Goal: Task Accomplishment & Management: Use online tool/utility

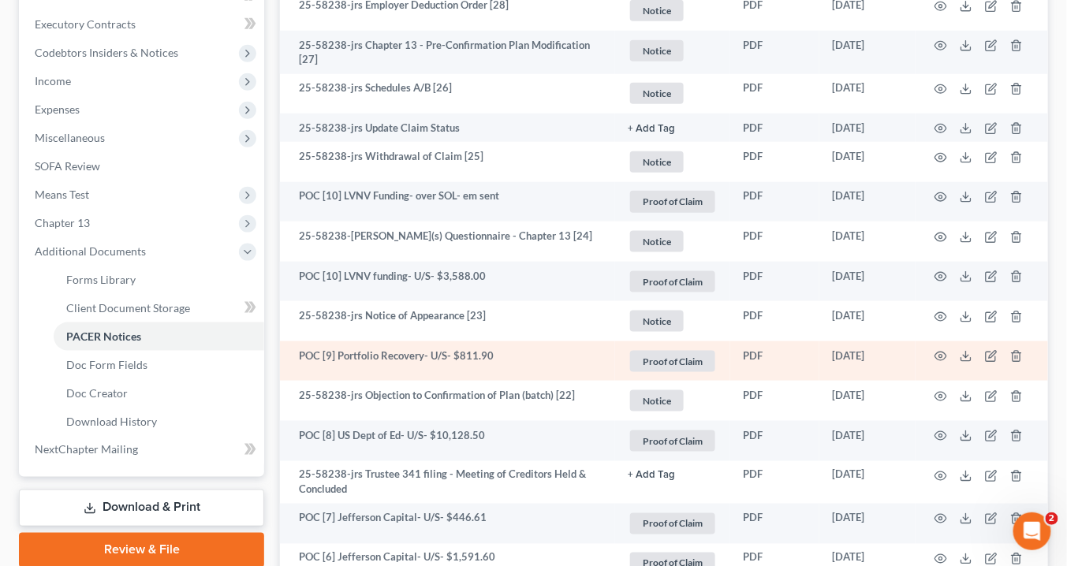
scroll to position [505, 0]
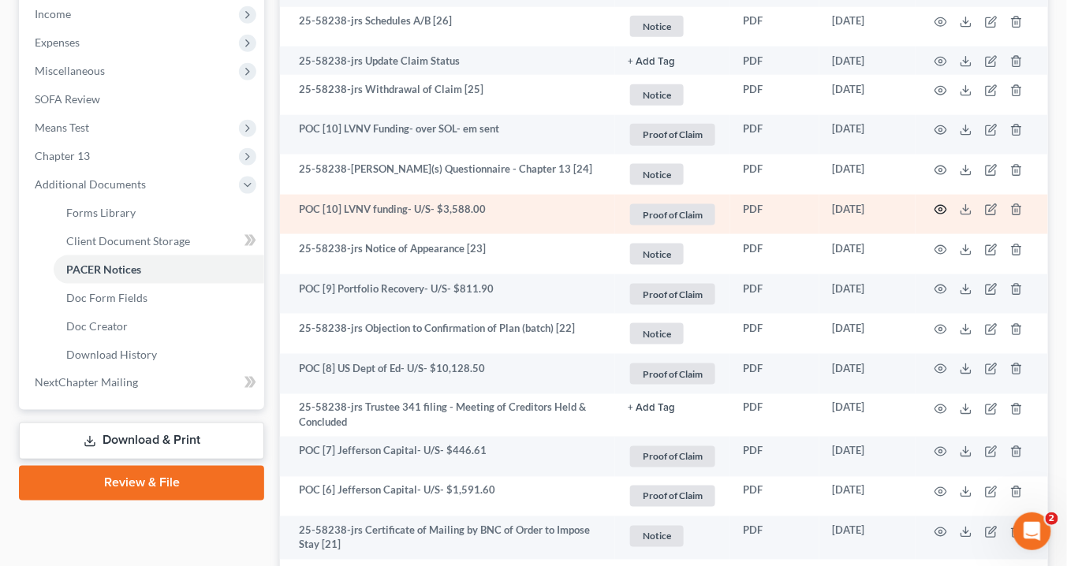
click at [944, 206] on icon "button" at bounding box center [941, 210] width 12 height 9
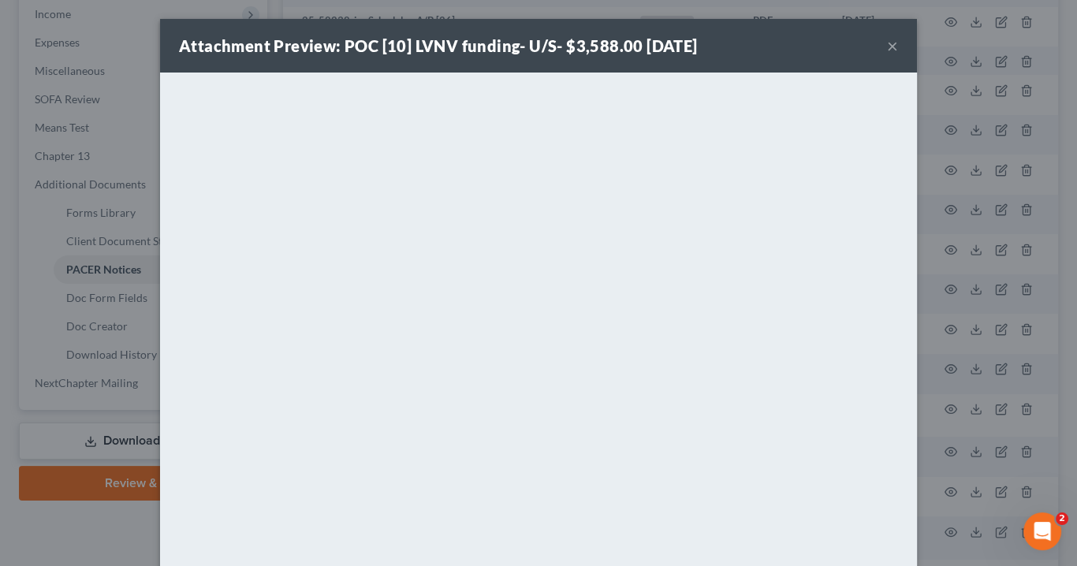
click at [887, 44] on button "×" at bounding box center [892, 45] width 11 height 19
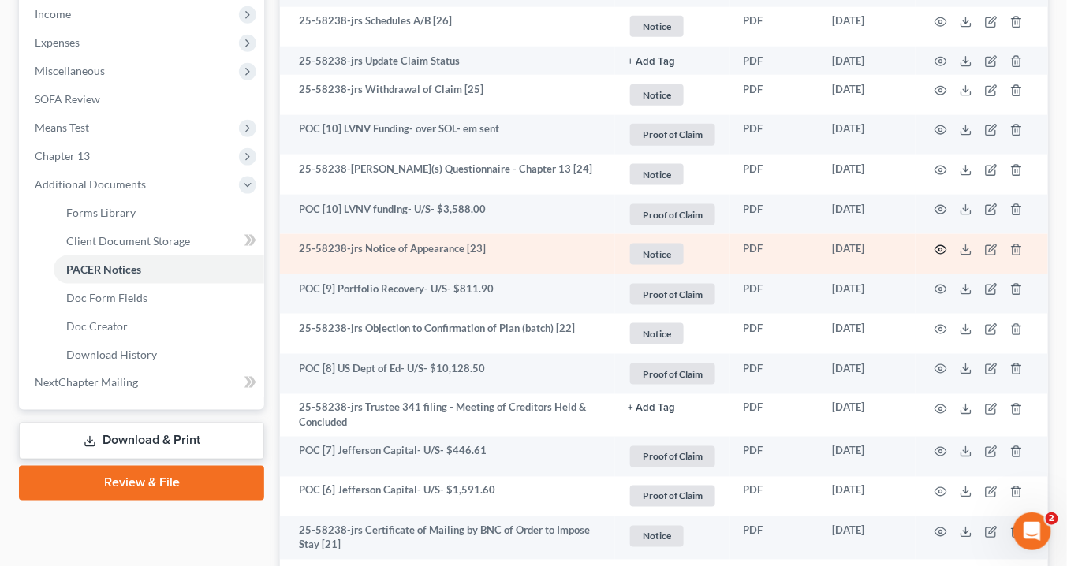
click at [941, 245] on icon "button" at bounding box center [941, 249] width 12 height 9
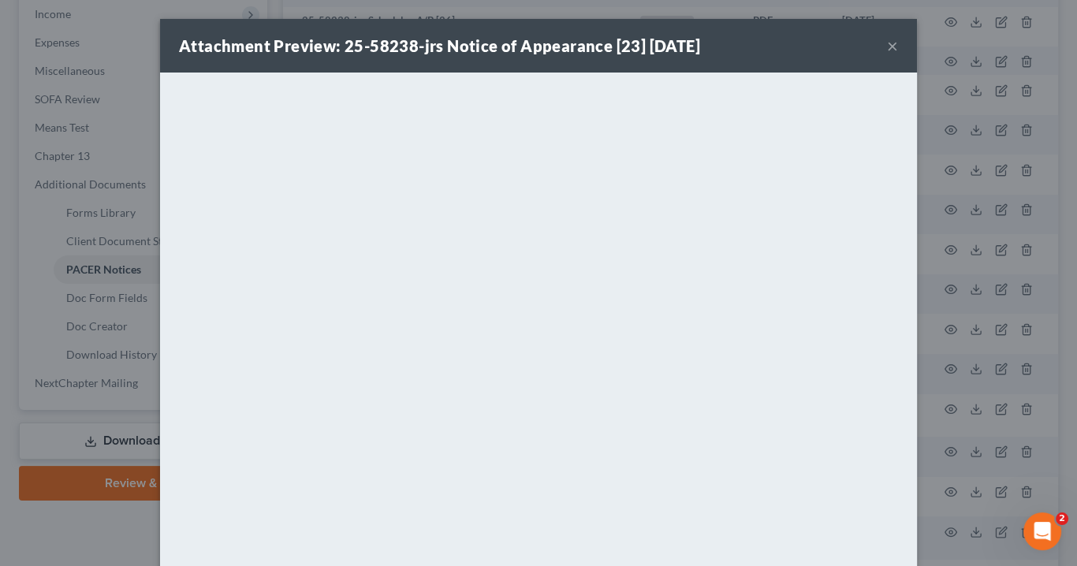
click at [892, 44] on button "×" at bounding box center [892, 45] width 11 height 19
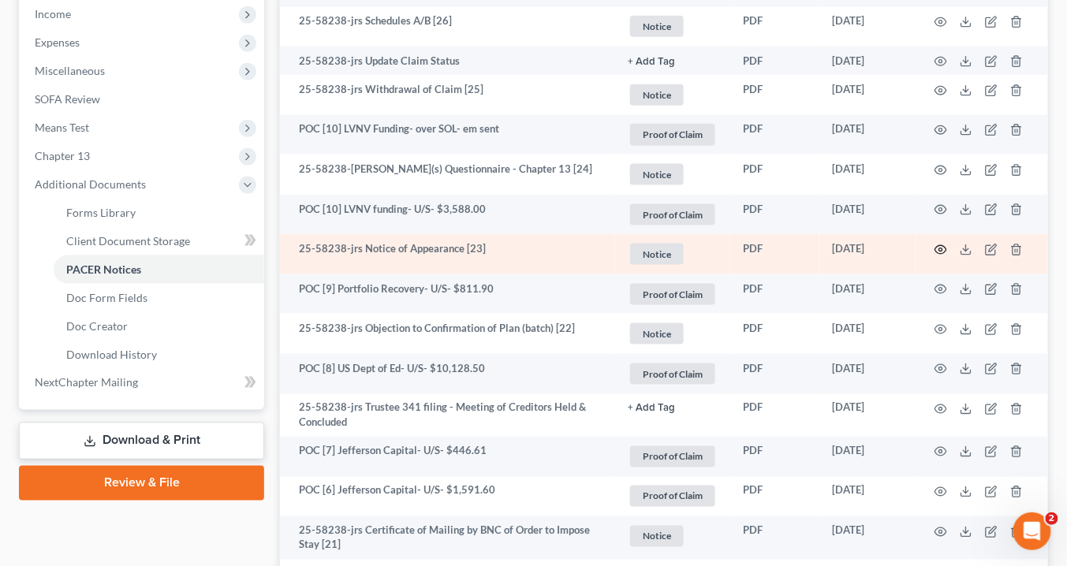
click at [939, 248] on circle "button" at bounding box center [940, 249] width 3 height 3
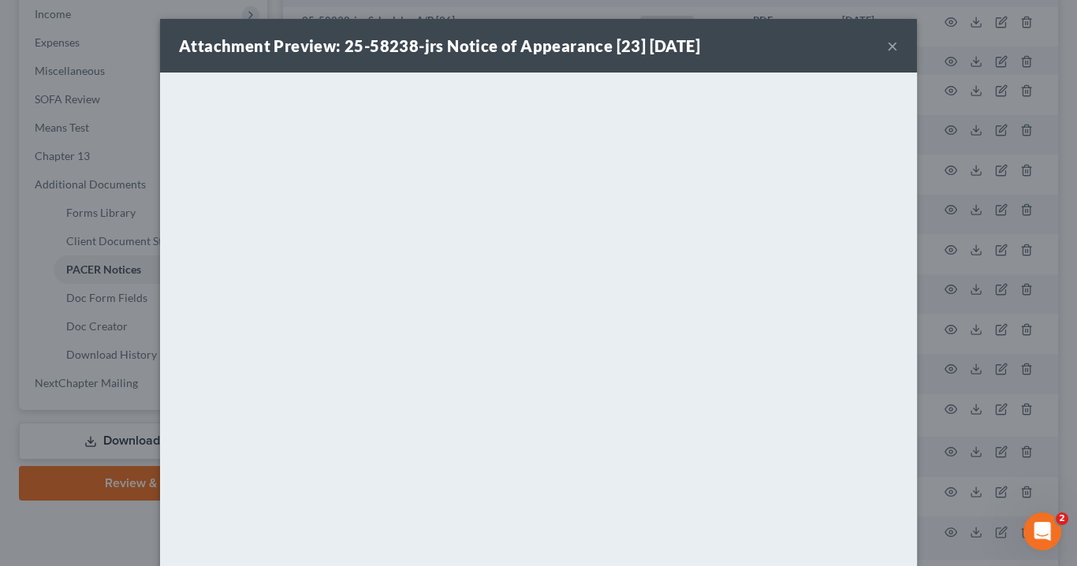
click at [887, 41] on button "×" at bounding box center [892, 45] width 11 height 19
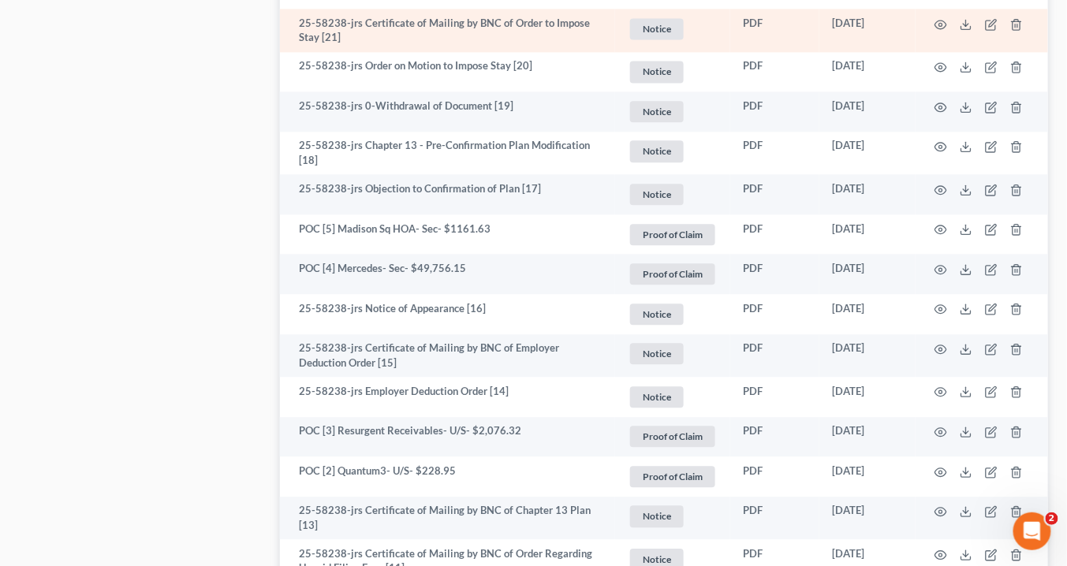
scroll to position [1073, 0]
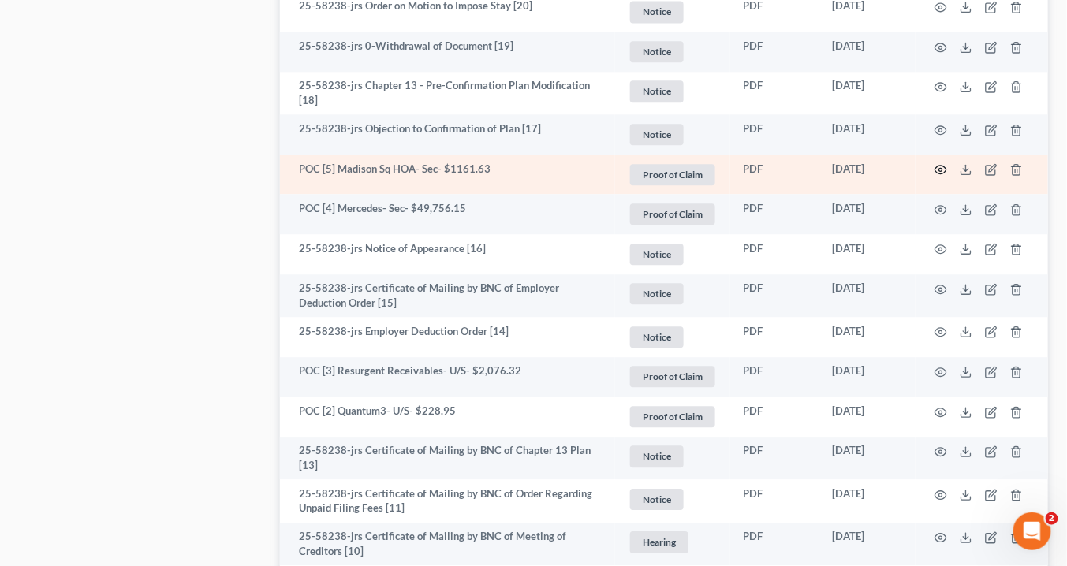
click at [942, 165] on icon "button" at bounding box center [941, 169] width 13 height 13
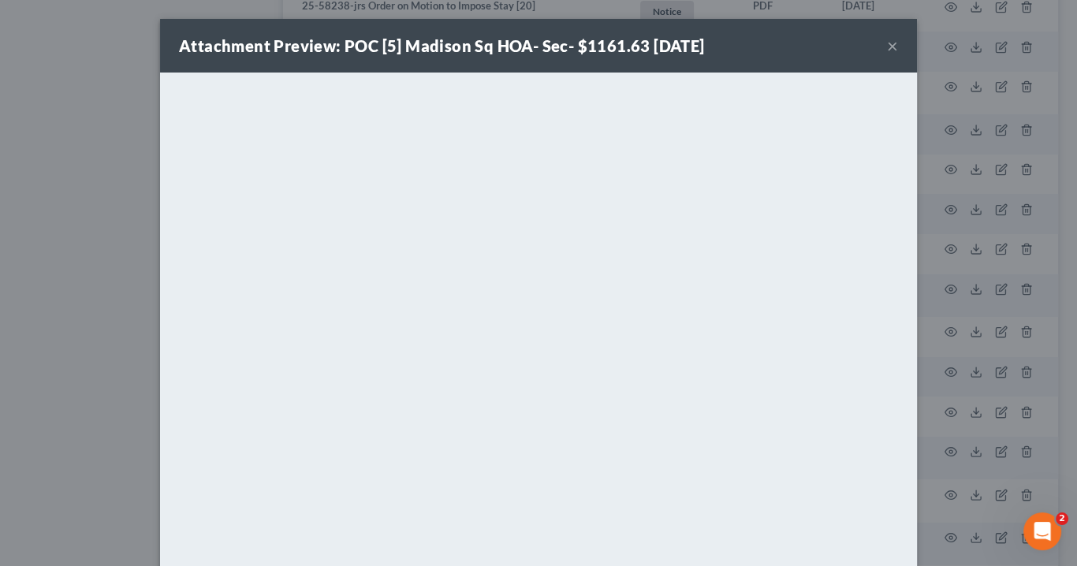
click at [890, 46] on button "×" at bounding box center [892, 45] width 11 height 19
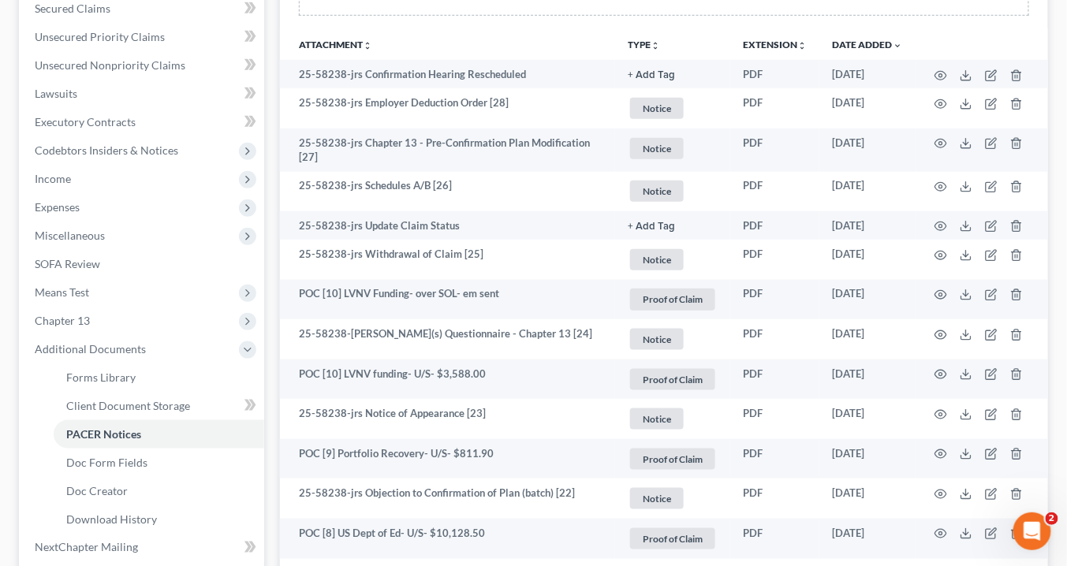
scroll to position [252, 0]
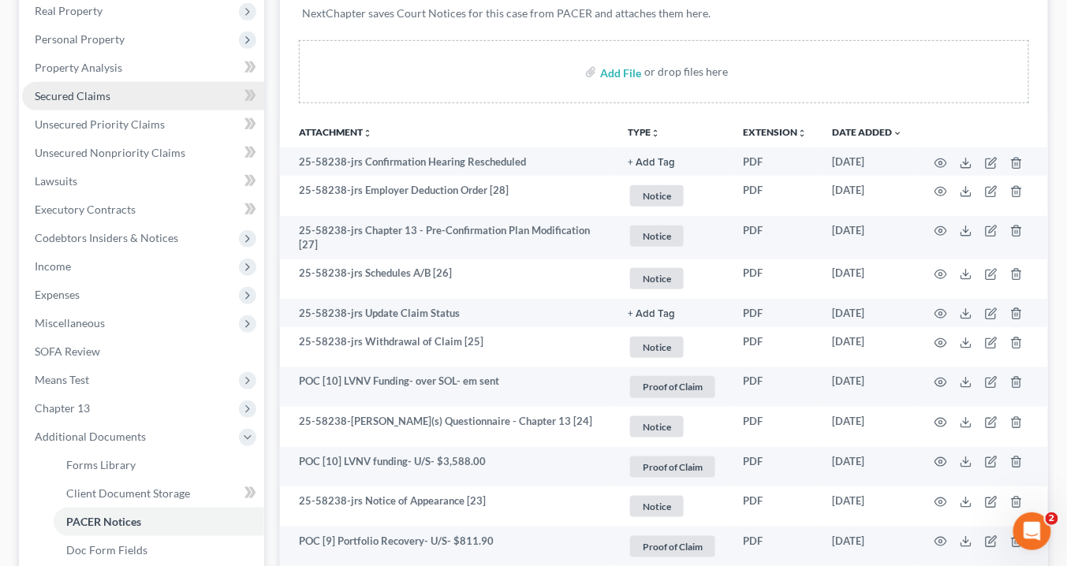
click at [88, 91] on span "Secured Claims" at bounding box center [73, 95] width 76 height 13
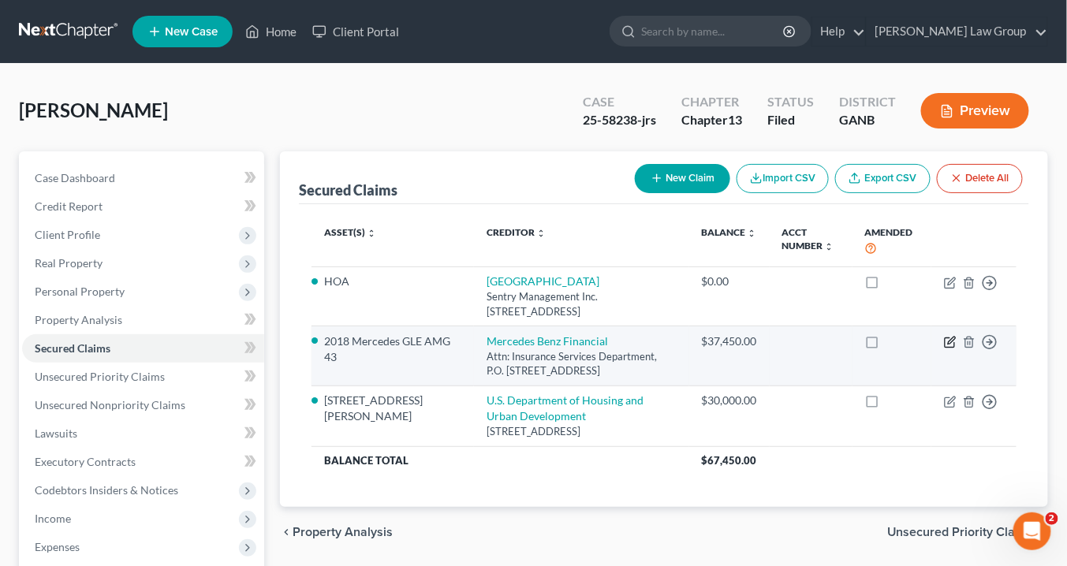
click at [951, 339] on icon "button" at bounding box center [950, 342] width 13 height 13
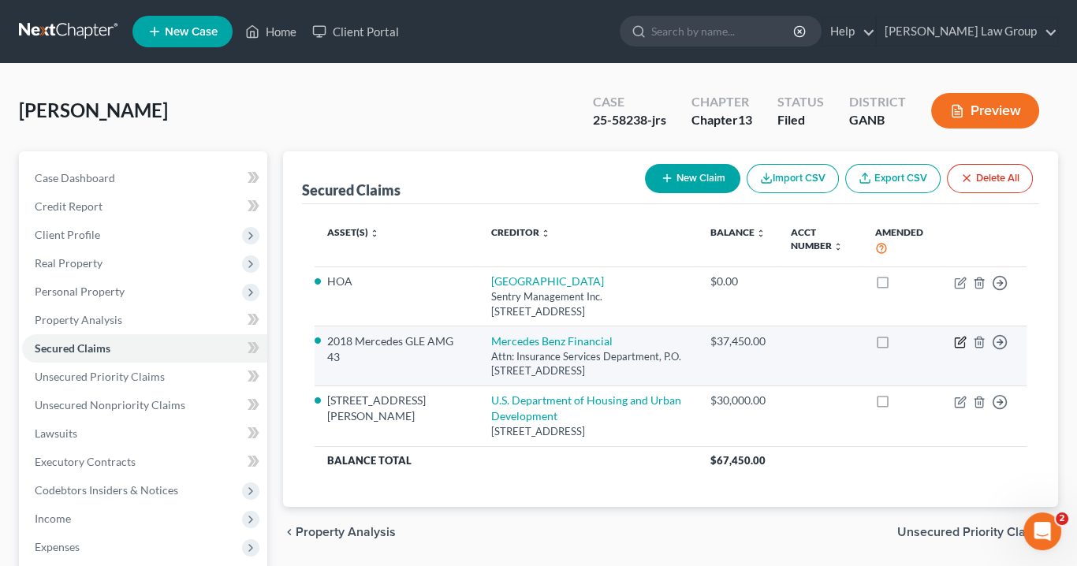
select select "45"
select select "2"
select select "0"
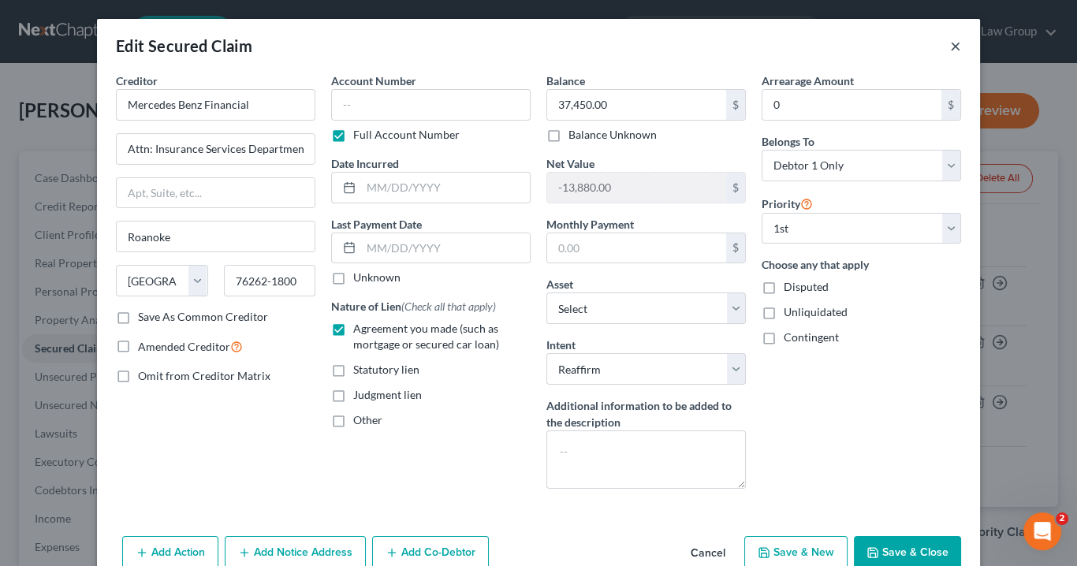
click at [950, 48] on button "×" at bounding box center [955, 45] width 11 height 19
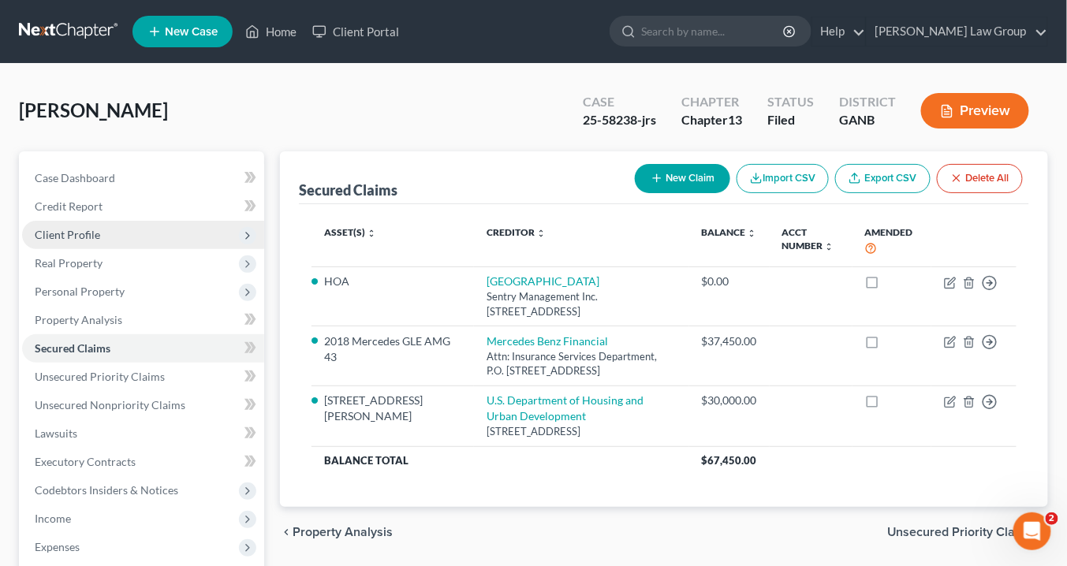
click at [85, 231] on span "Client Profile" at bounding box center [67, 234] width 65 height 13
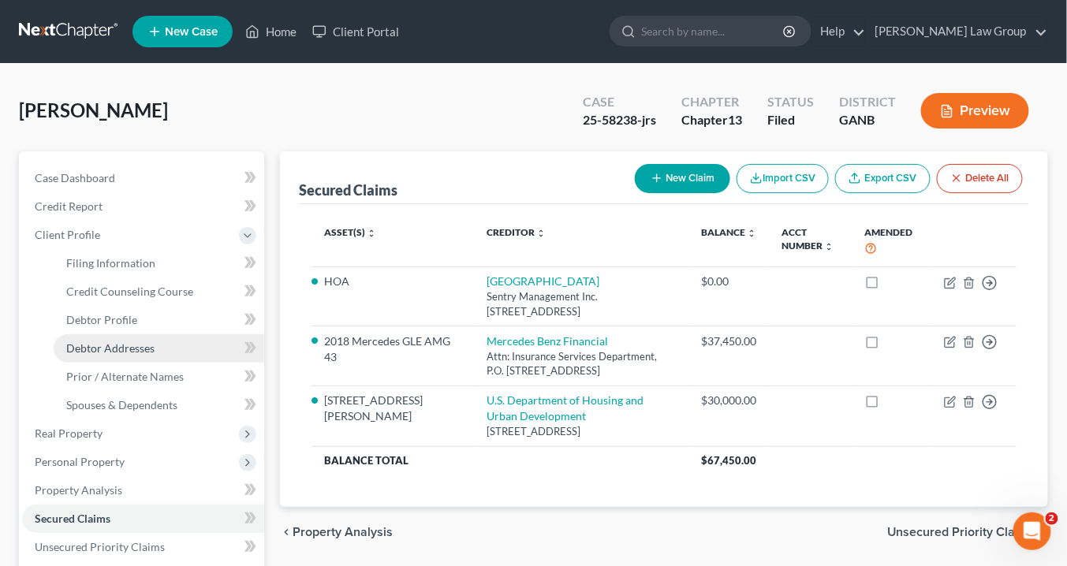
click at [127, 350] on span "Debtor Addresses" at bounding box center [110, 347] width 88 height 13
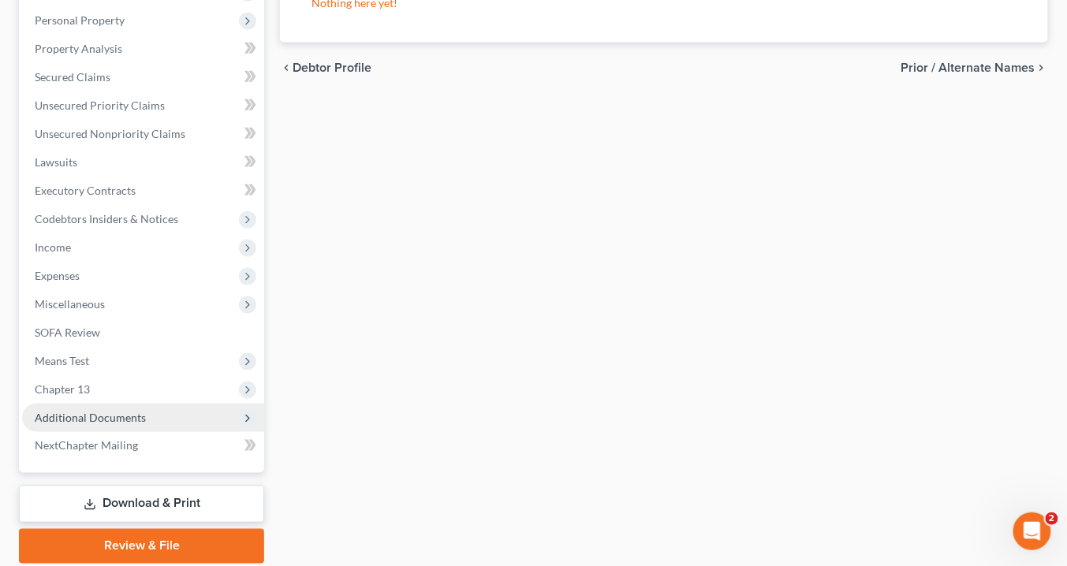
click at [163, 416] on span "Additional Documents" at bounding box center [143, 418] width 242 height 28
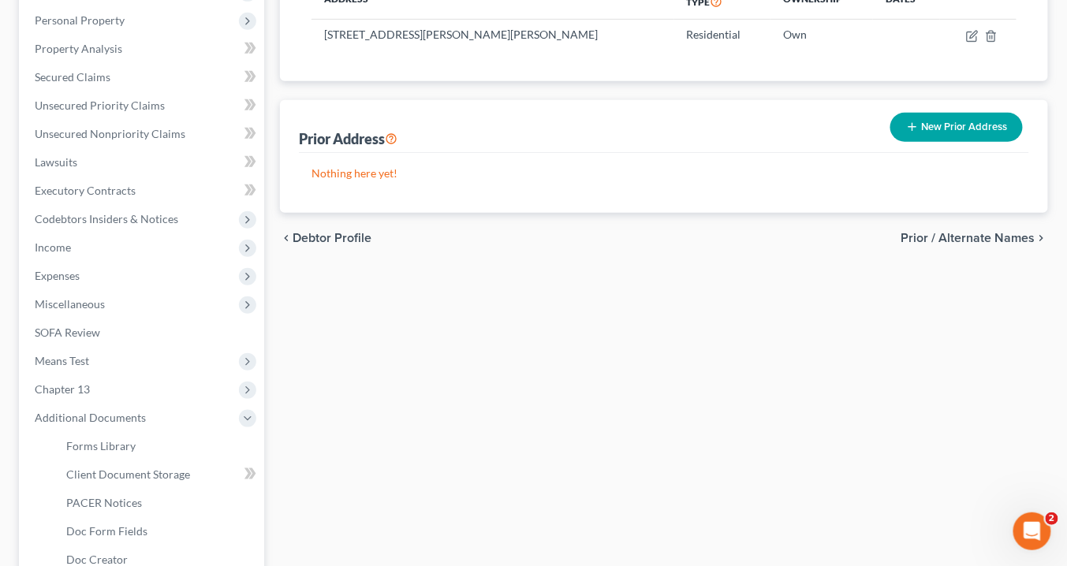
scroll to position [461, 0]
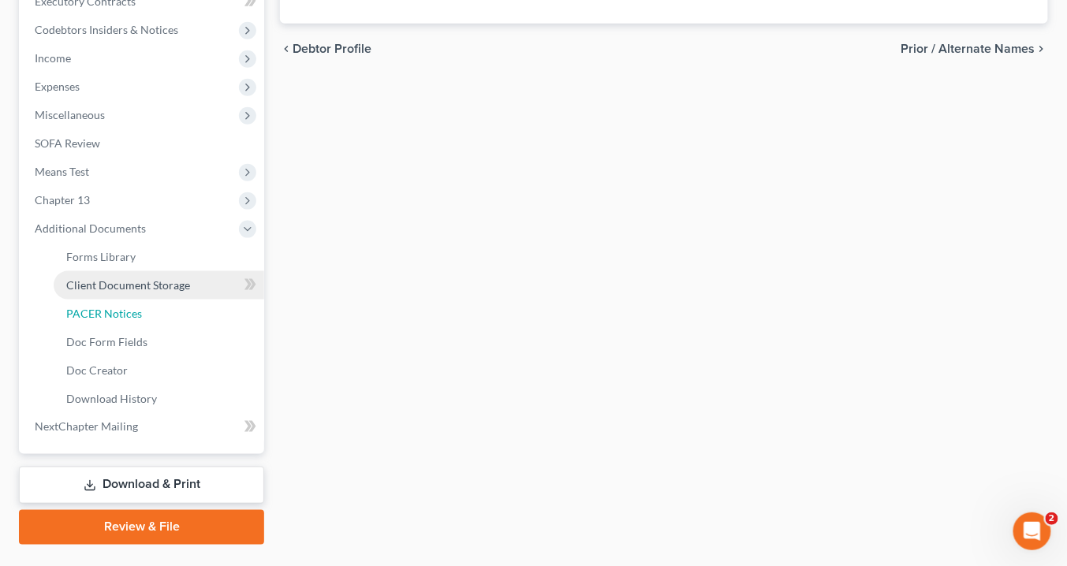
drag, startPoint x: 136, startPoint y: 312, endPoint x: 151, endPoint y: 312, distance: 15.0
click at [136, 312] on span "PACER Notices" at bounding box center [104, 313] width 76 height 13
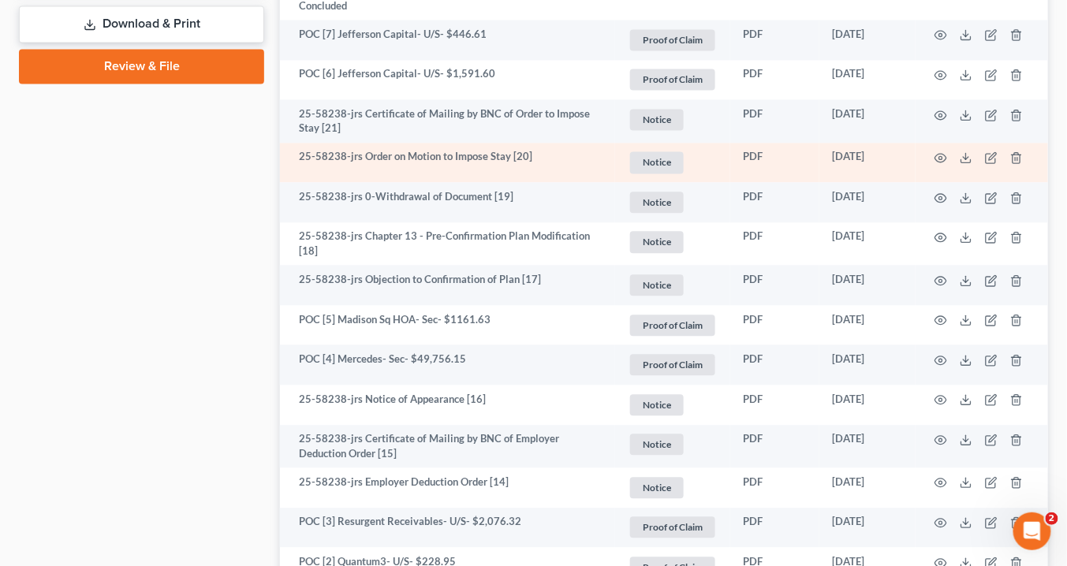
scroll to position [946, 0]
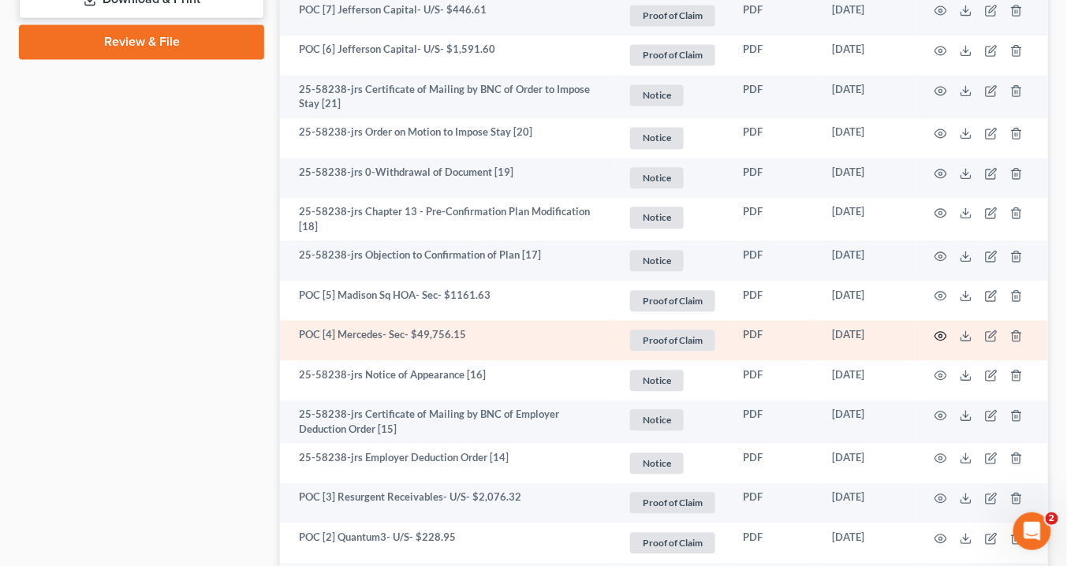
click at [940, 334] on circle "button" at bounding box center [940, 335] width 3 height 3
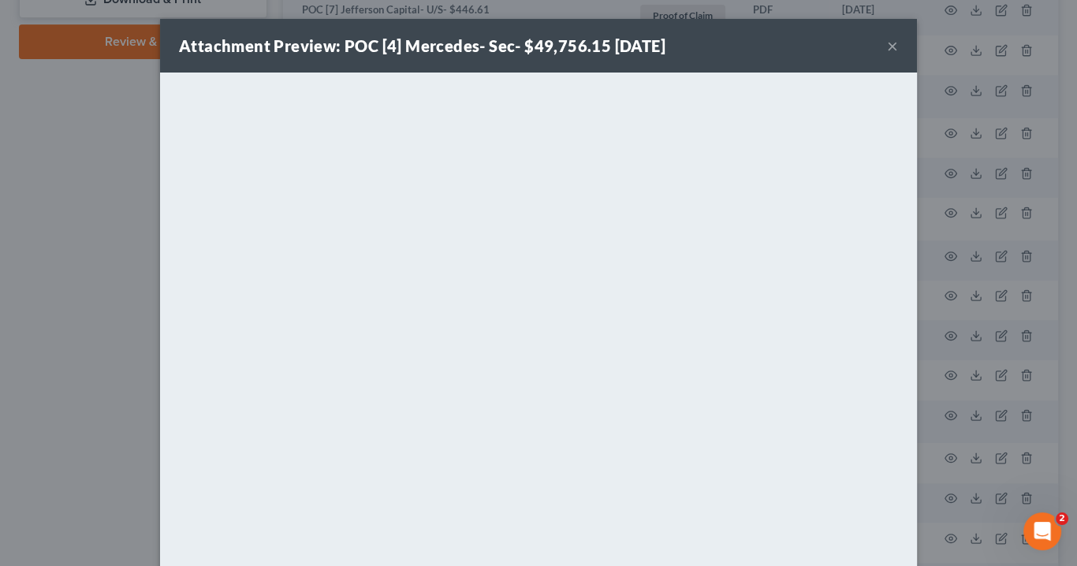
click at [890, 45] on button "×" at bounding box center [892, 45] width 11 height 19
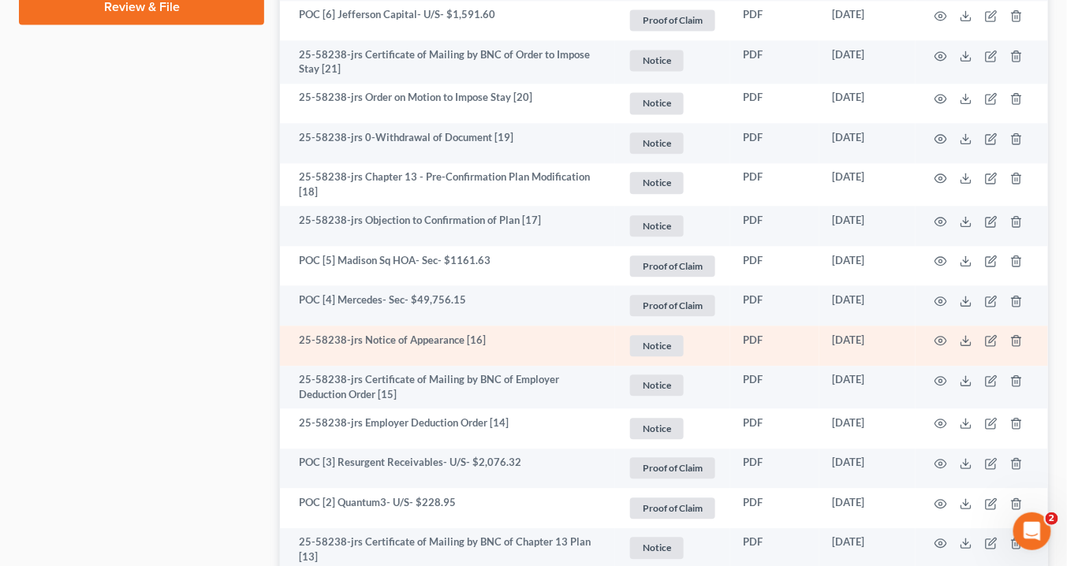
scroll to position [1009, 0]
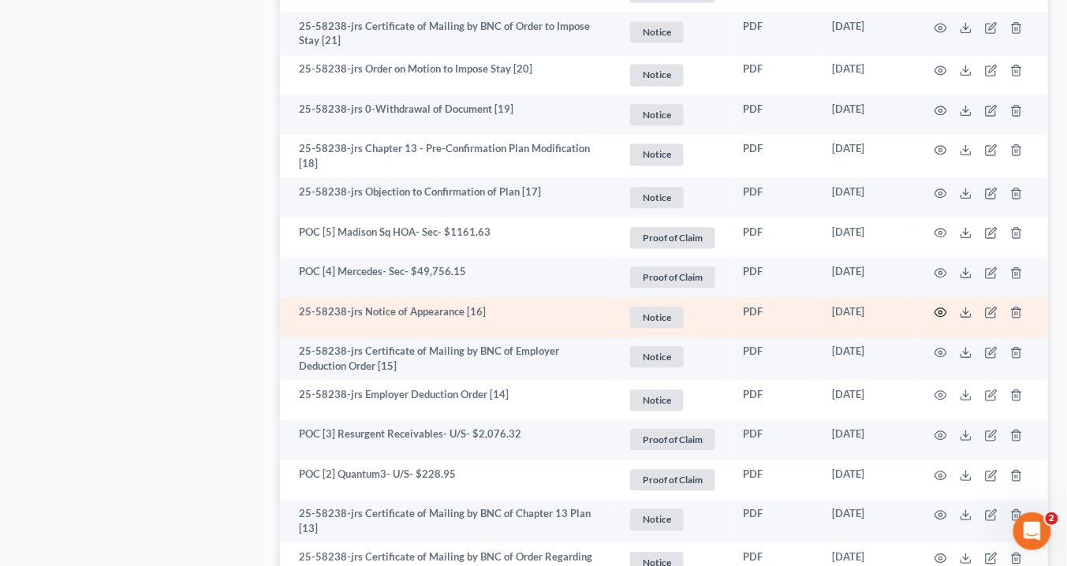
click at [945, 311] on icon "button" at bounding box center [941, 312] width 13 height 13
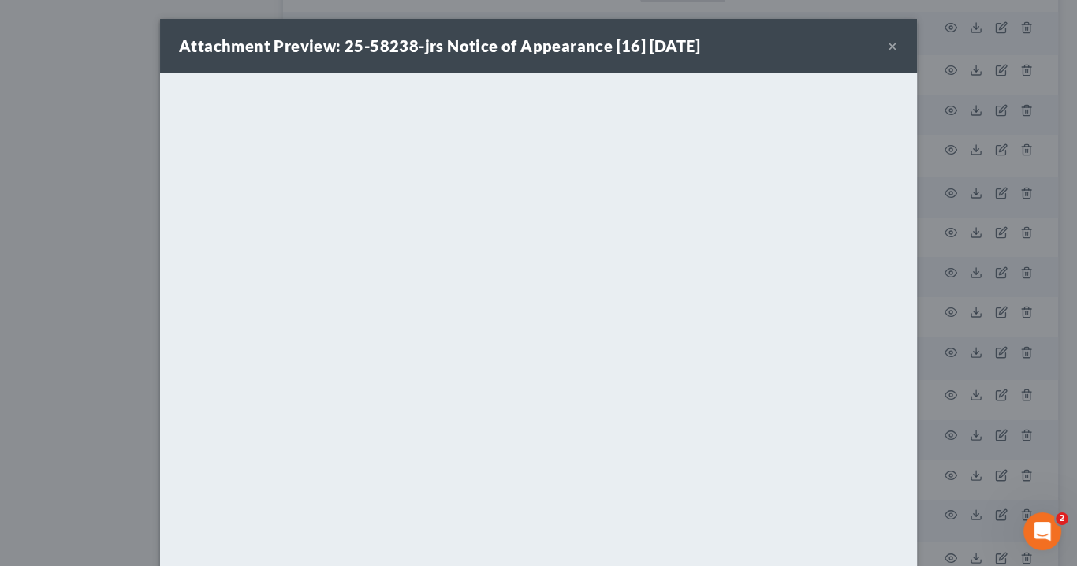
click at [890, 49] on button "×" at bounding box center [892, 45] width 11 height 19
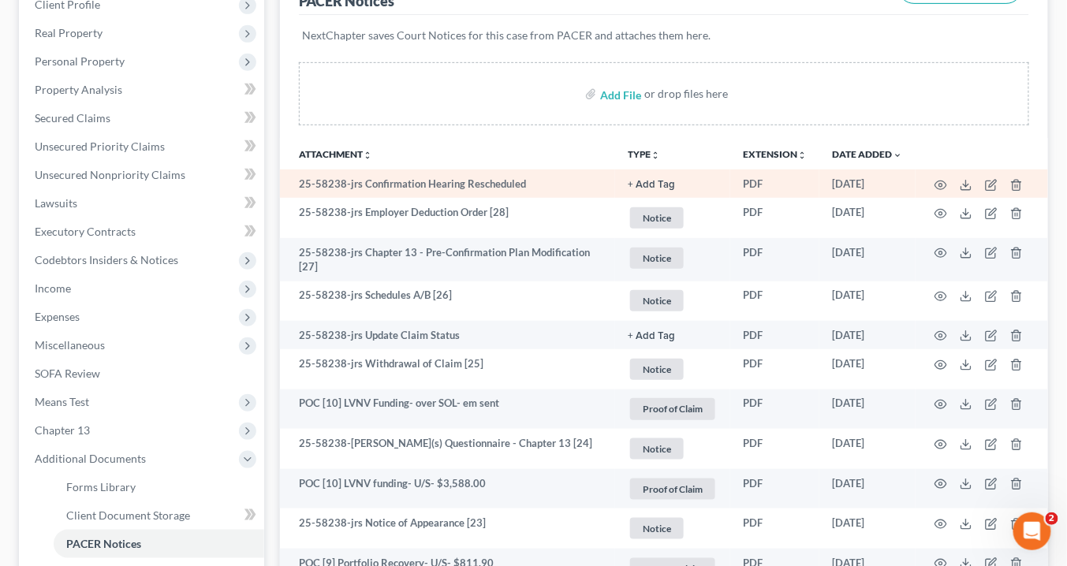
scroll to position [94, 0]
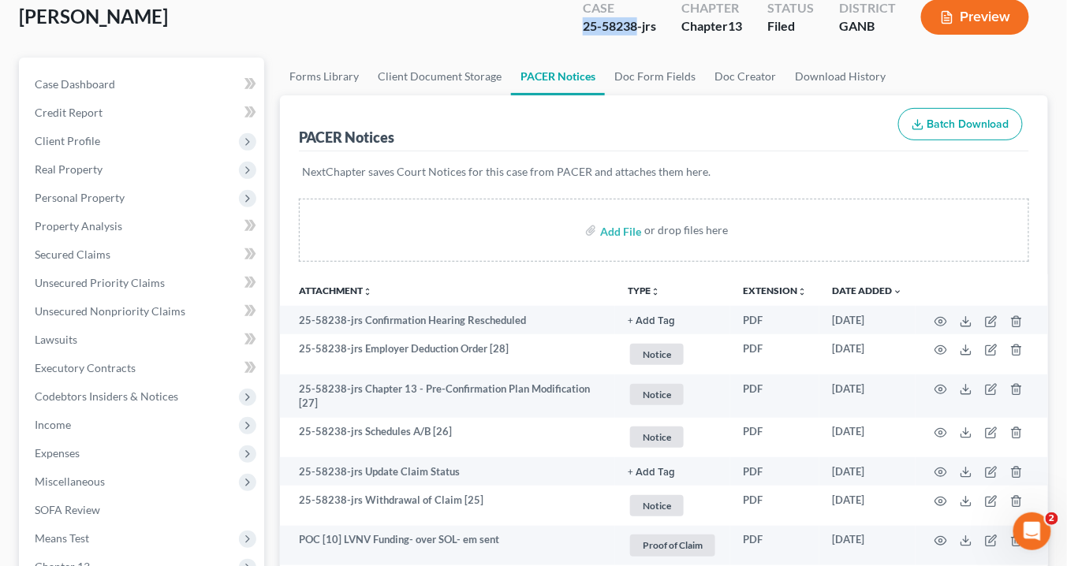
drag, startPoint x: 638, startPoint y: 26, endPoint x: 582, endPoint y: 23, distance: 56.1
click at [578, 23] on div "Case 25-58238-jrs" at bounding box center [619, 18] width 99 height 47
copy div "25-58238"
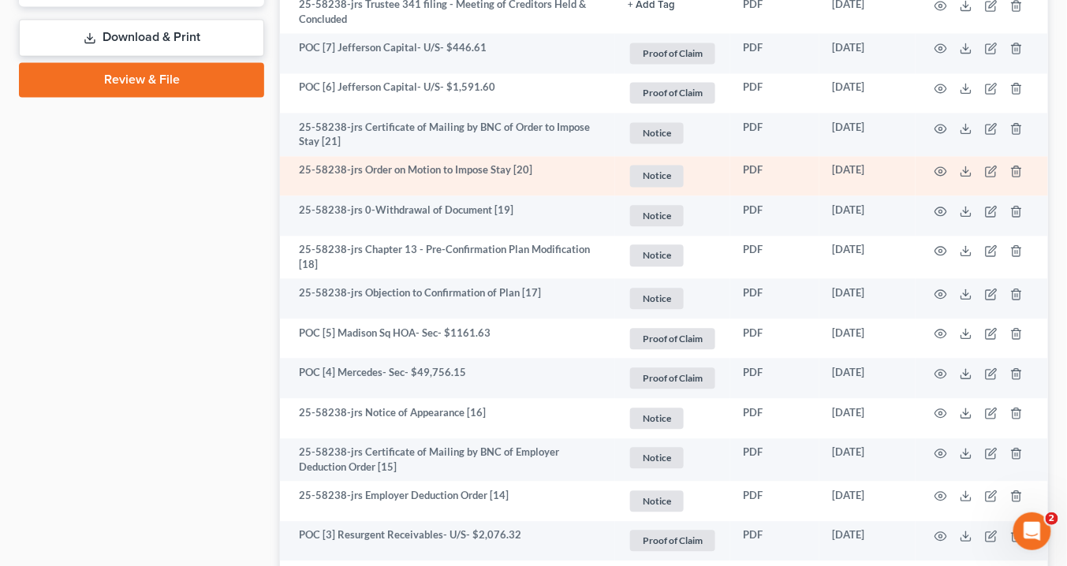
scroll to position [977, 0]
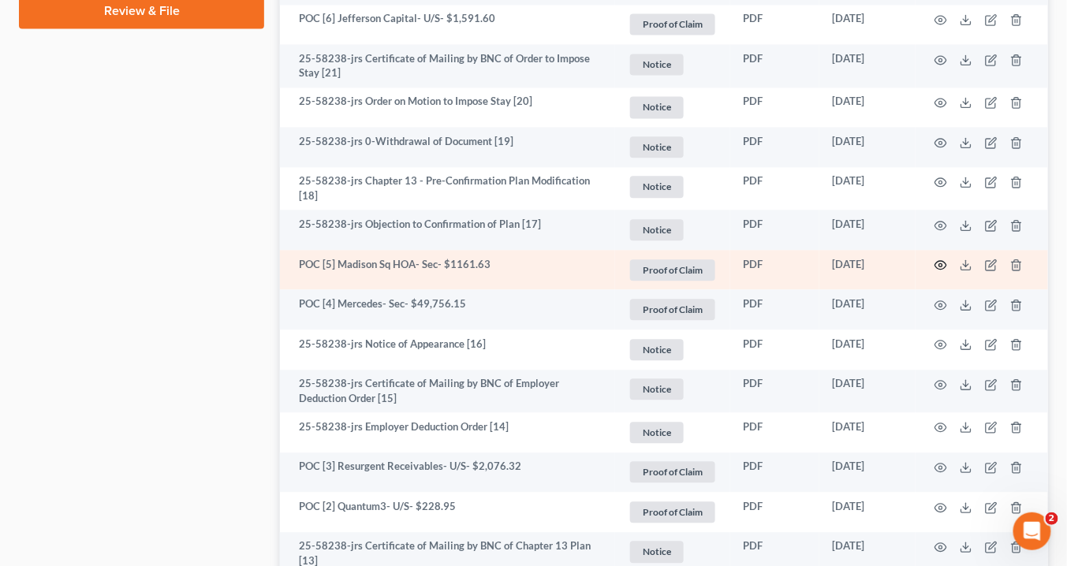
click at [940, 262] on icon "button" at bounding box center [941, 265] width 13 height 13
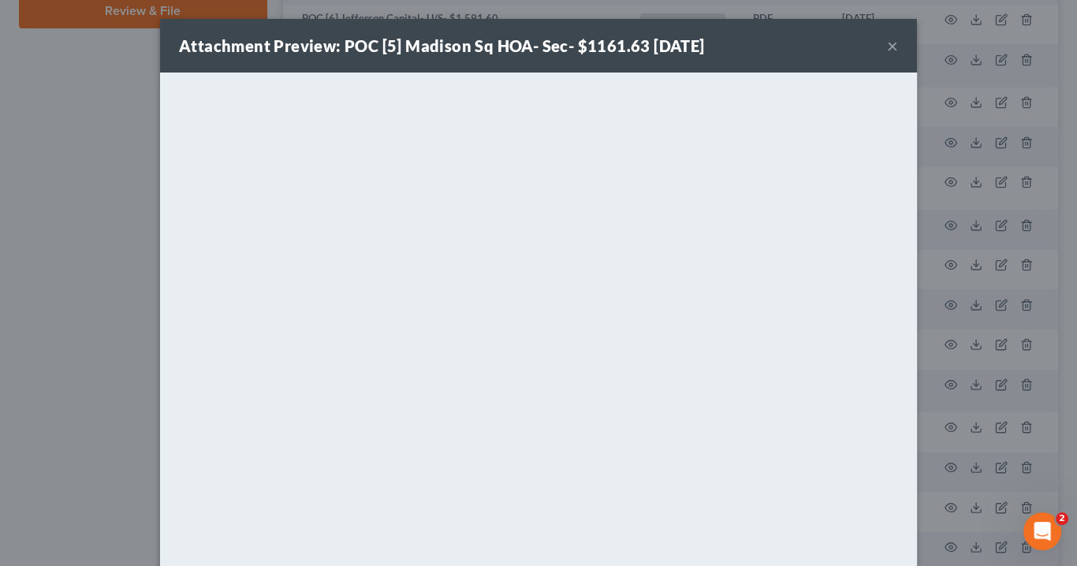
click at [887, 45] on button "×" at bounding box center [892, 45] width 11 height 19
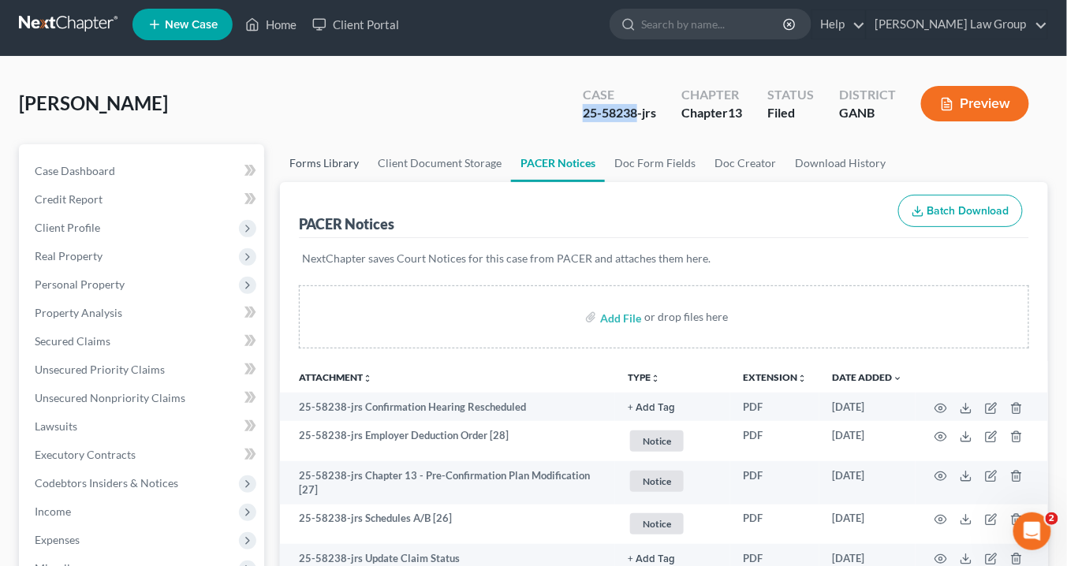
scroll to position [0, 0]
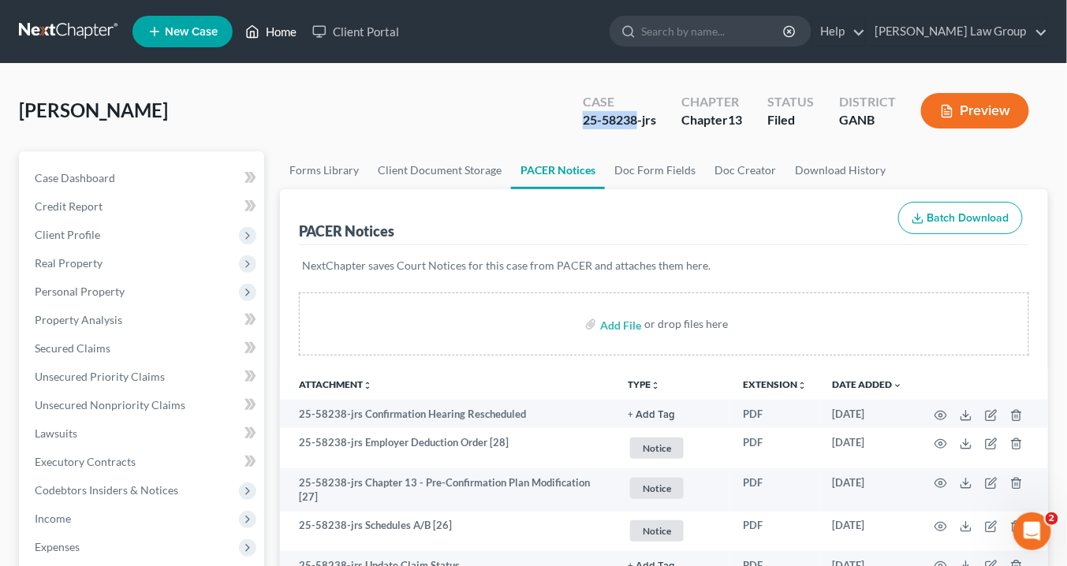
click at [273, 32] on link "Home" at bounding box center [270, 31] width 67 height 28
click at [287, 30] on link "Home" at bounding box center [270, 31] width 67 height 28
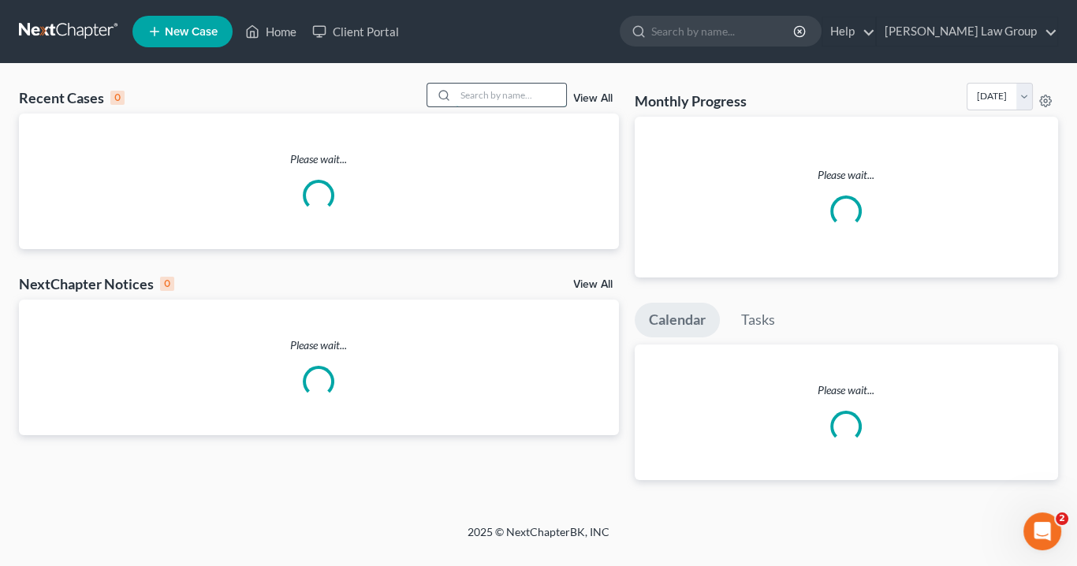
click at [502, 99] on input "search" at bounding box center [511, 95] width 110 height 23
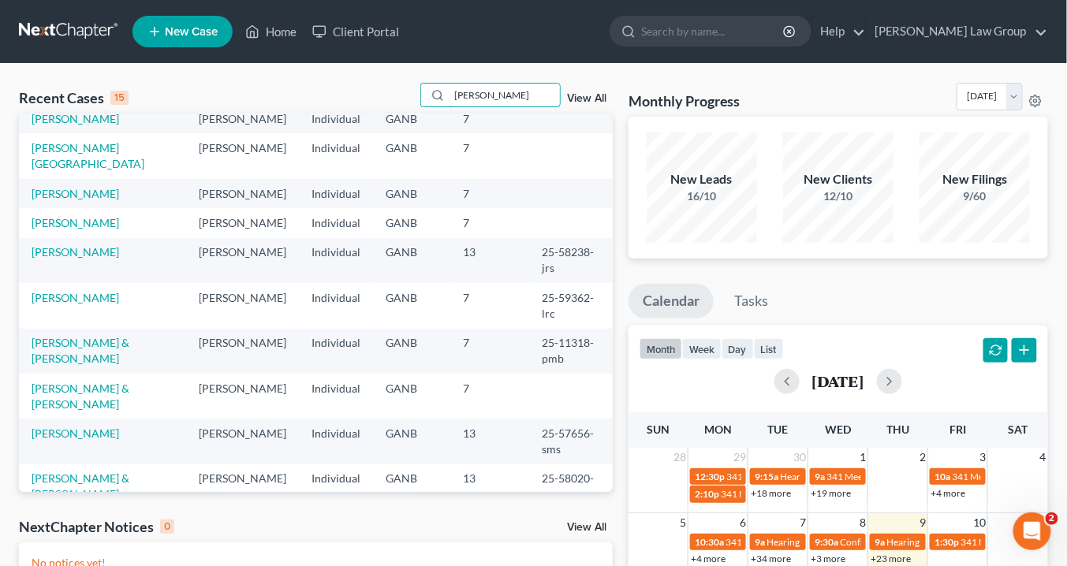
scroll to position [20, 0]
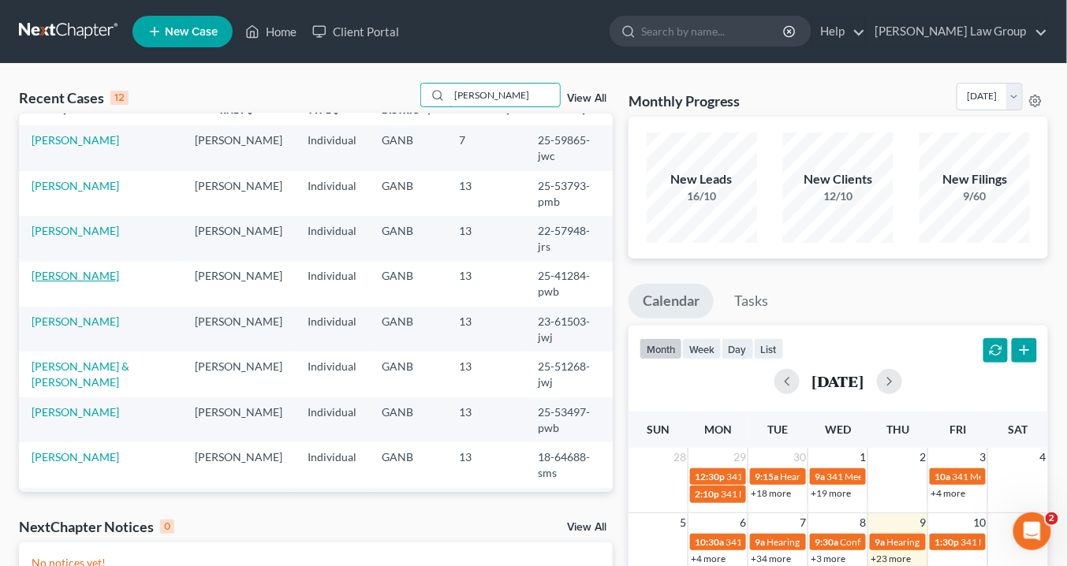
type input "smith"
click at [74, 269] on link "[PERSON_NAME]" at bounding box center [76, 275] width 88 height 13
click at [72, 269] on link "[PERSON_NAME]" at bounding box center [76, 275] width 88 height 13
click at [76, 269] on link "[PERSON_NAME]" at bounding box center [76, 275] width 88 height 13
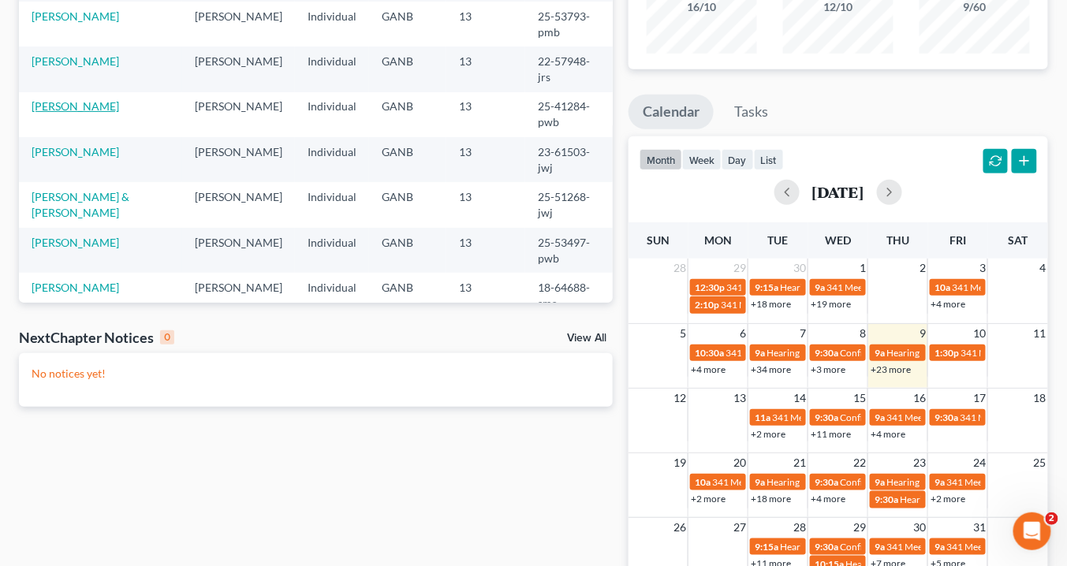
click at [76, 99] on link "[PERSON_NAME]" at bounding box center [76, 105] width 88 height 13
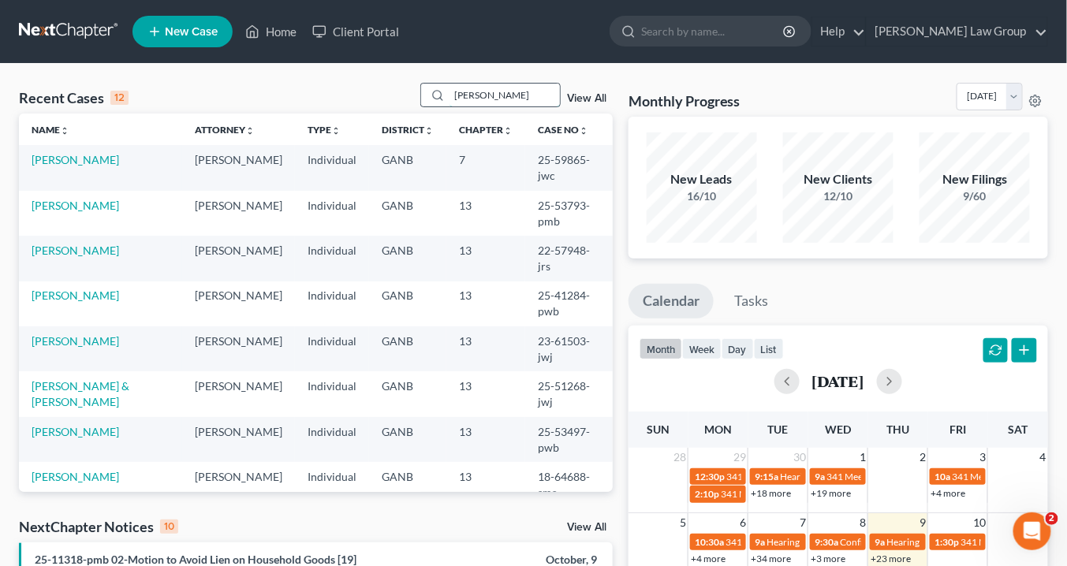
click at [486, 99] on input "smith" at bounding box center [505, 95] width 110 height 23
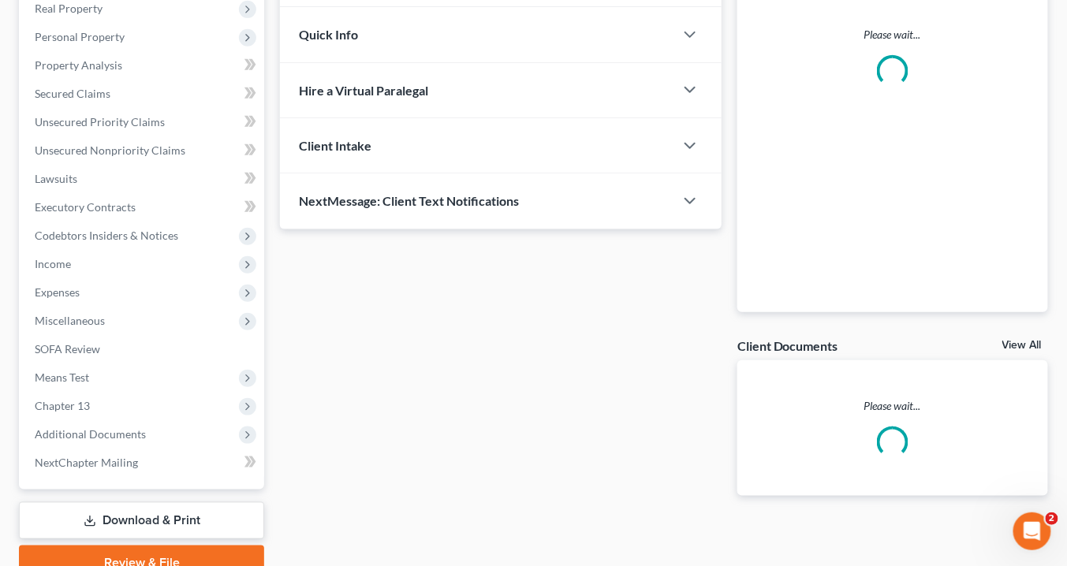
scroll to position [326, 0]
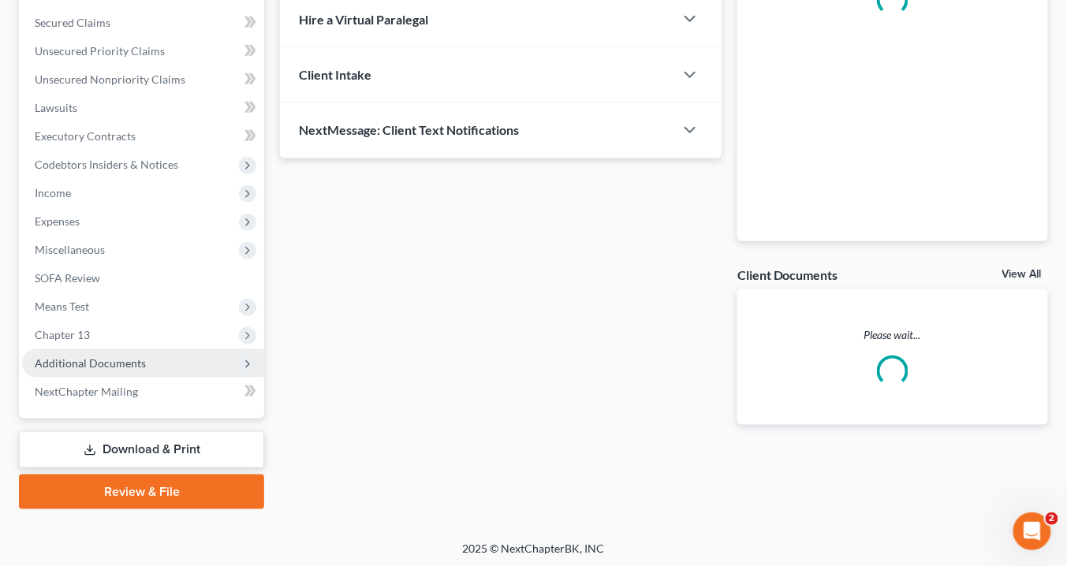
click at [127, 360] on span "Additional Documents" at bounding box center [90, 362] width 111 height 13
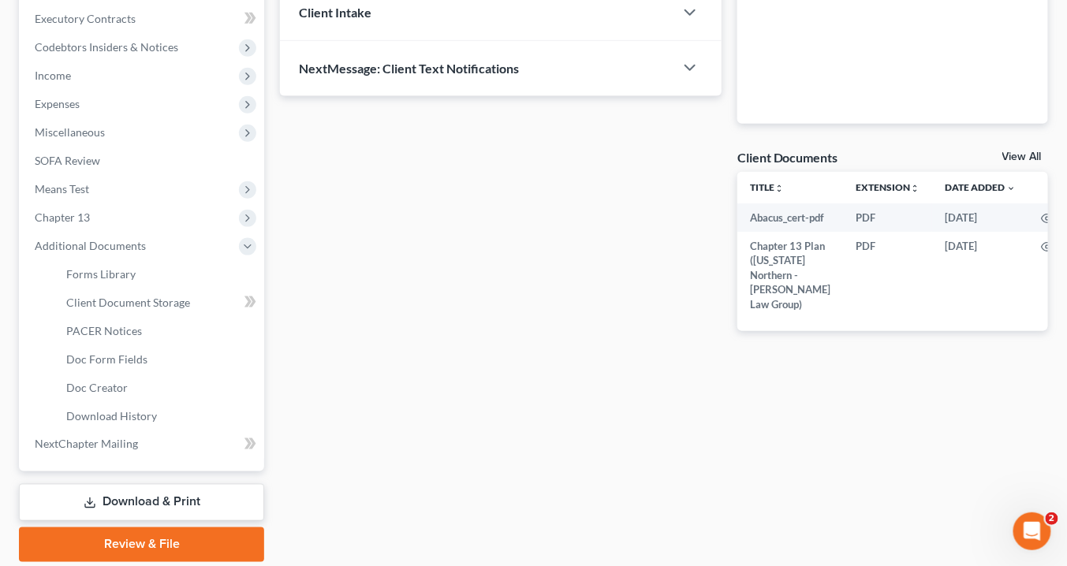
scroll to position [496, 0]
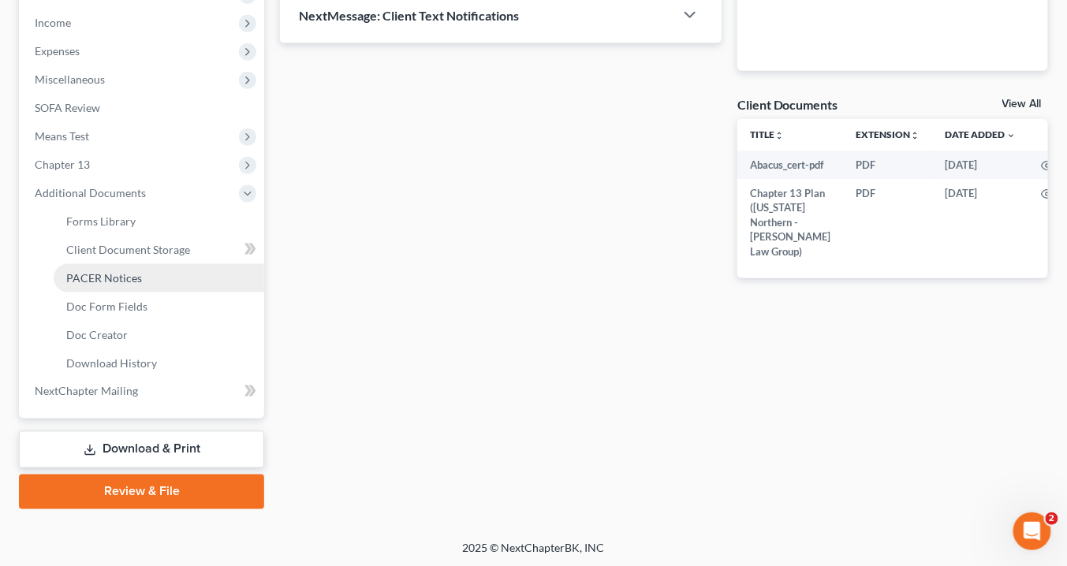
click at [116, 281] on span "PACER Notices" at bounding box center [104, 277] width 76 height 13
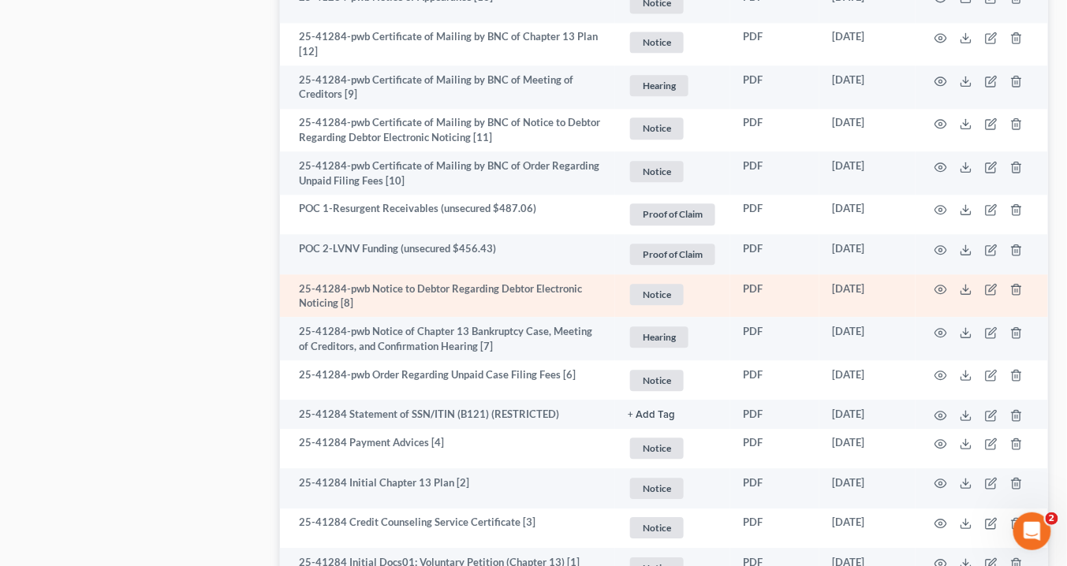
scroll to position [1204, 0]
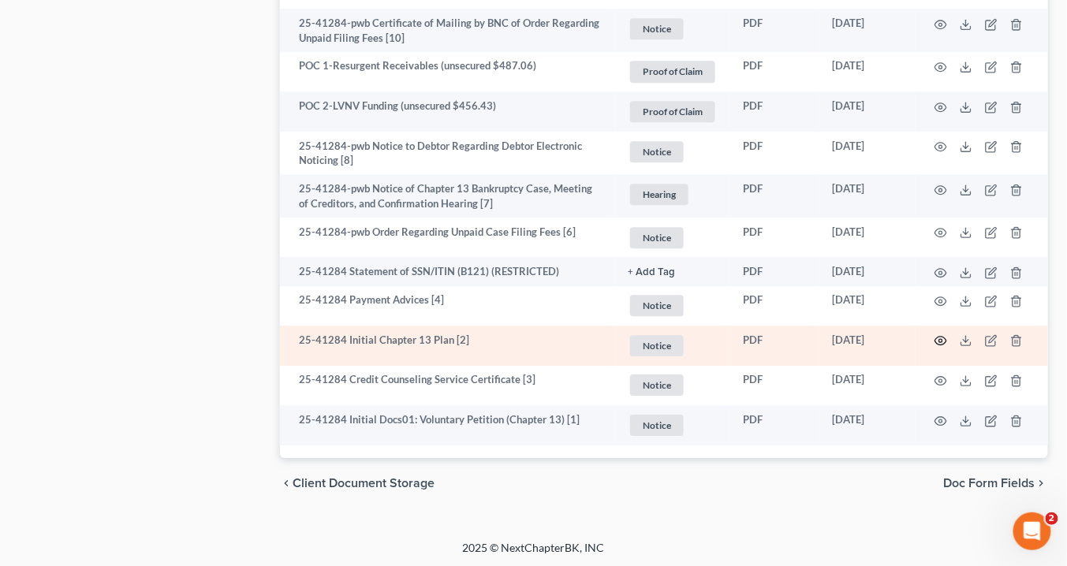
click at [942, 336] on icon "button" at bounding box center [941, 340] width 13 height 13
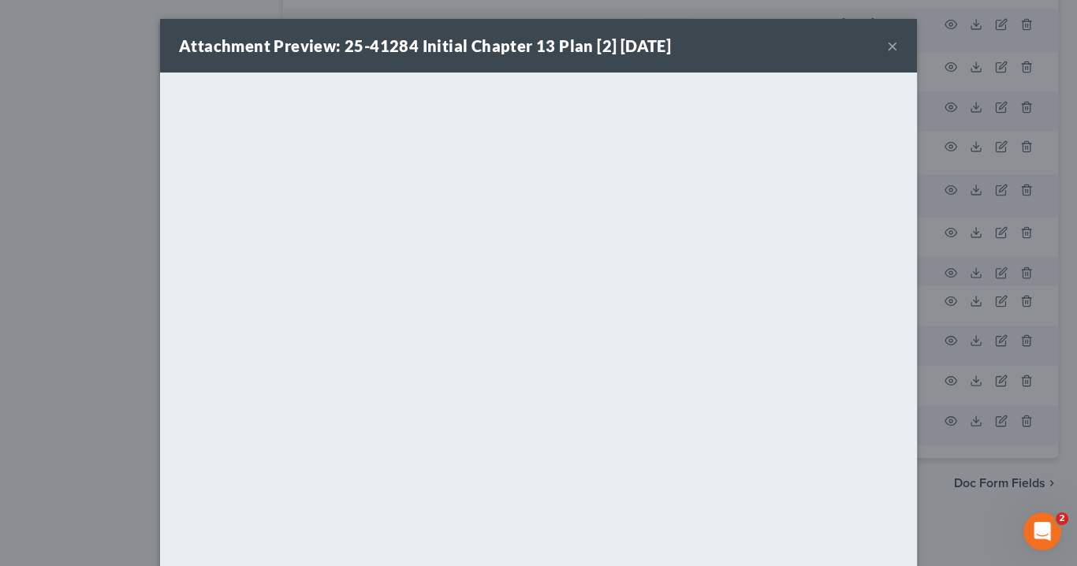
drag, startPoint x: 882, startPoint y: 43, endPoint x: 875, endPoint y: 37, distance: 9.5
click at [887, 44] on button "×" at bounding box center [892, 45] width 11 height 19
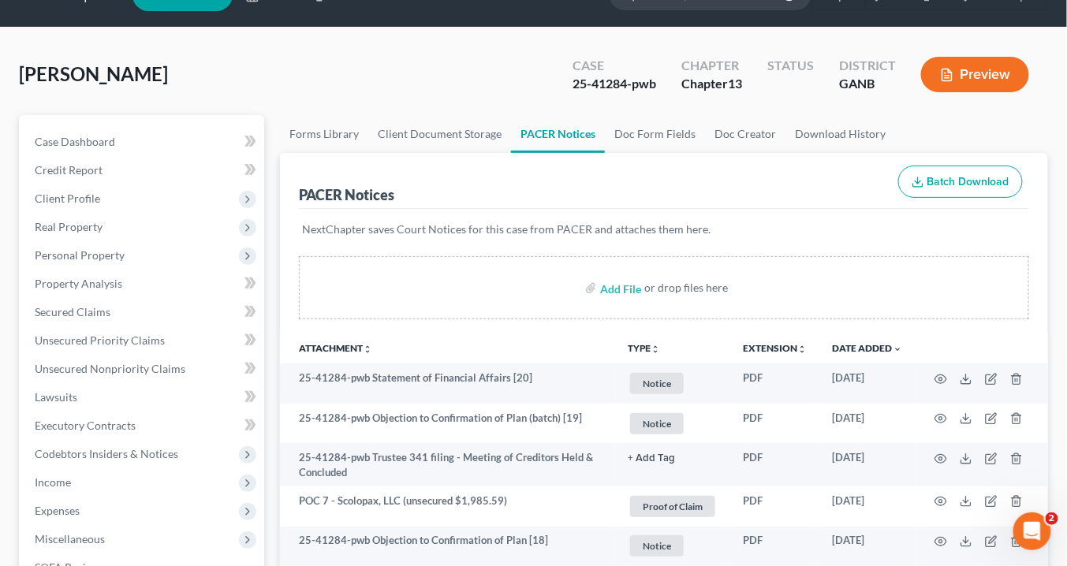
scroll to position [0, 0]
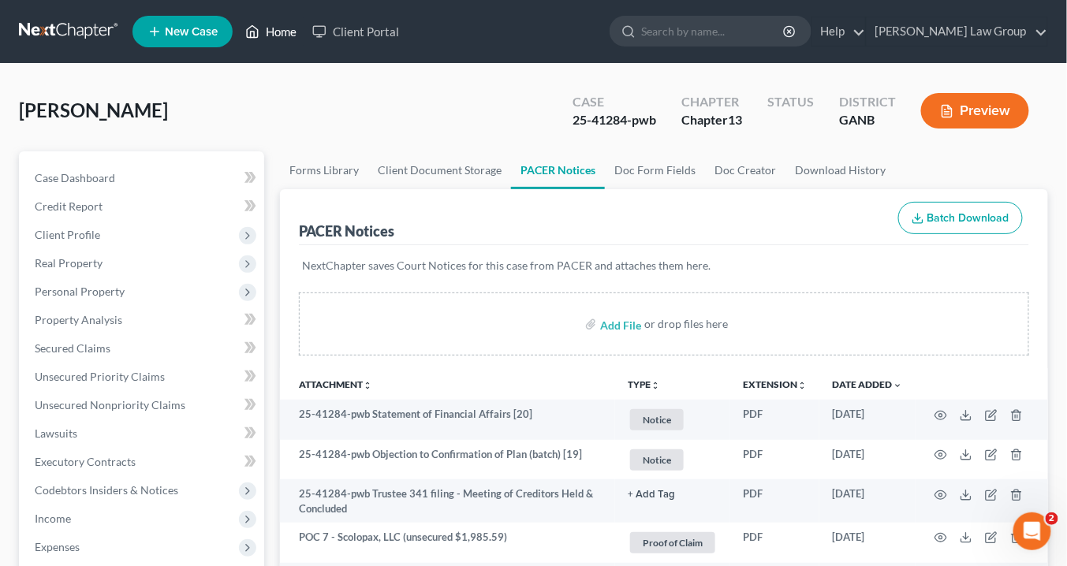
click at [287, 35] on link "Home" at bounding box center [270, 31] width 67 height 28
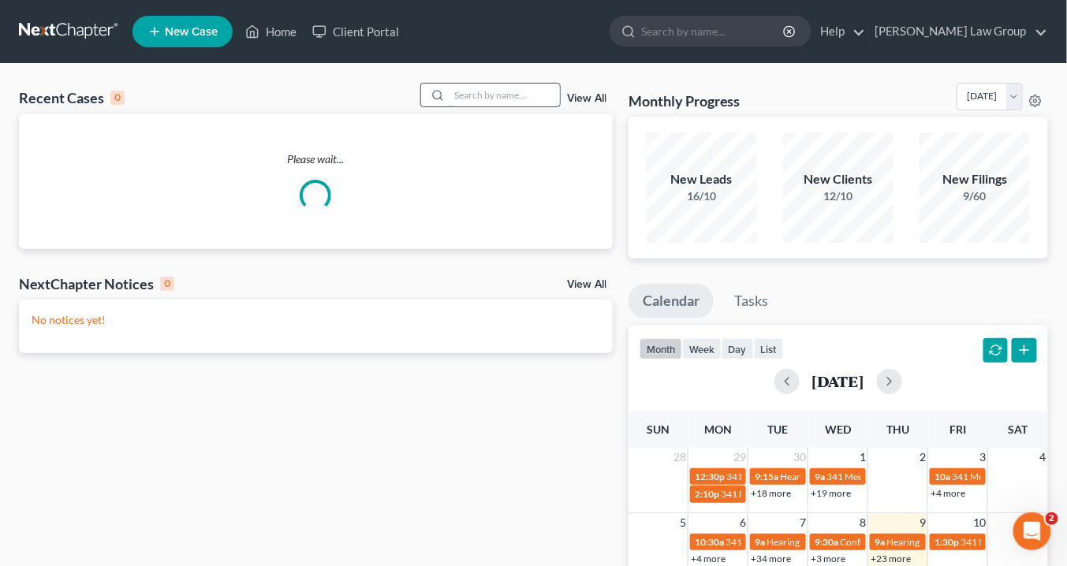
click at [459, 96] on input "search" at bounding box center [505, 95] width 110 height 23
drag, startPoint x: 459, startPoint y: 99, endPoint x: 476, endPoint y: 91, distance: 18.7
click at [461, 99] on input "search" at bounding box center [505, 95] width 110 height 23
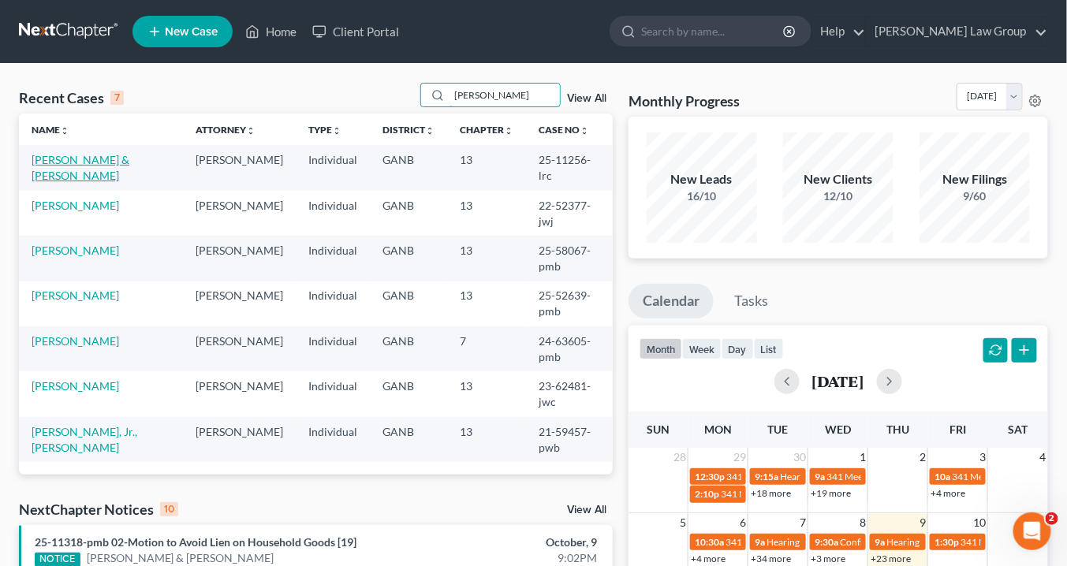
type input "richard"
click at [127, 158] on link "[PERSON_NAME] & [PERSON_NAME]" at bounding box center [81, 167] width 98 height 29
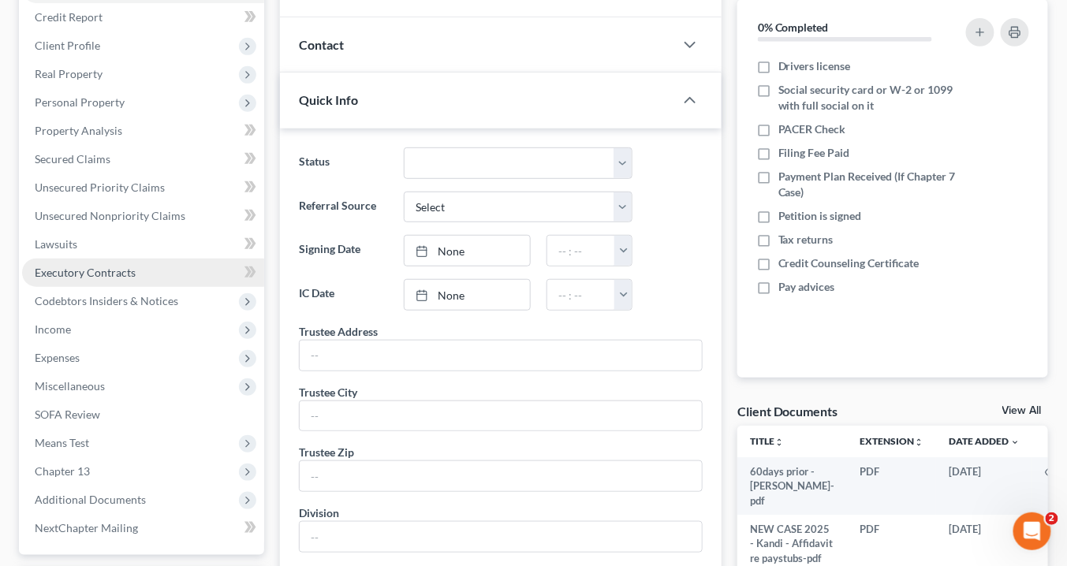
scroll to position [379, 0]
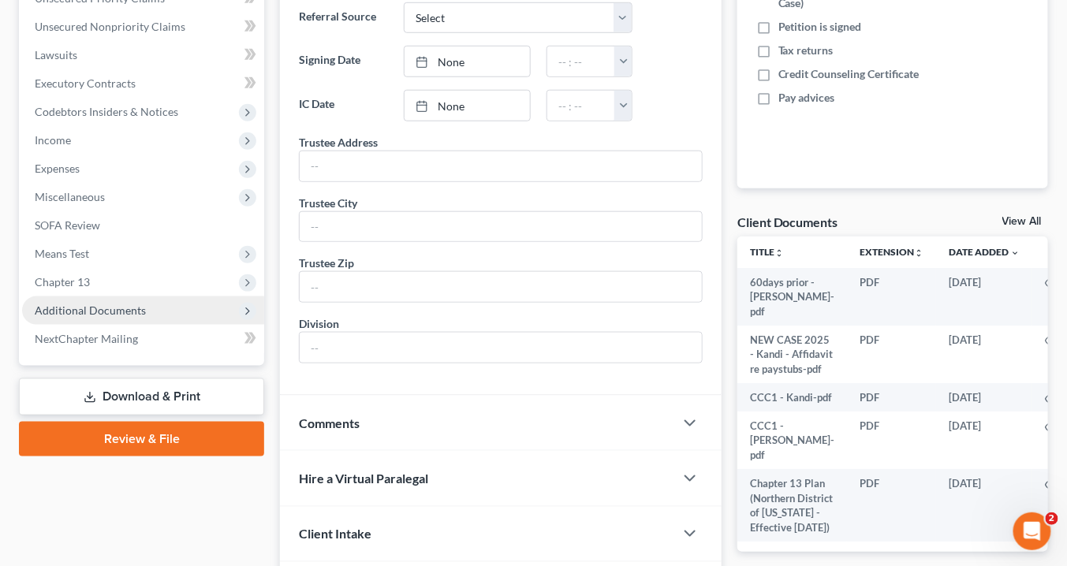
click at [135, 307] on span "Additional Documents" at bounding box center [90, 310] width 111 height 13
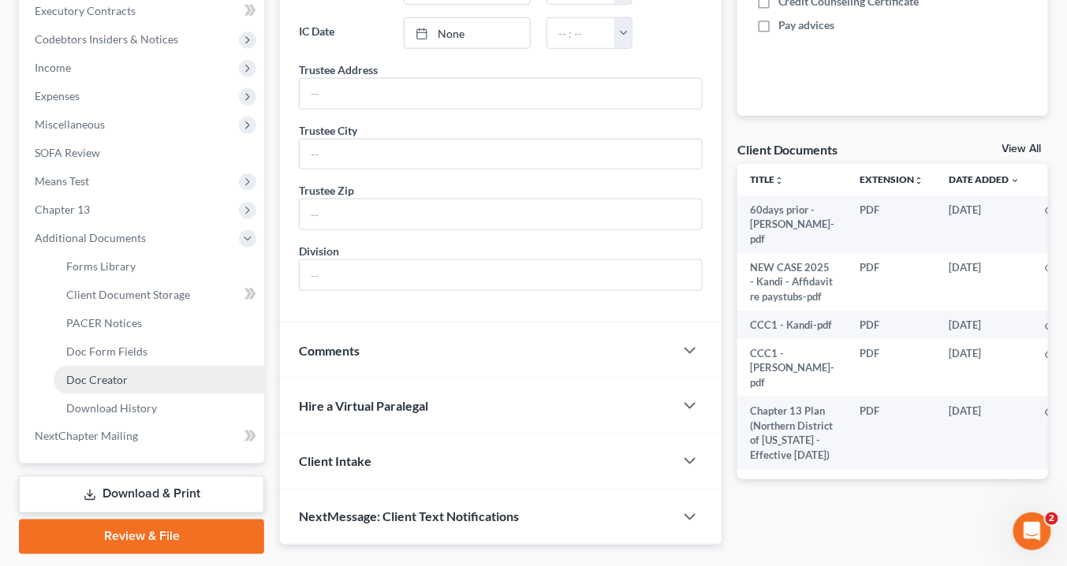
scroll to position [496, 0]
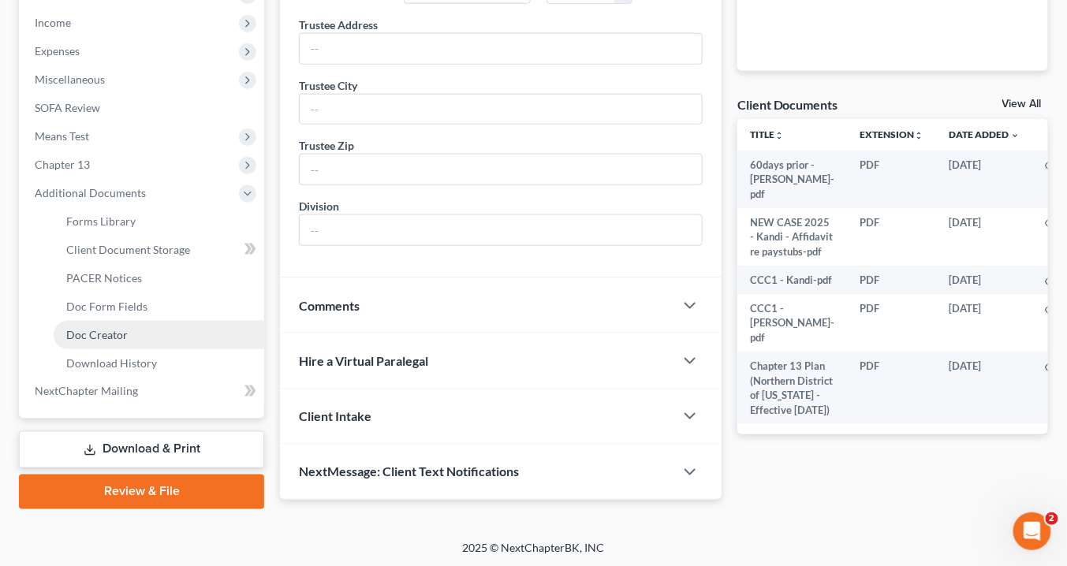
click at [111, 330] on span "Doc Creator" at bounding box center [97, 334] width 62 height 13
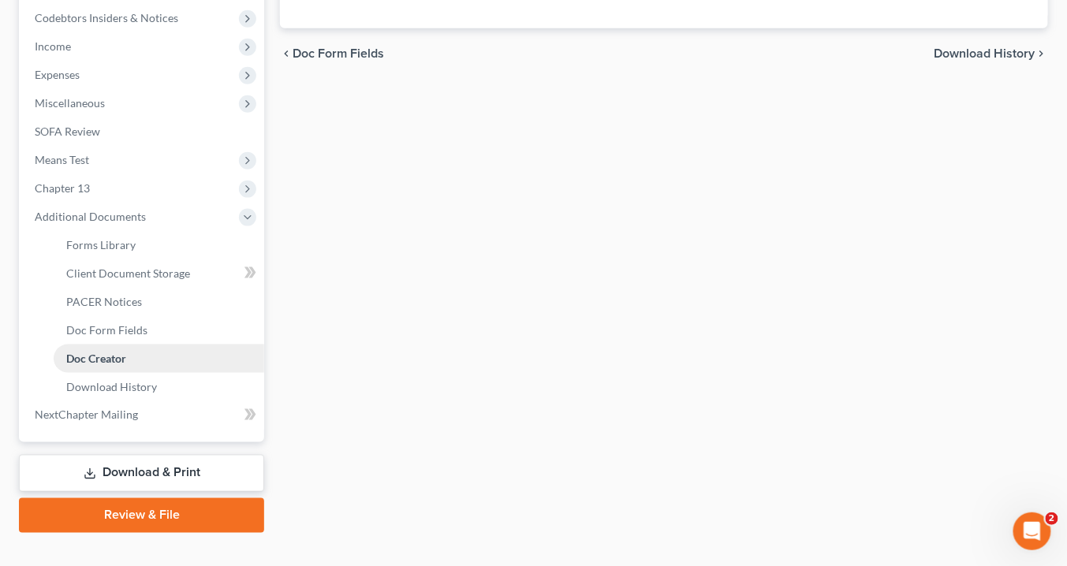
scroll to position [496, 0]
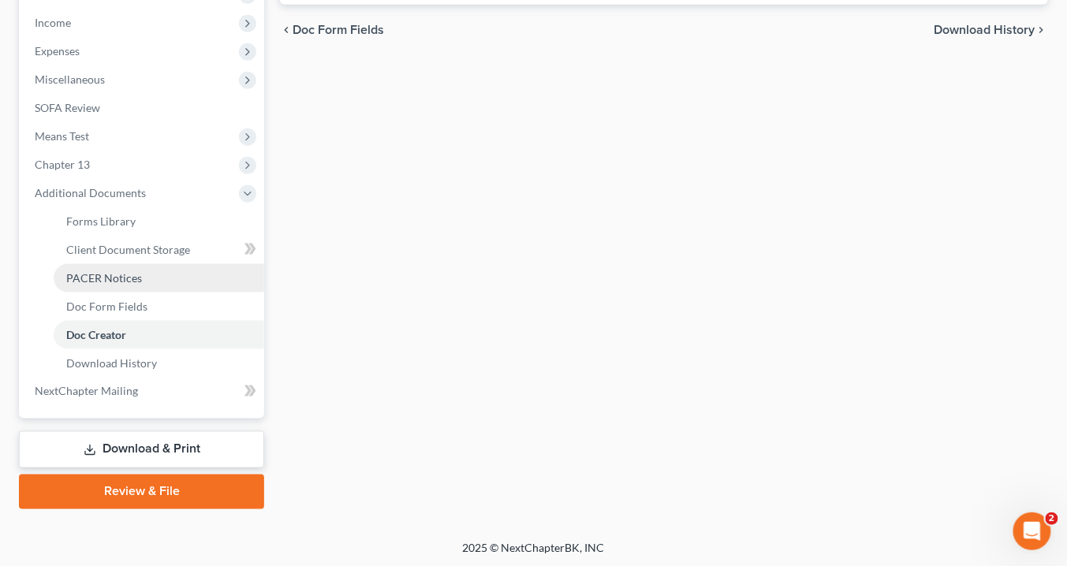
click at [111, 274] on span "PACER Notices" at bounding box center [104, 277] width 76 height 13
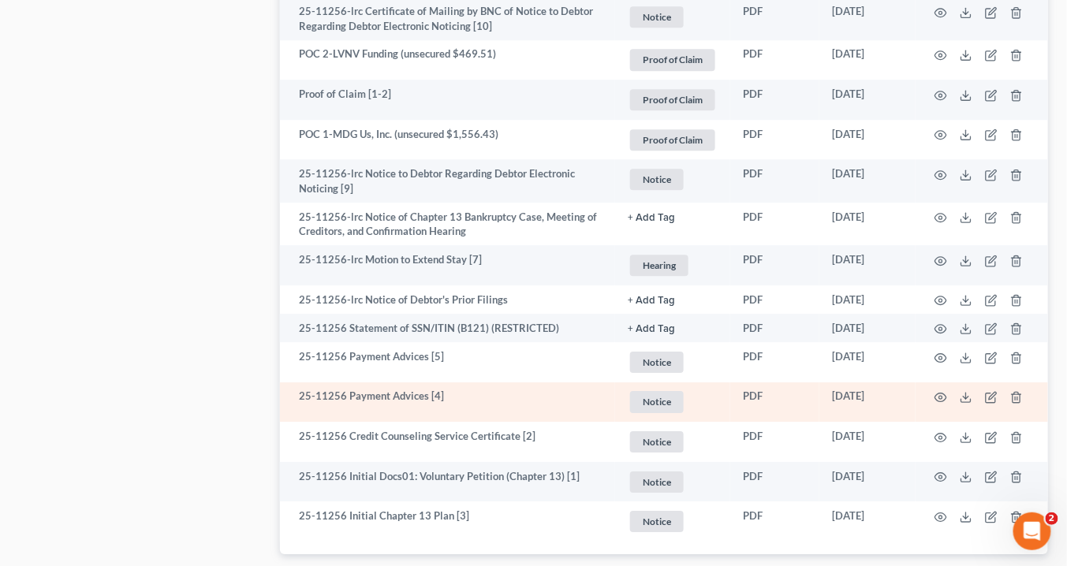
scroll to position [1309, 0]
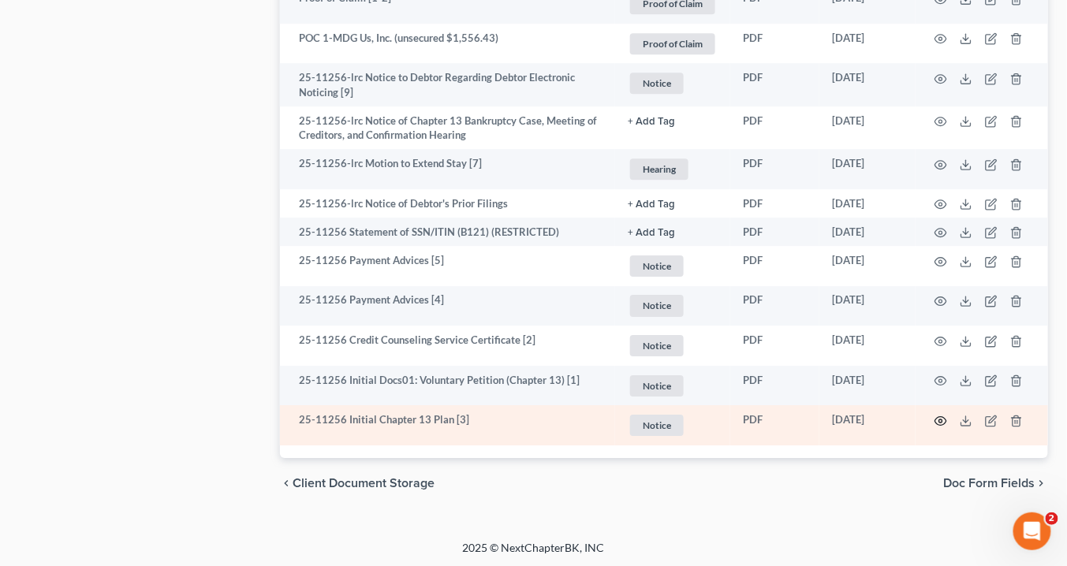
click at [940, 415] on icon "button" at bounding box center [941, 421] width 13 height 13
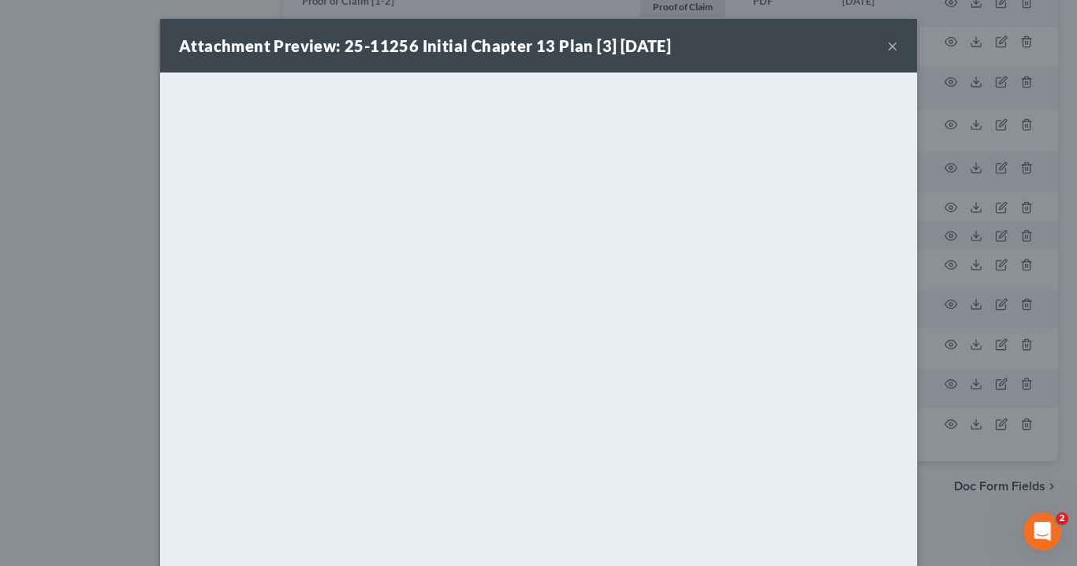
click at [887, 43] on button "×" at bounding box center [892, 45] width 11 height 19
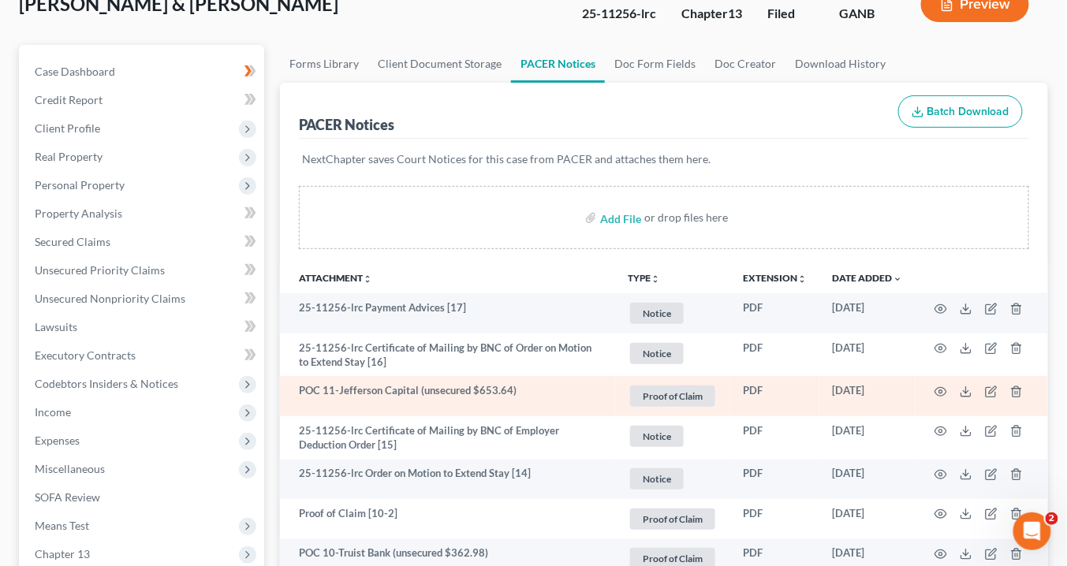
scroll to position [0, 0]
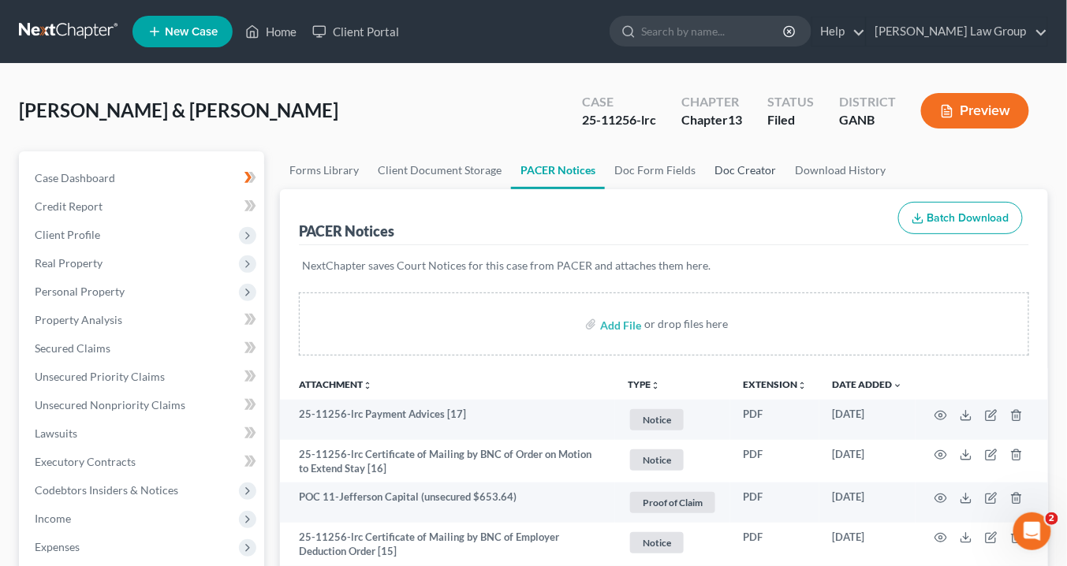
click at [732, 174] on link "Doc Creator" at bounding box center [745, 170] width 80 height 38
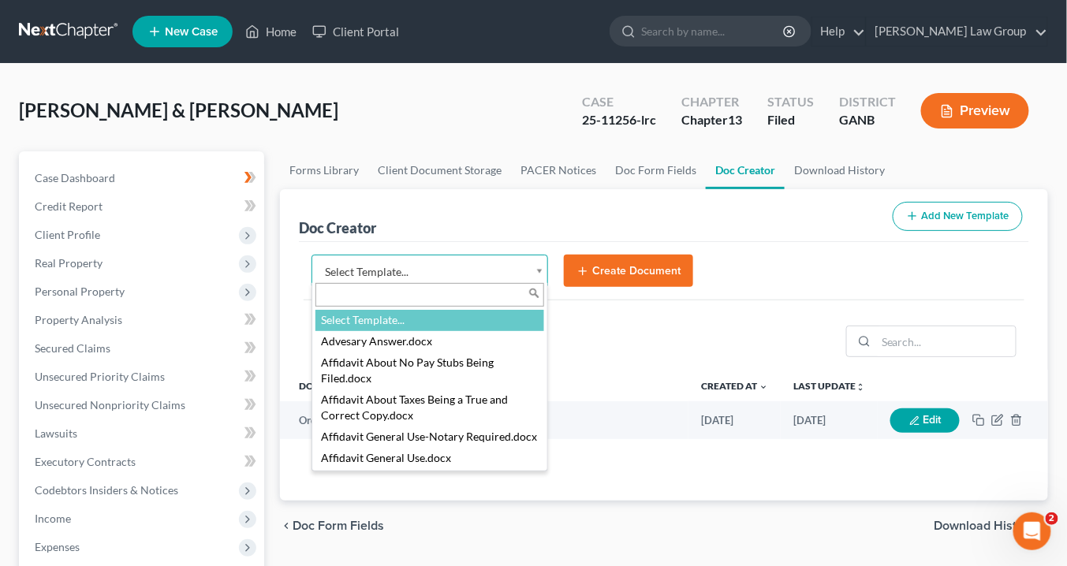
click at [537, 263] on body "Home New Case Client Portal Saedi Law Group info@saedilawgroup.com My Account S…" at bounding box center [533, 532] width 1067 height 1065
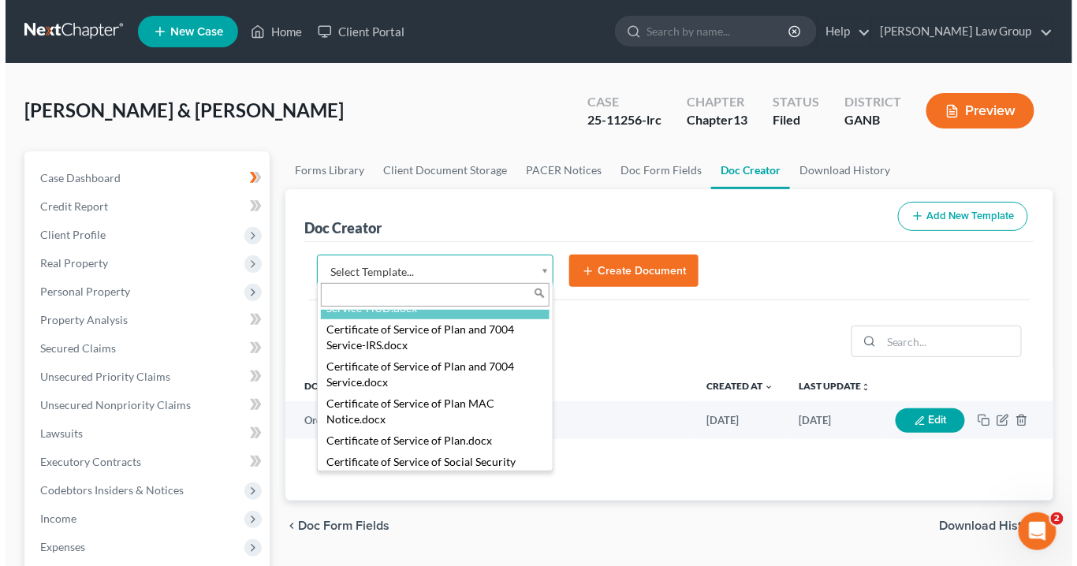
scroll to position [680, 0]
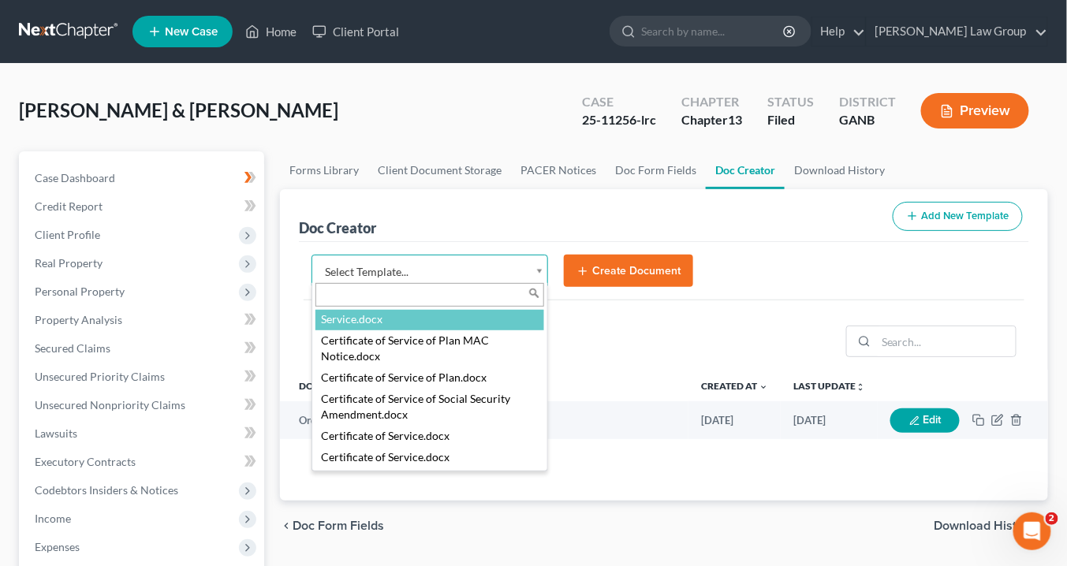
select select "111540"
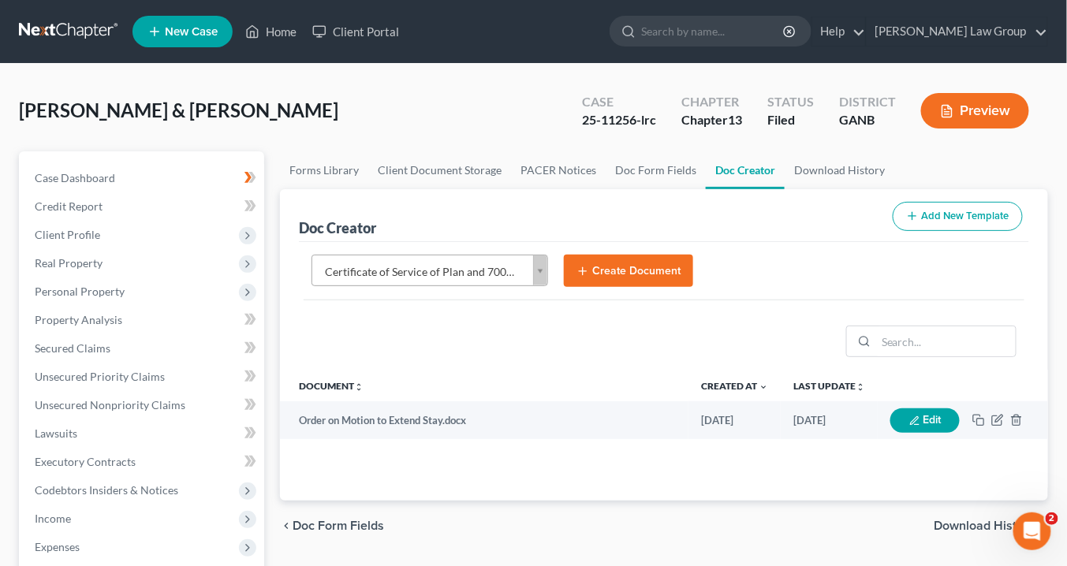
click at [605, 267] on button "Create Document" at bounding box center [628, 271] width 129 height 33
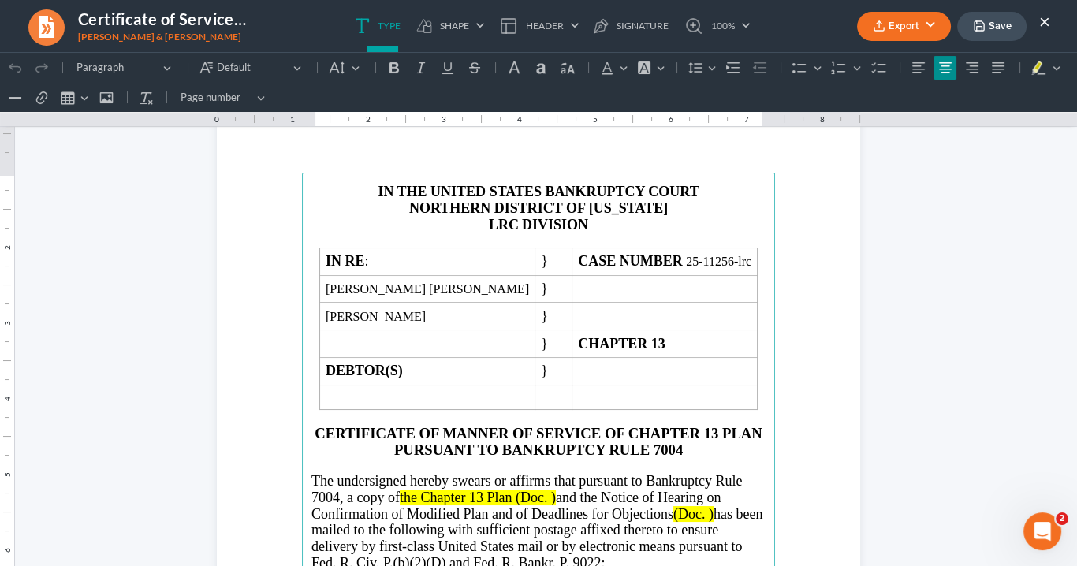
scroll to position [0, 0]
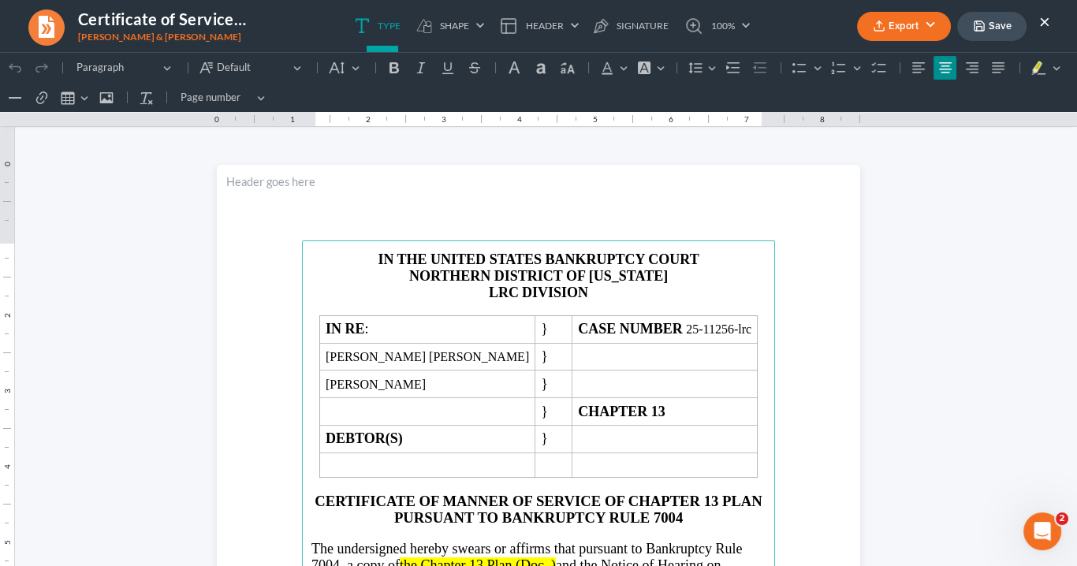
click at [900, 27] on button "Export" at bounding box center [904, 26] width 94 height 29
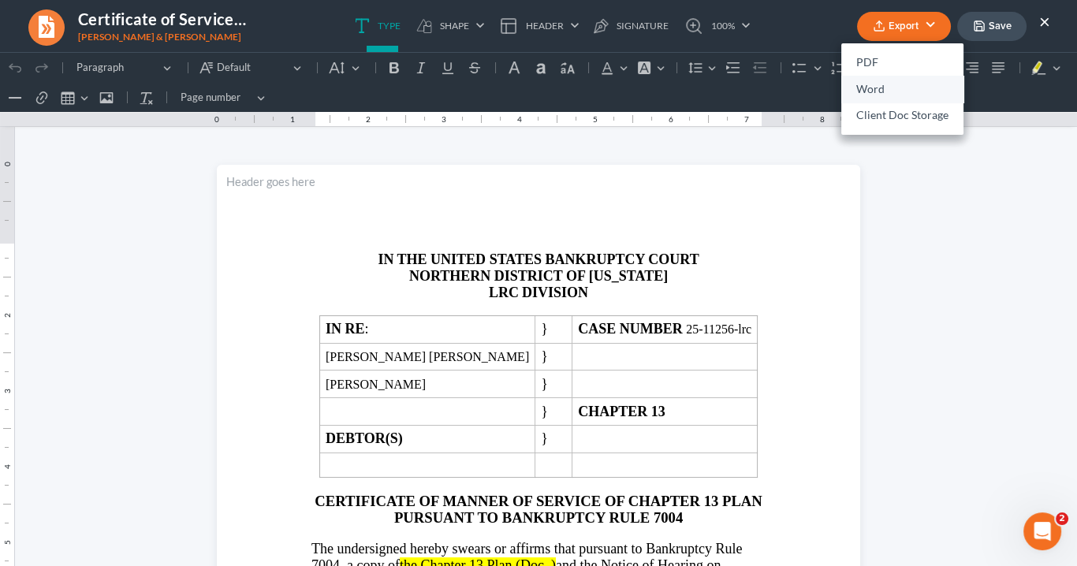
click at [880, 81] on link "Word" at bounding box center [902, 89] width 122 height 27
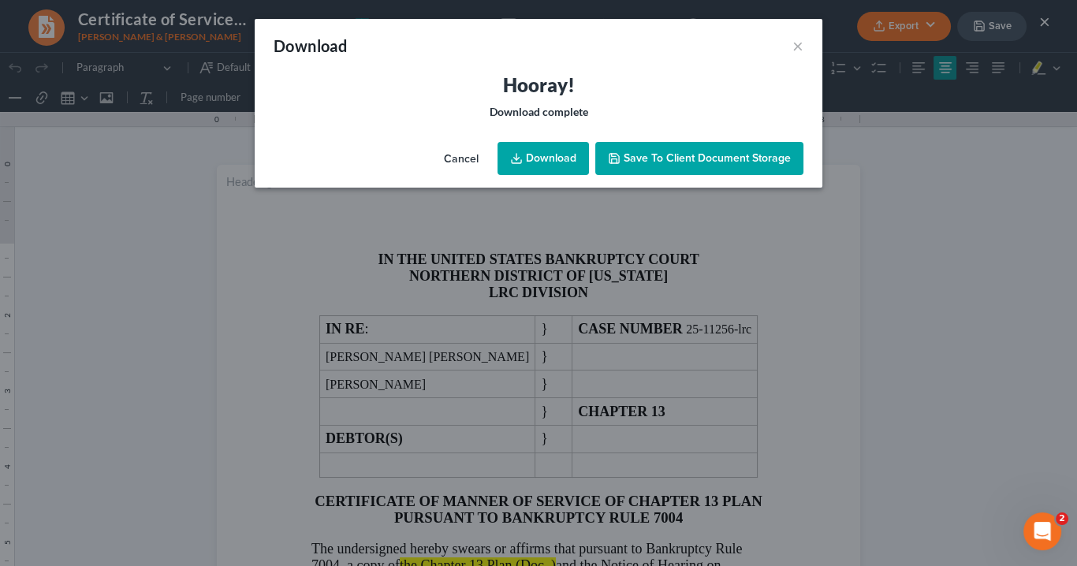
click at [571, 153] on link "Download" at bounding box center [543, 158] width 91 height 33
click at [801, 45] on button "×" at bounding box center [798, 45] width 11 height 19
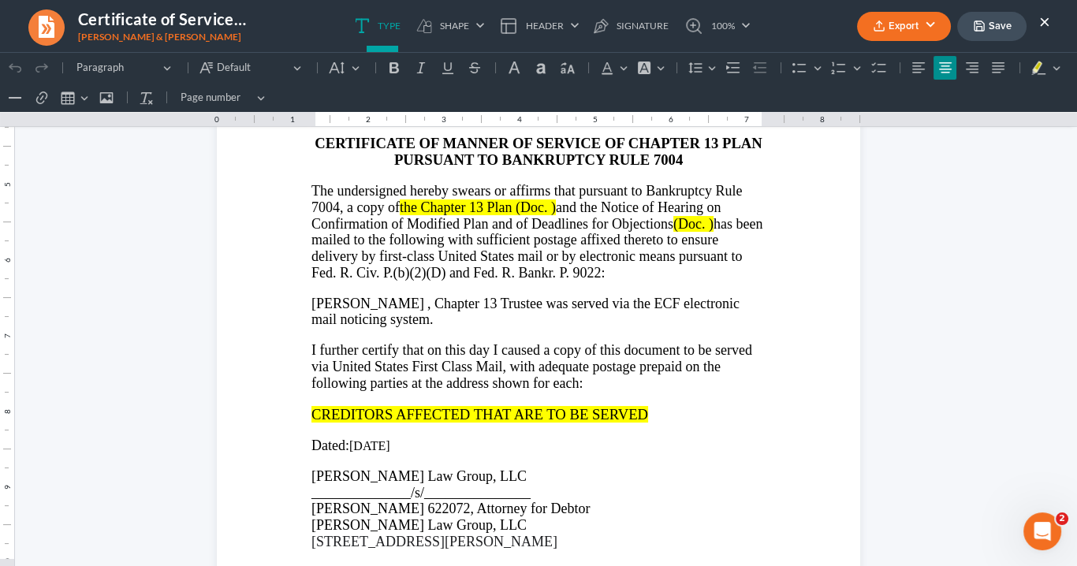
scroll to position [379, 0]
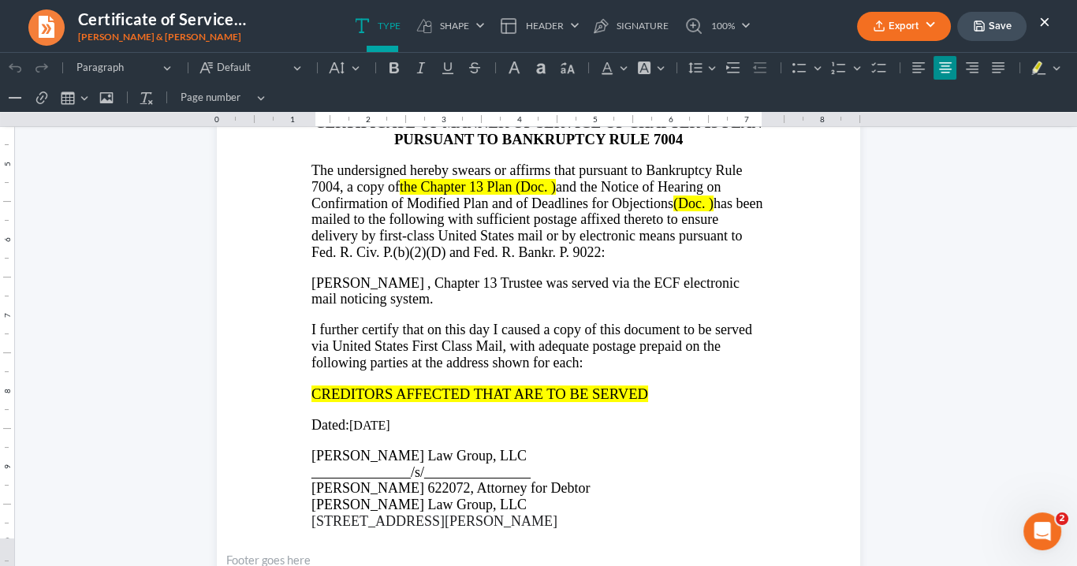
click at [583, 359] on p "I further certify that on this day I caused a copy of this document to be serve…" at bounding box center [539, 346] width 454 height 49
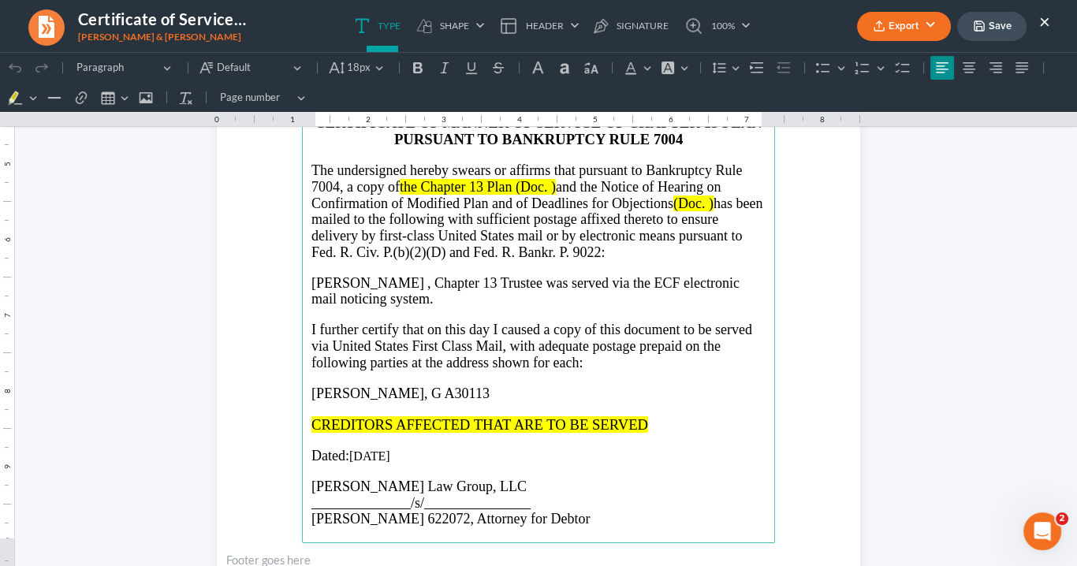
click at [386, 387] on span "Buchanan, G A30113" at bounding box center [401, 394] width 178 height 16
click at [391, 390] on span "Buchanan, GA30113" at bounding box center [399, 394] width 175 height 16
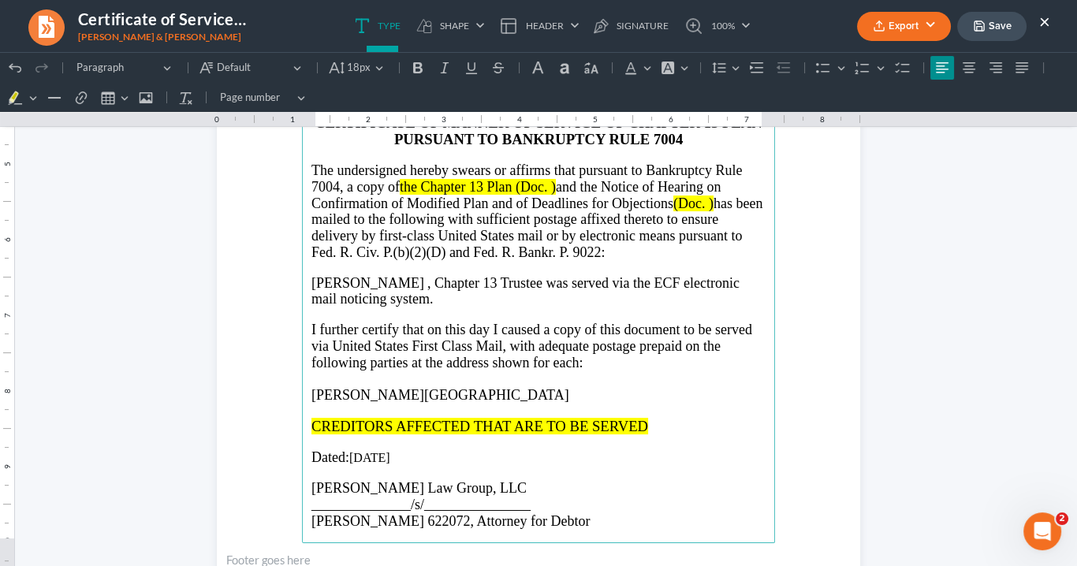
click at [312, 375] on p "Rich Text Editor, page-0-main" at bounding box center [539, 379] width 454 height 17
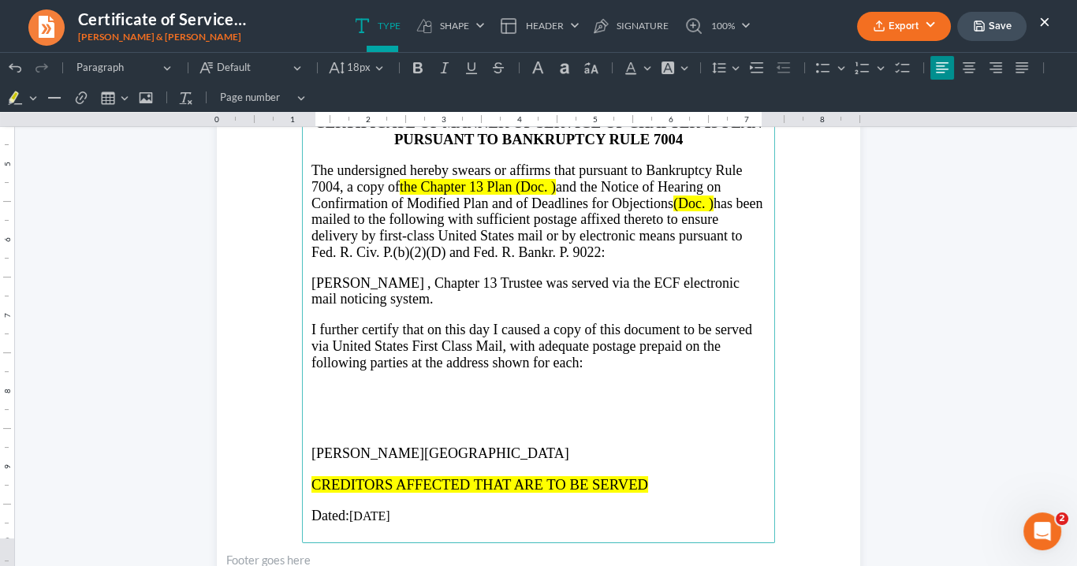
click at [312, 400] on p "Rich Text Editor, page-0-main" at bounding box center [539, 408] width 454 height 17
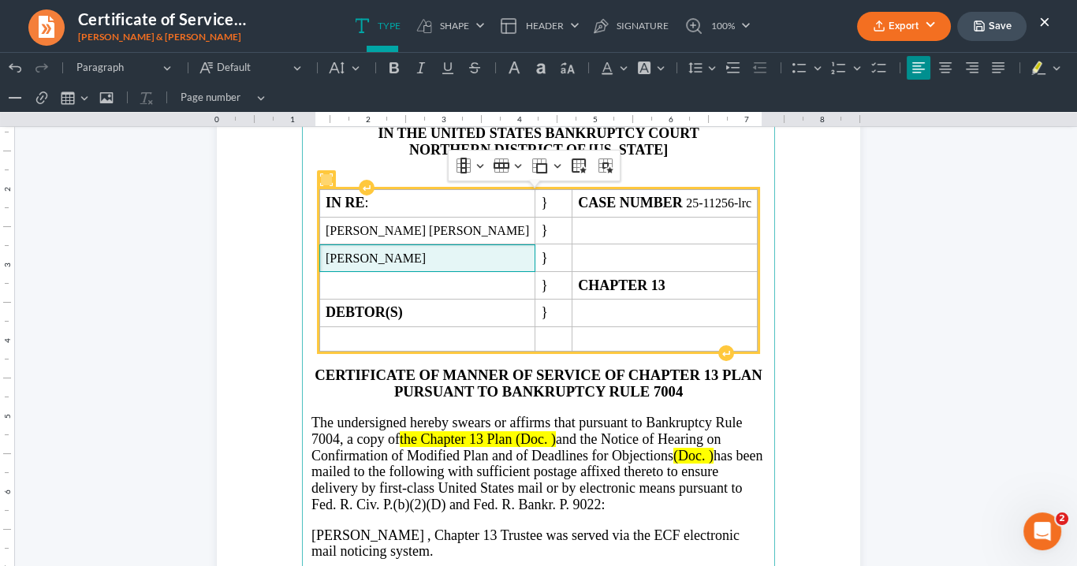
drag, startPoint x: 459, startPoint y: 252, endPoint x: 341, endPoint y: 252, distance: 118.3
click at [334, 250] on td "Kandi Marshall Taylor" at bounding box center [426, 258] width 215 height 28
copy span "Kandi Marshall Taylor"
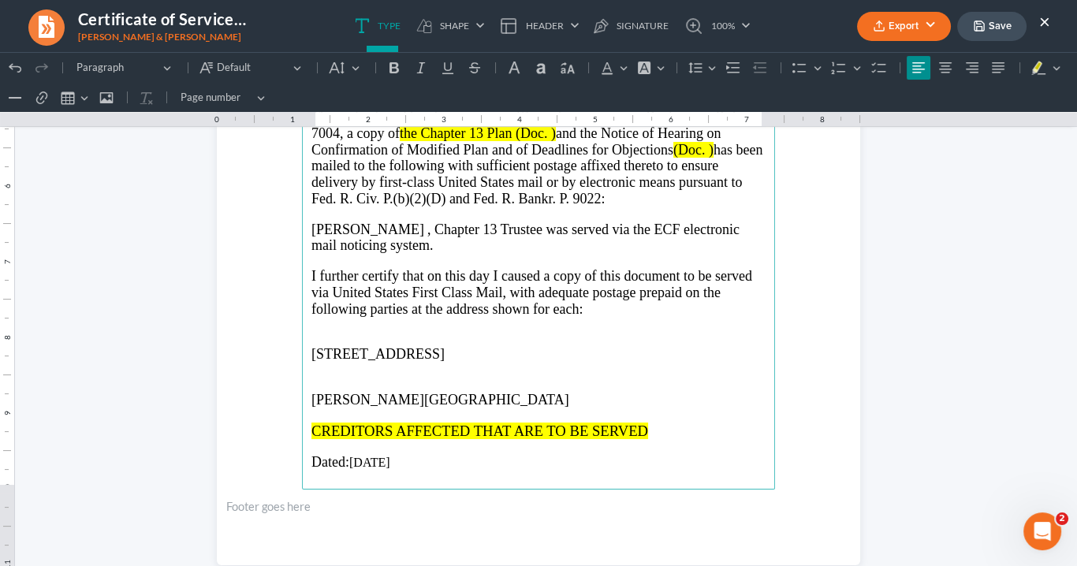
scroll to position [442, 0]
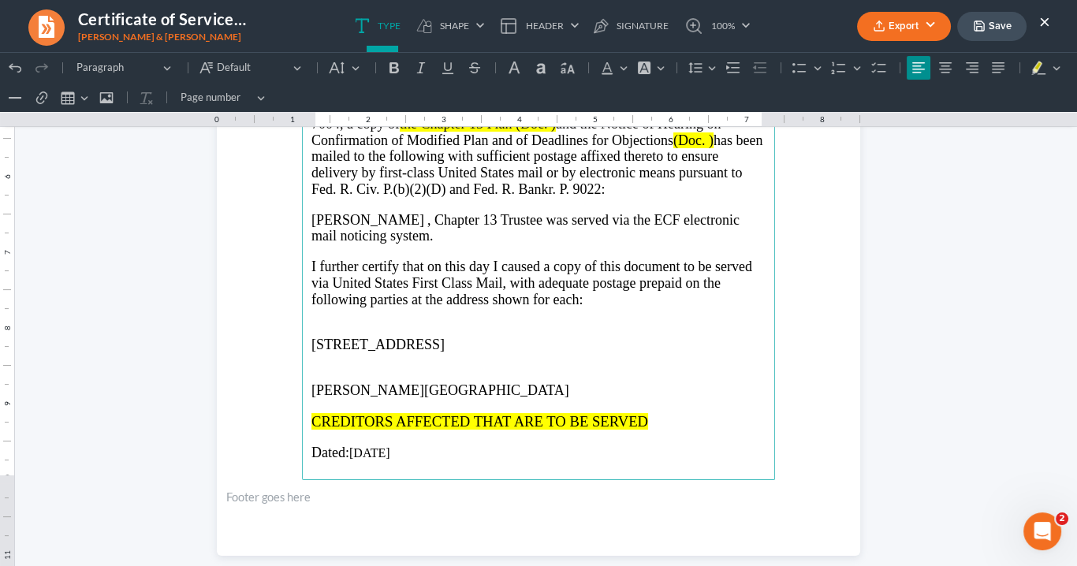
click at [315, 325] on p "Rich Text Editor, page-0-main" at bounding box center [539, 330] width 454 height 14
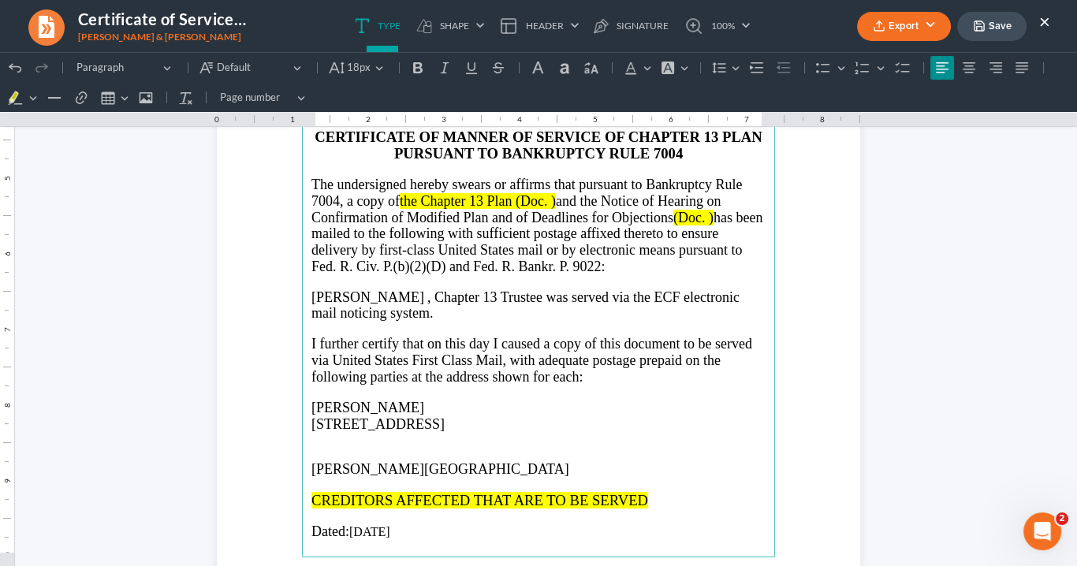
scroll to position [189, 0]
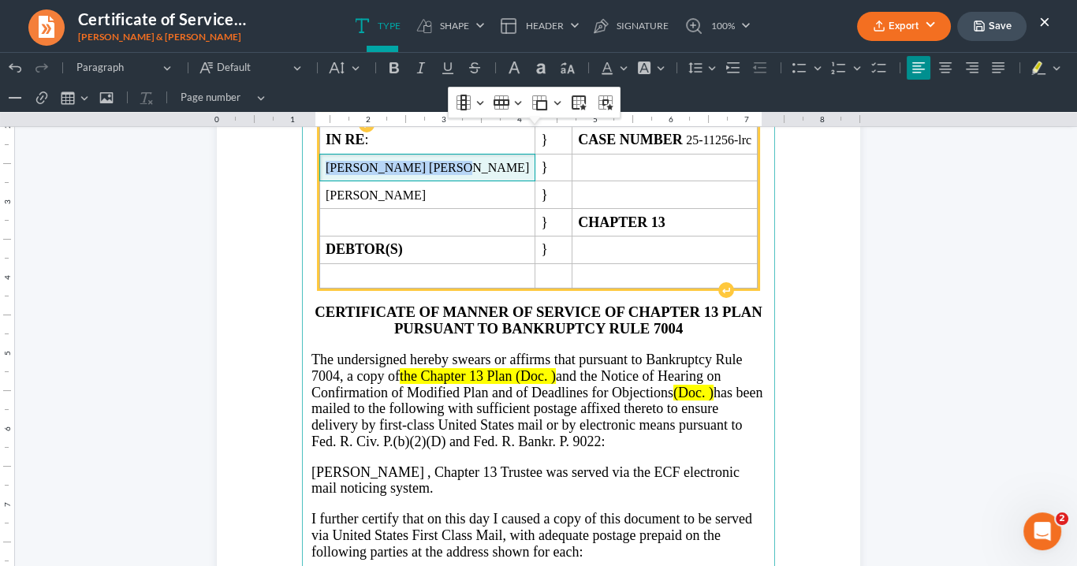
drag, startPoint x: 445, startPoint y: 165, endPoint x: 338, endPoint y: 162, distance: 107.3
click at [338, 162] on span "Richard Corey Taylor" at bounding box center [427, 168] width 203 height 14
copy span "Richard Corey Taylor"
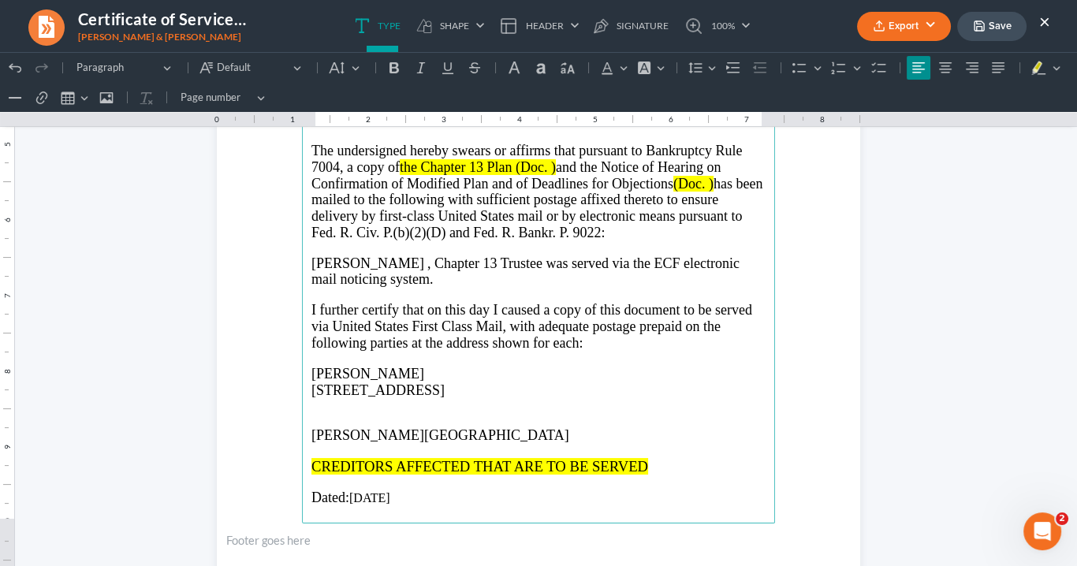
scroll to position [442, 0]
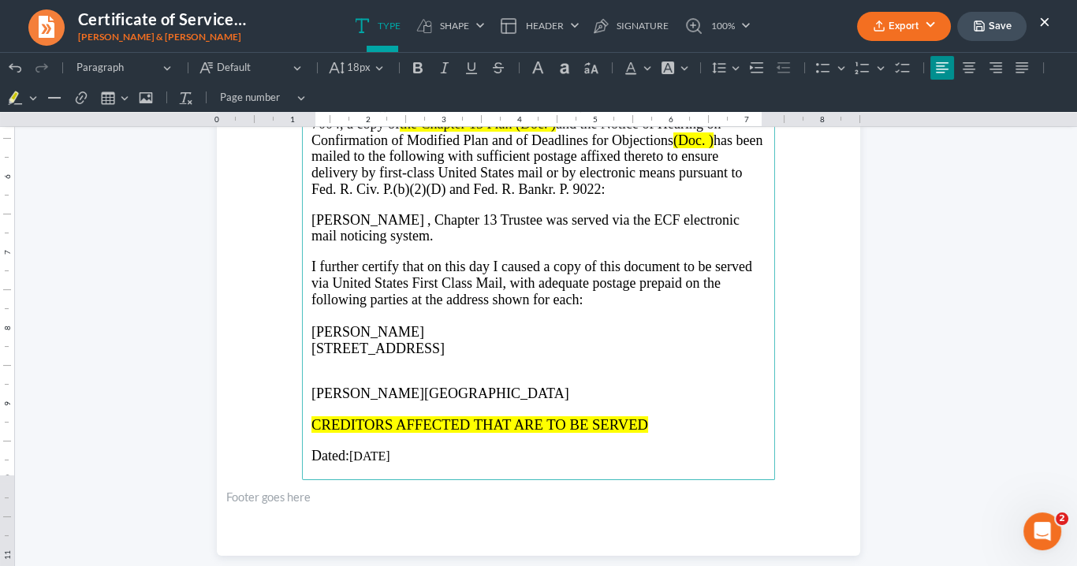
click at [312, 312] on p "Rich Text Editor, page-0-main" at bounding box center [539, 316] width 454 height 17
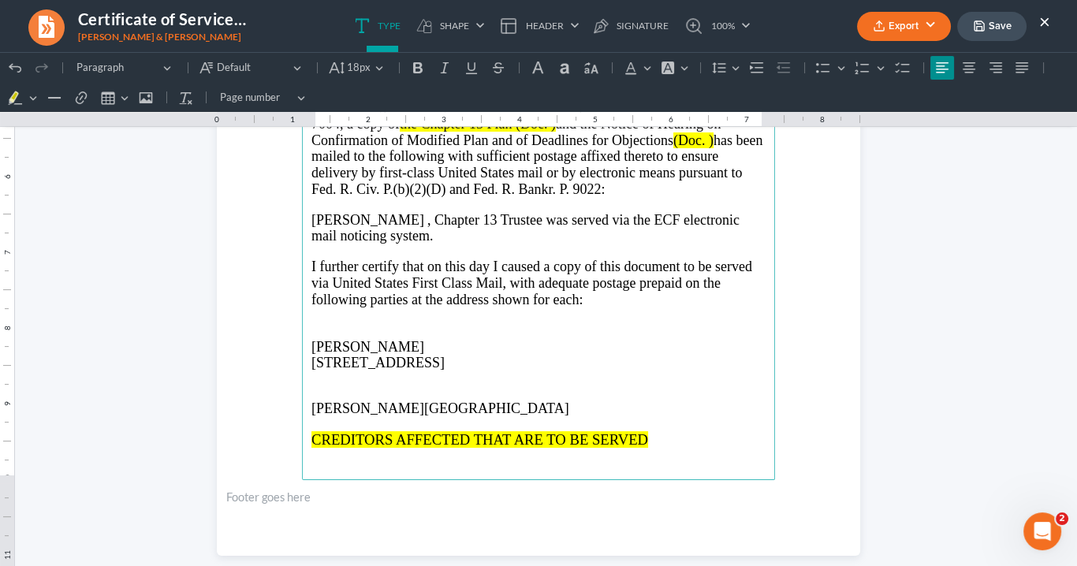
click at [317, 324] on p "Rich Text Editor, page-0-main" at bounding box center [539, 331] width 454 height 17
click at [312, 401] on span "Buchanan, GA 30113" at bounding box center [441, 409] width 258 height 16
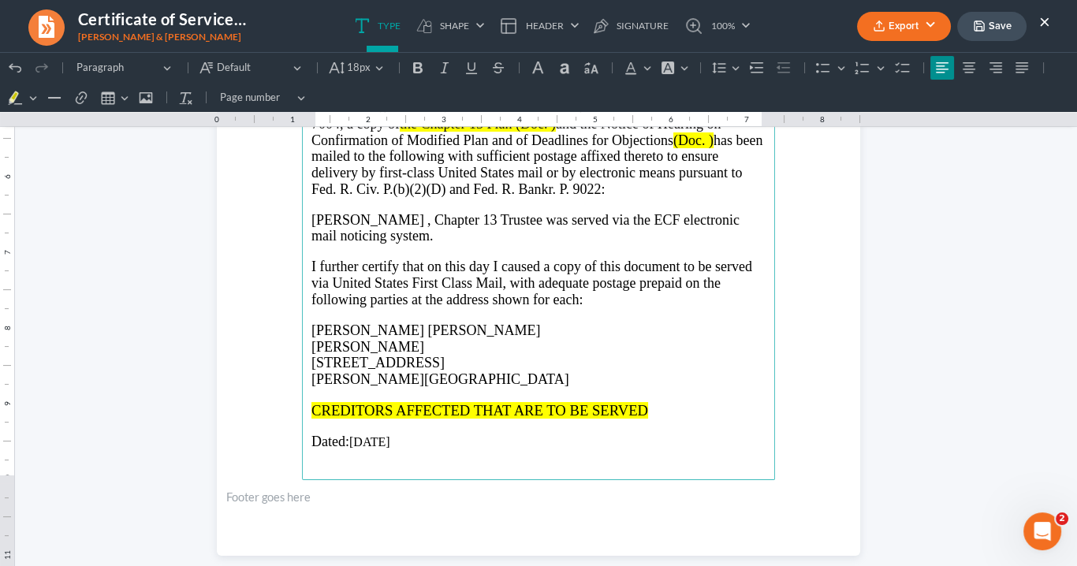
click at [436, 373] on p "Buchanan, GA 30113" at bounding box center [539, 379] width 454 height 17
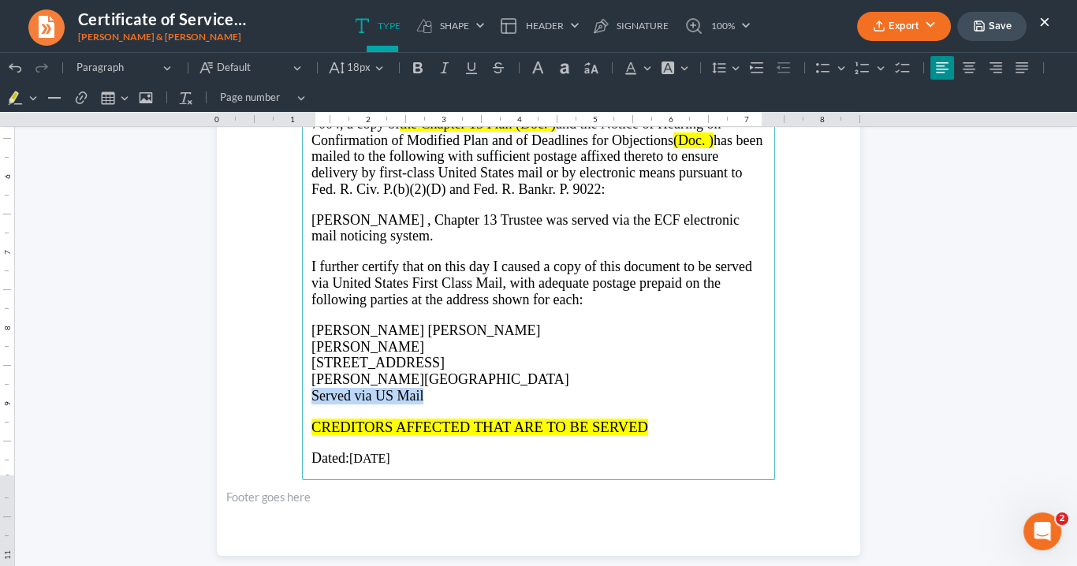
drag, startPoint x: 420, startPoint y: 386, endPoint x: 306, endPoint y: 382, distance: 114.5
click at [312, 388] on p "Served via US Mail" at bounding box center [539, 396] width 454 height 17
drag, startPoint x: 372, startPoint y: 390, endPoint x: 420, endPoint y: 63, distance: 330.8
click at [417, 62] on icon "Editor toolbar" at bounding box center [417, 67] width 9 height 11
click at [442, 65] on icon "Editor toolbar" at bounding box center [445, 68] width 16 height 16
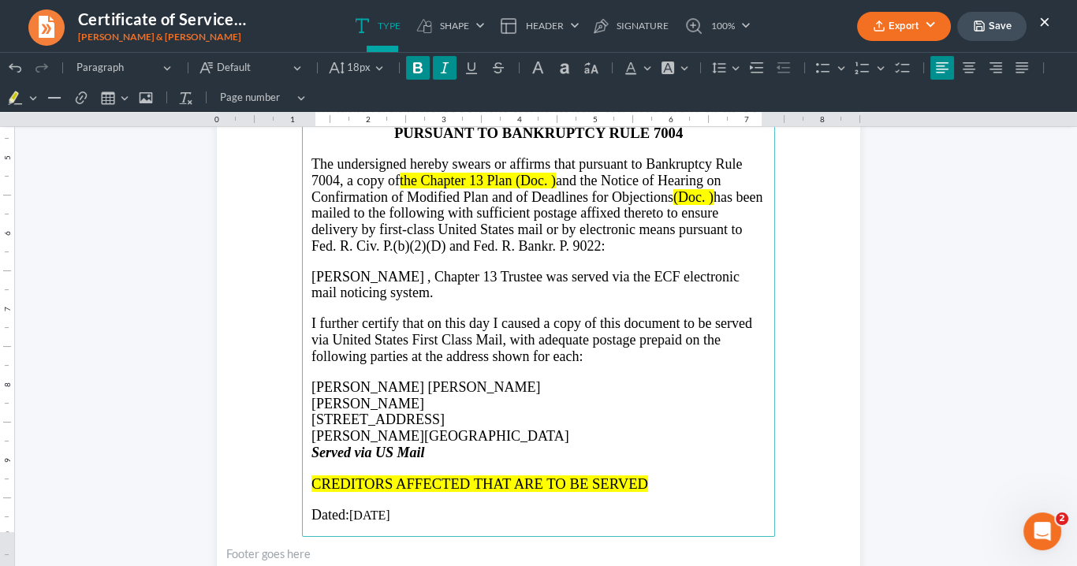
scroll to position [315, 0]
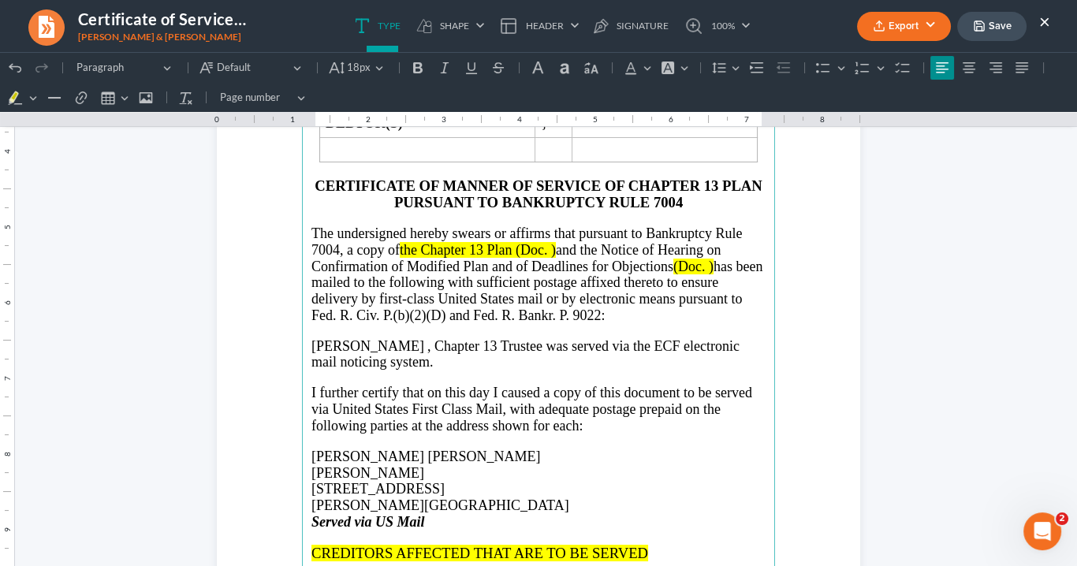
drag, startPoint x: 545, startPoint y: 241, endPoint x: 555, endPoint y: 242, distance: 10.3
click at [546, 242] on span "the Chapter 13 Plan (Doc. )" at bounding box center [478, 250] width 156 height 16
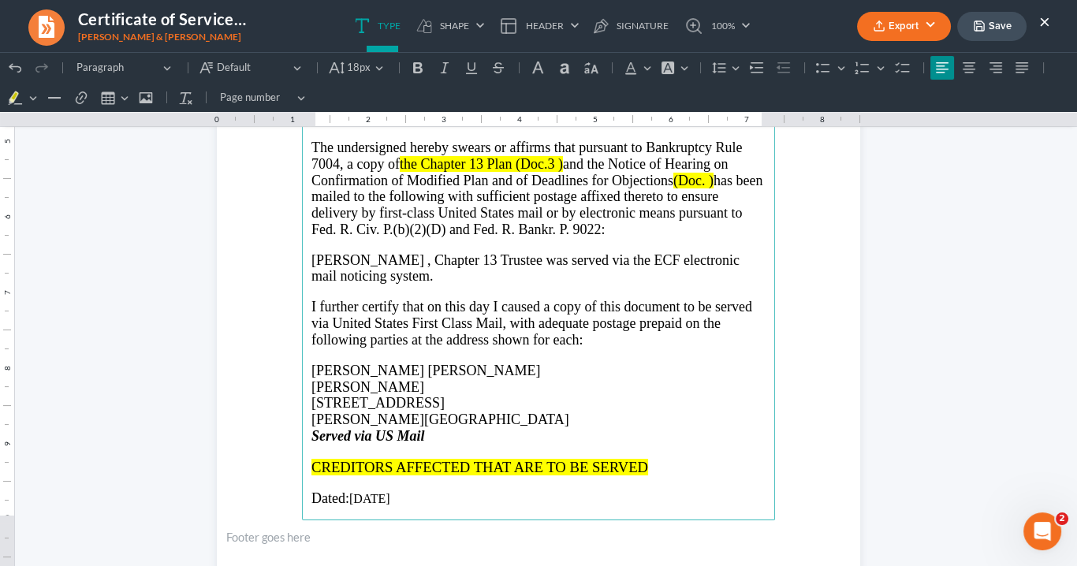
scroll to position [403, 0]
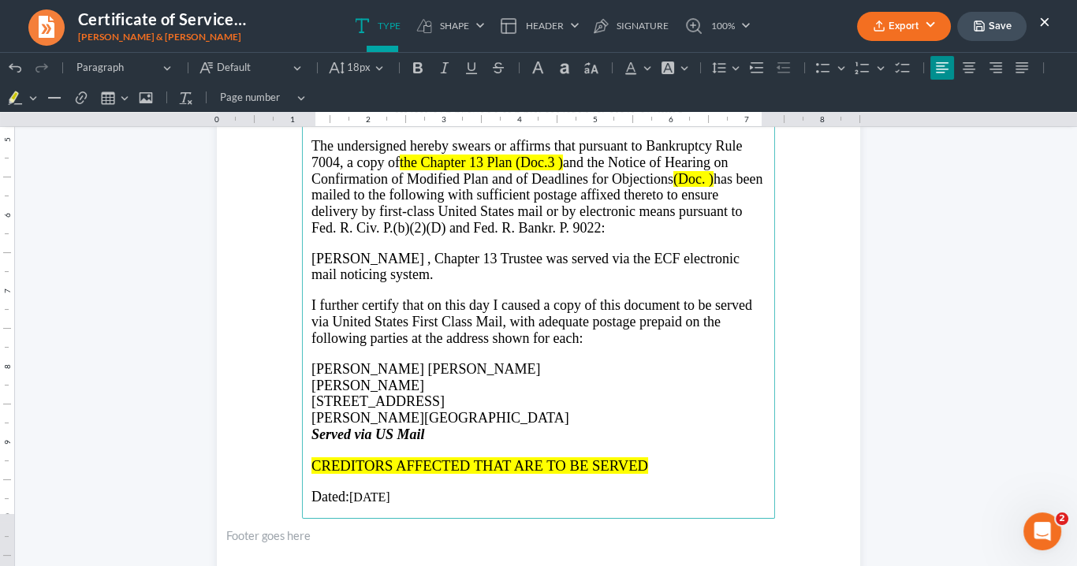
click at [546, 155] on span "the Chapter 13 Plan (Doc.3 )" at bounding box center [481, 163] width 163 height 16
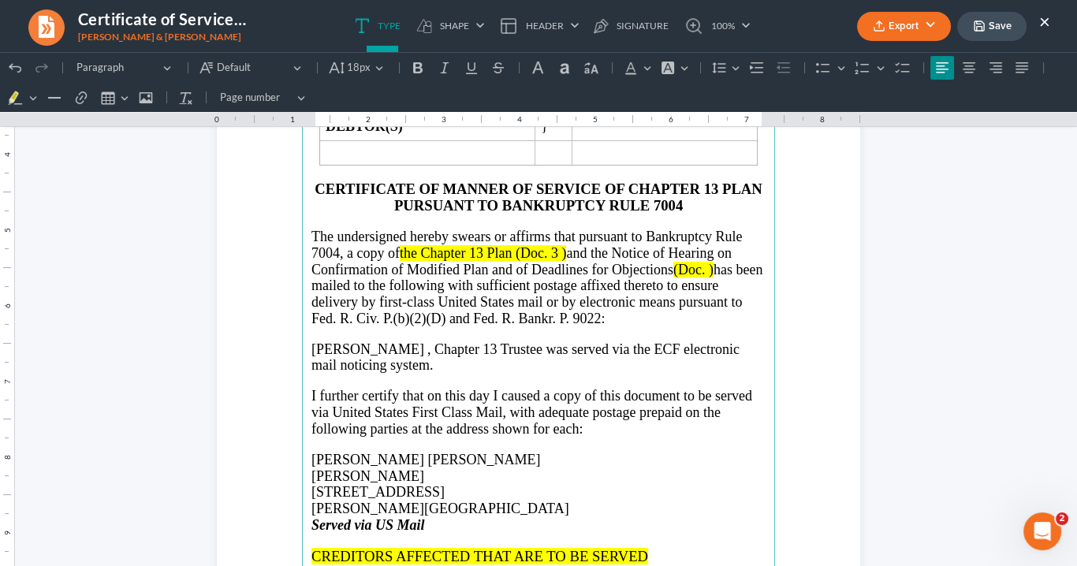
scroll to position [214, 0]
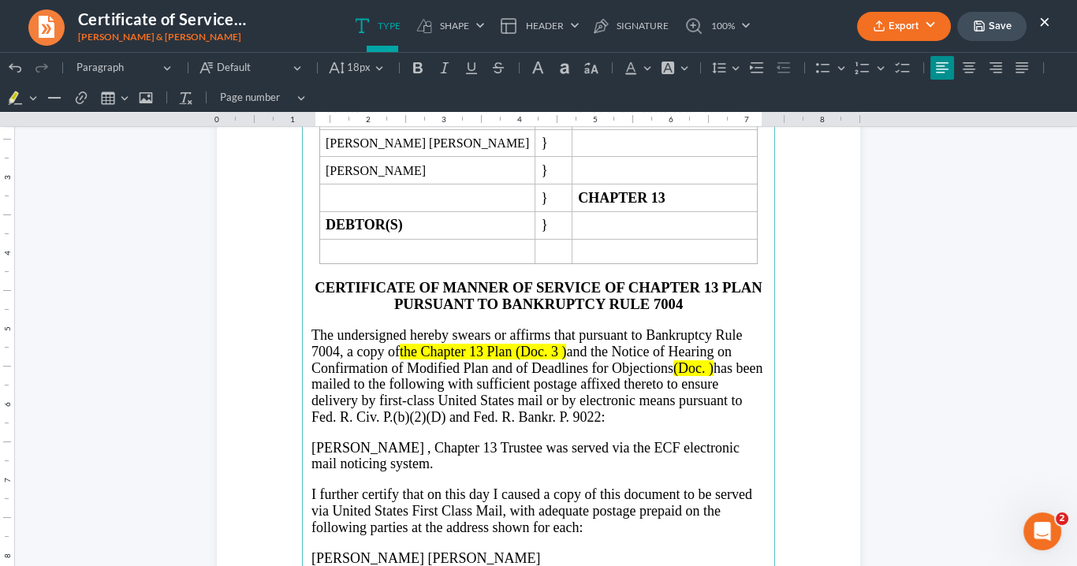
drag, startPoint x: 714, startPoint y: 364, endPoint x: 584, endPoint y: 340, distance: 131.6
click at [569, 341] on p "The undersigned hereby swears or affirms that pursuant to Bankruptcy Rule 7004,…" at bounding box center [539, 376] width 454 height 98
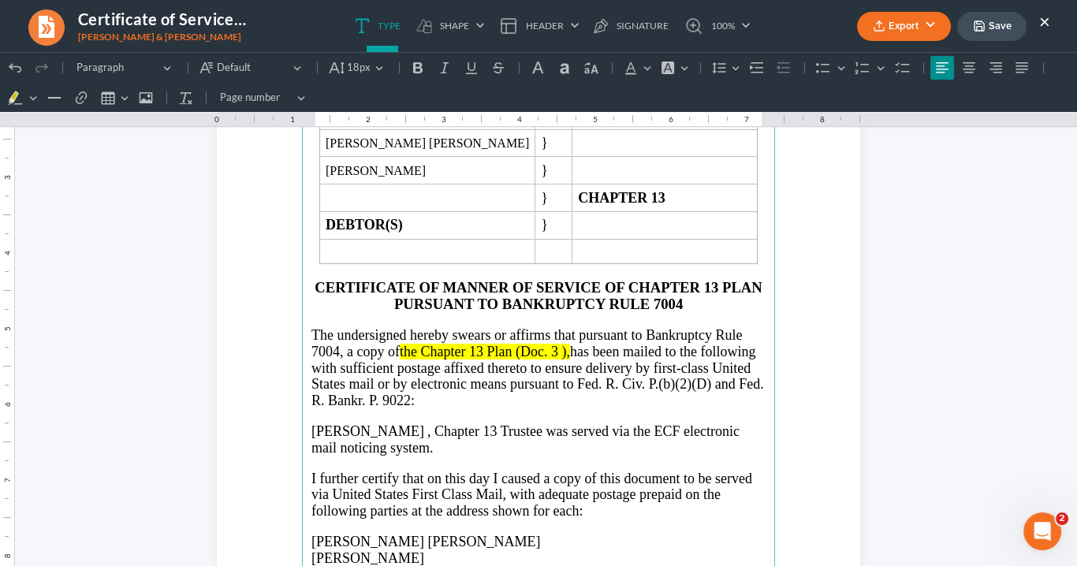
drag, startPoint x: 592, startPoint y: 348, endPoint x: 394, endPoint y: 339, distance: 198.9
click at [388, 343] on p "The undersigned hereby swears or affirms that pursuant to Bankruptcy Rule 7004,…" at bounding box center [539, 367] width 454 height 81
click at [610, 389] on p "The undersigned hereby swears or affirms that pursuant to Bankruptcy Rule 7004,…" at bounding box center [539, 367] width 454 height 81
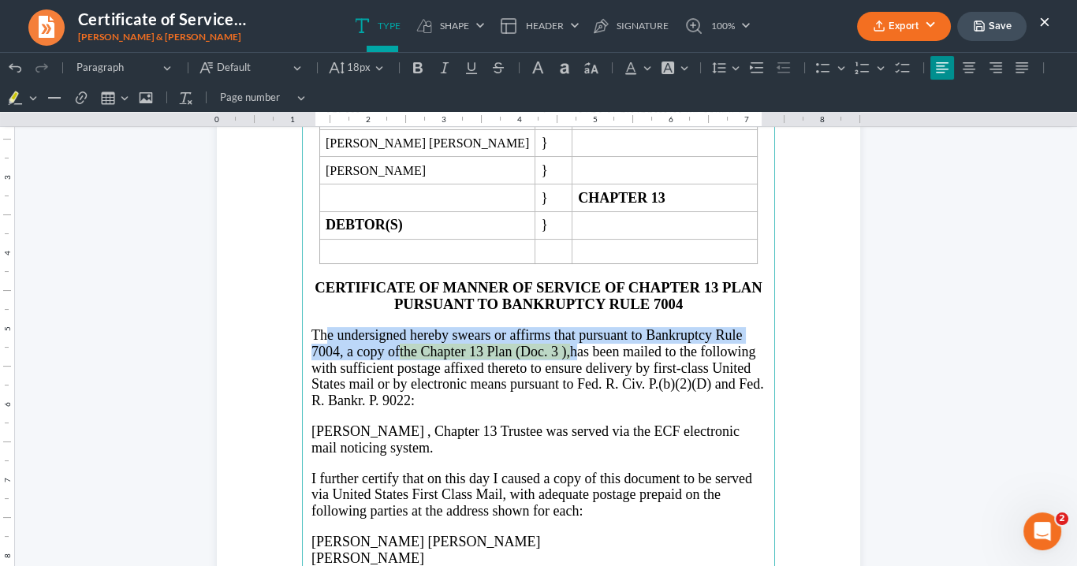
drag, startPoint x: 539, startPoint y: 344, endPoint x: 315, endPoint y: 326, distance: 224.7
click at [315, 327] on p "The undersigned hereby swears or affirms that pursuant to Bankruptcy Rule 7004,…" at bounding box center [539, 367] width 454 height 81
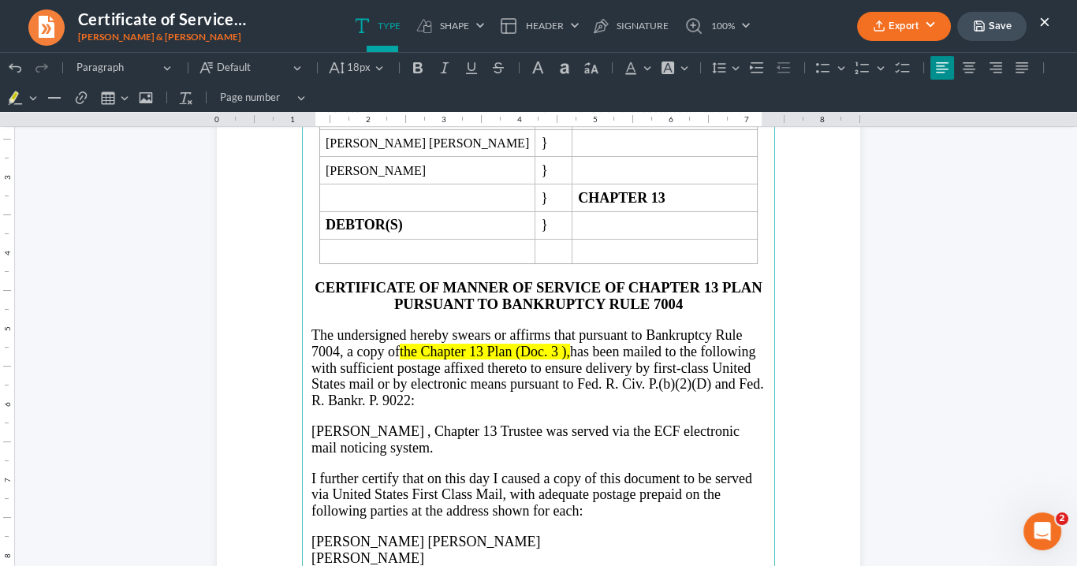
click at [598, 379] on span "has been mailed to the following with sufficient postage affixed thereto to ens…" at bounding box center [538, 376] width 453 height 65
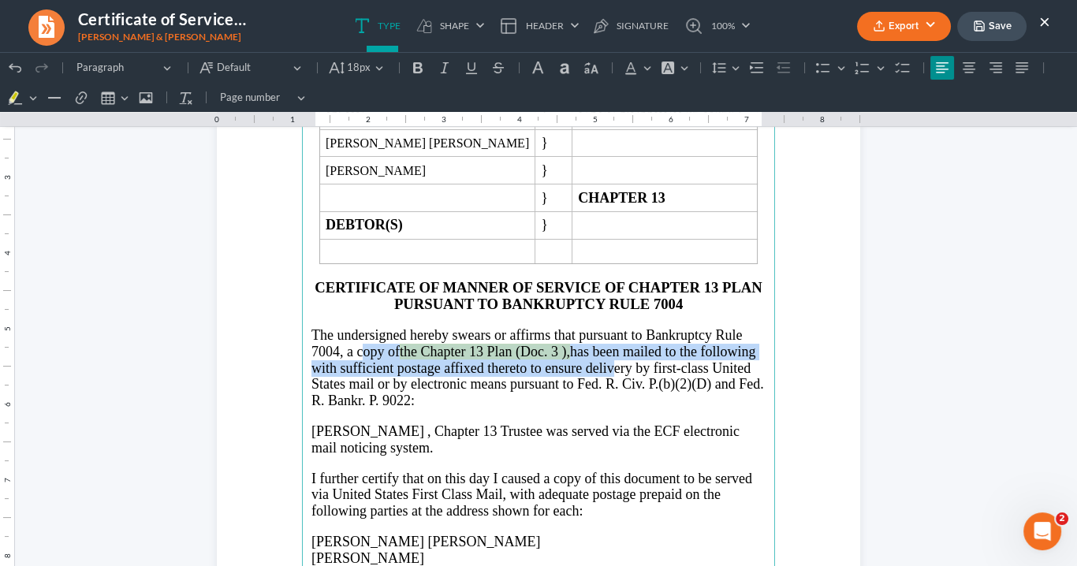
drag, startPoint x: 601, startPoint y: 354, endPoint x: 360, endPoint y: 338, distance: 241.1
click at [347, 339] on p "The undersigned hereby swears or affirms that pursuant to Bankruptcy Rule 7004,…" at bounding box center [539, 367] width 454 height 81
click at [676, 68] on button "Font Background Color Font Background Color" at bounding box center [674, 68] width 35 height 24
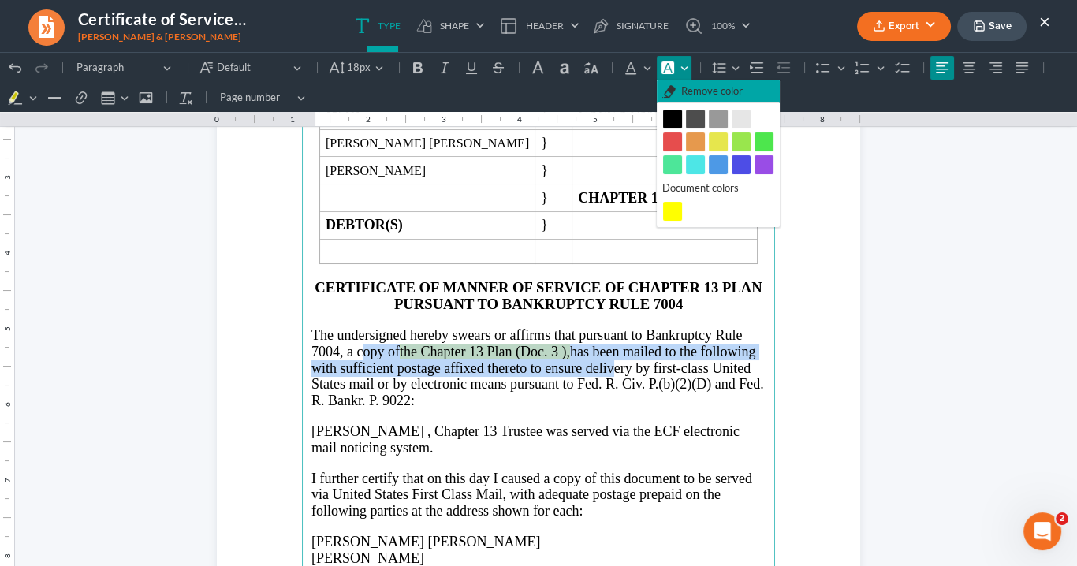
click at [722, 91] on span "Remove color" at bounding box center [712, 92] width 62 height 16
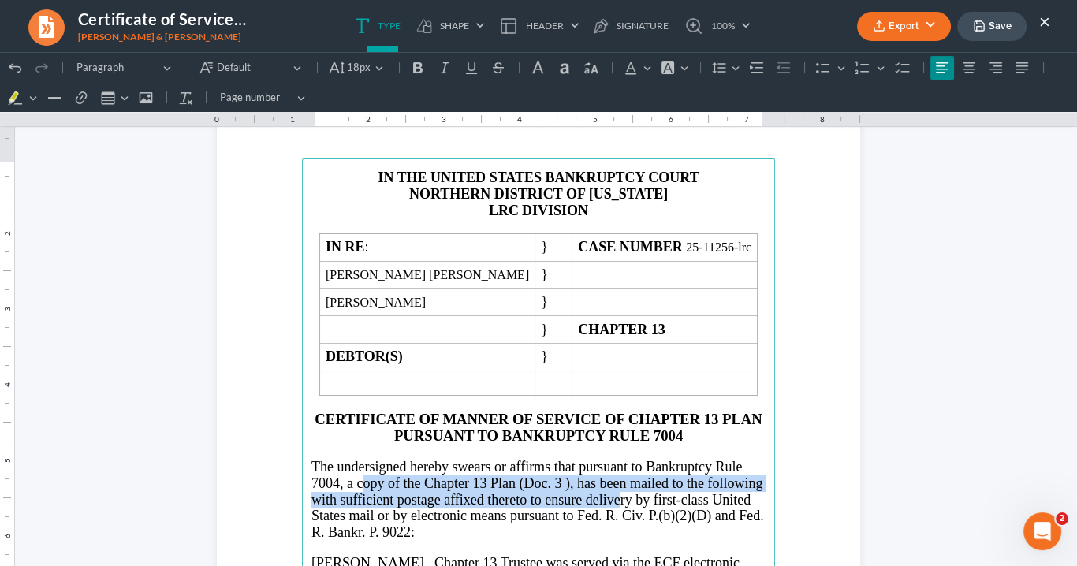
scroll to position [0, 0]
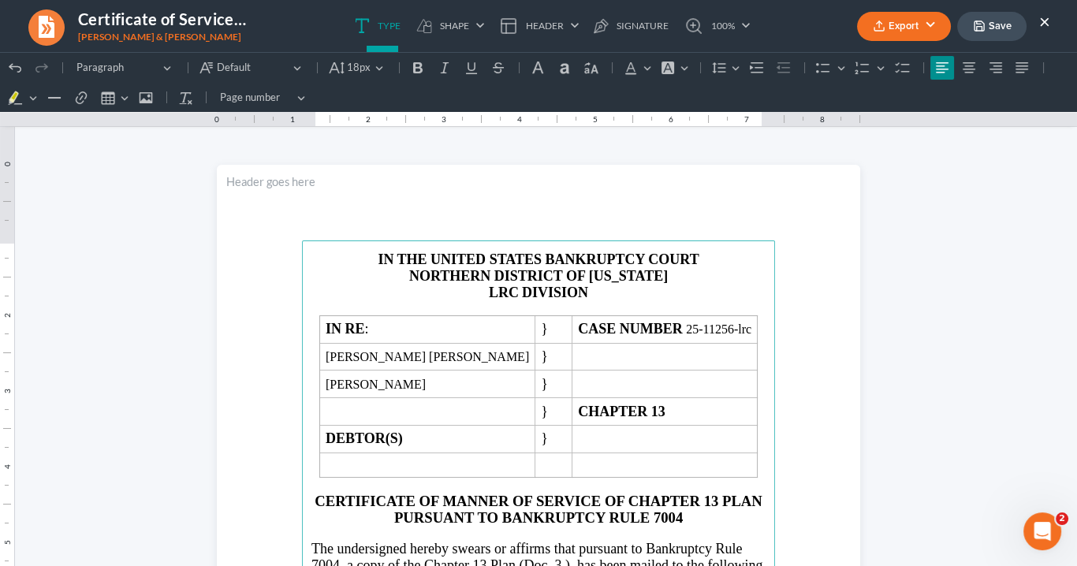
click at [513, 289] on p "LRC DIVISION" at bounding box center [539, 293] width 454 height 17
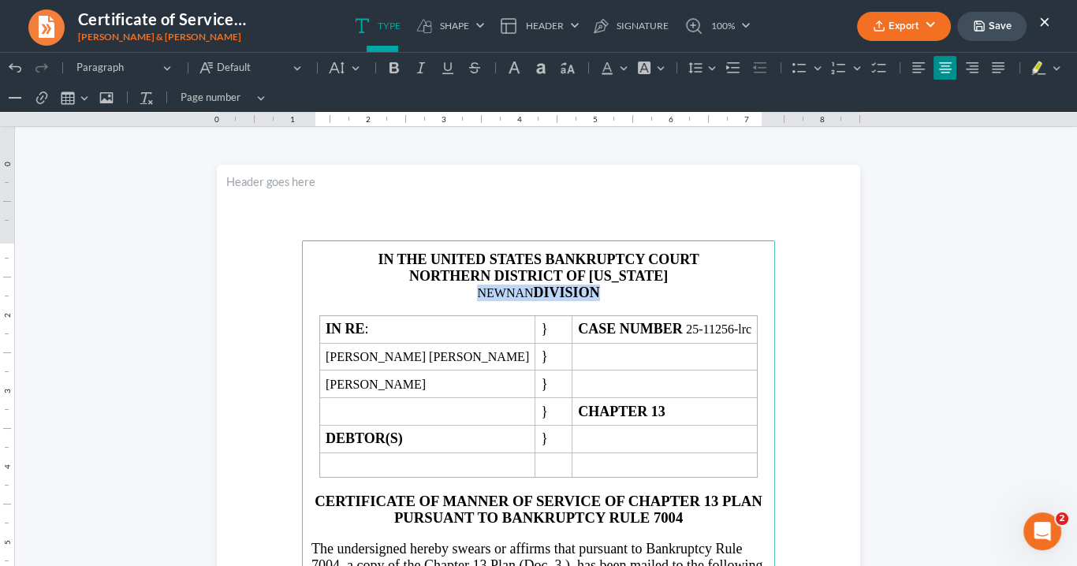
drag, startPoint x: 602, startPoint y: 288, endPoint x: 473, endPoint y: 292, distance: 128.6
click at [473, 292] on p "NEWNAN DIVISION" at bounding box center [539, 293] width 454 height 17
click at [393, 67] on icon "Editor toolbar" at bounding box center [394, 67] width 9 height 11
click at [360, 67] on button "Default" at bounding box center [345, 68] width 42 height 24
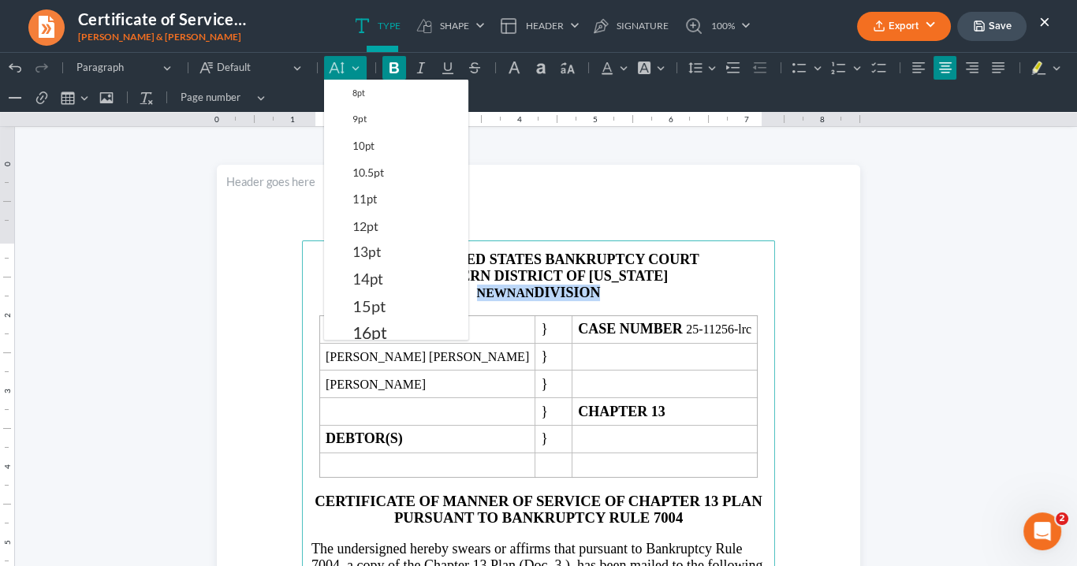
drag, startPoint x: 373, startPoint y: 272, endPoint x: 383, endPoint y: 272, distance: 10.3
click at [379, 272] on span "14pt" at bounding box center [368, 279] width 31 height 19
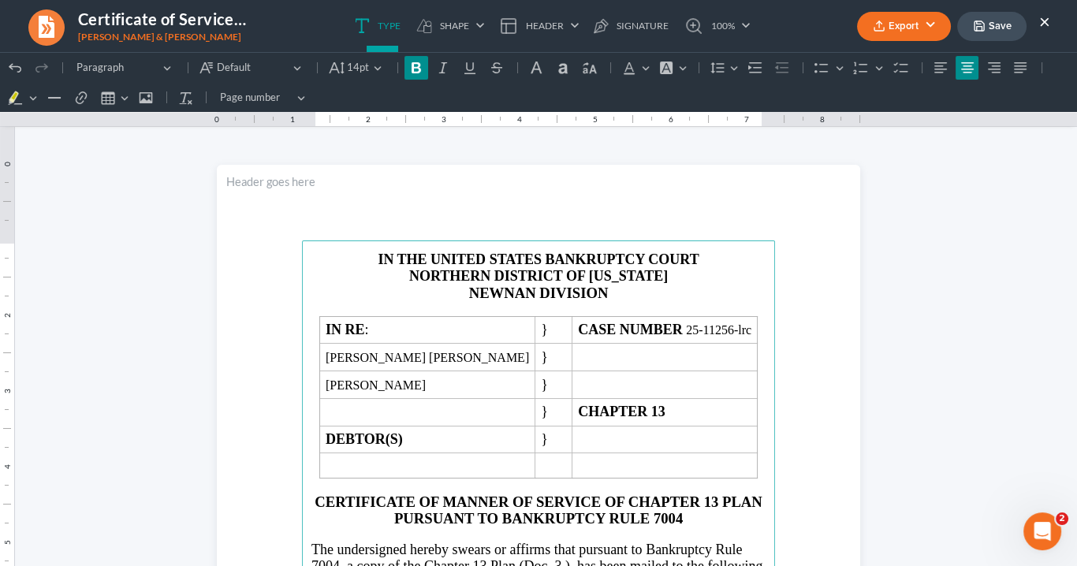
click at [636, 295] on p "NEWNAN DIVISION" at bounding box center [539, 293] width 454 height 17
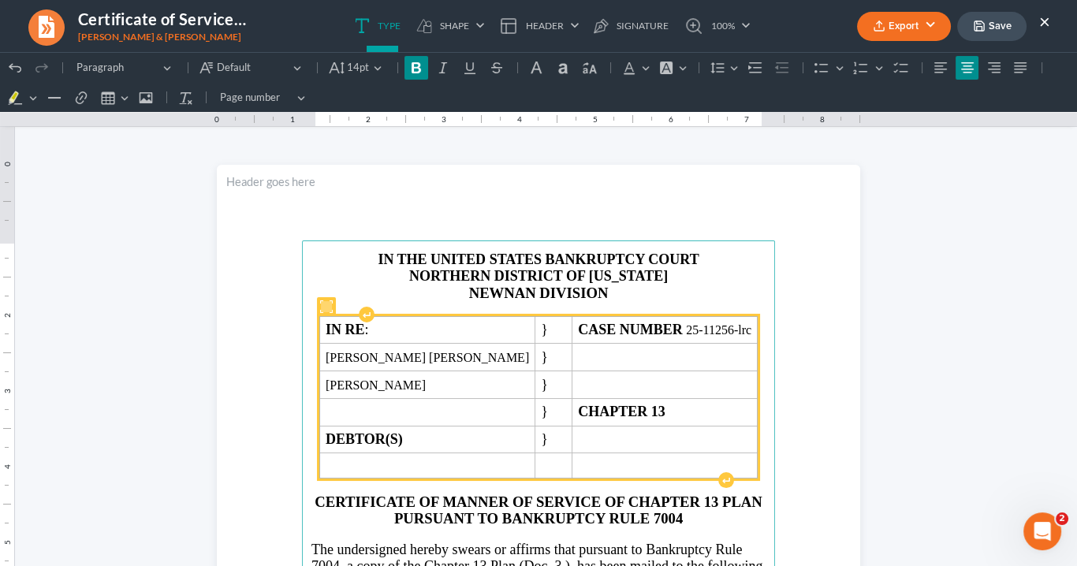
scroll to position [63, 0]
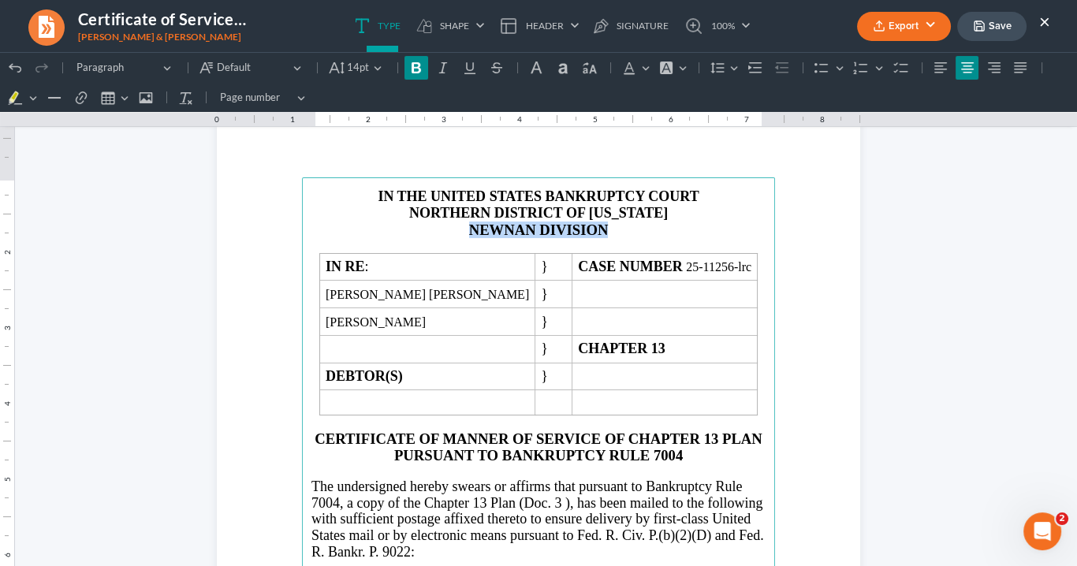
drag, startPoint x: 616, startPoint y: 227, endPoint x: 466, endPoint y: 229, distance: 149.9
click at [460, 230] on p "NEWNAN DIVISION" at bounding box center [539, 230] width 454 height 17
copy strong "NEWNAN DIVISION"
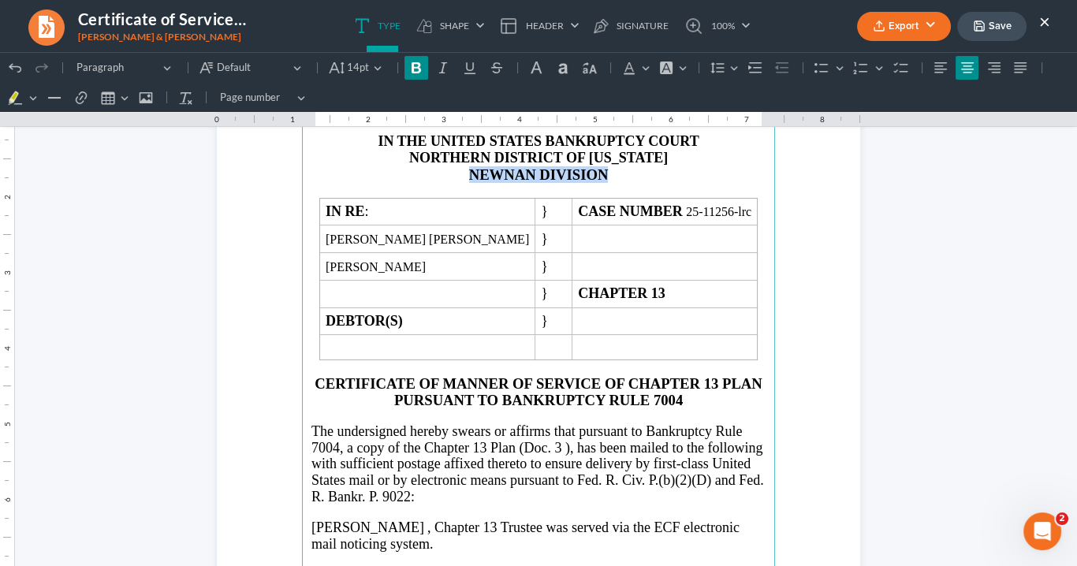
scroll to position [252, 0]
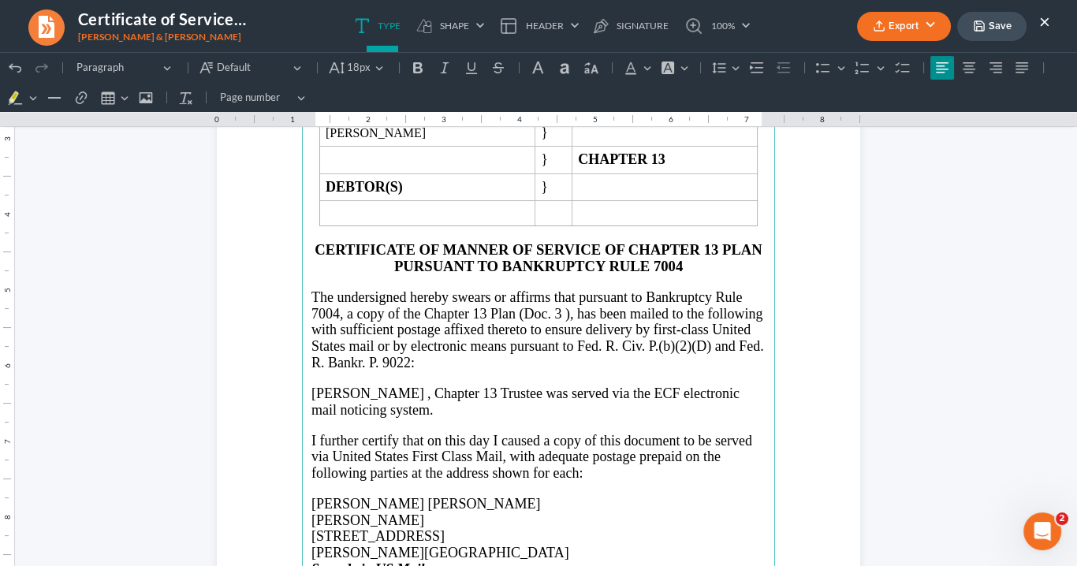
click at [560, 309] on span "The undersigned hereby swears or affirms that pursuant to Bankruptcy Rule 7004,…" at bounding box center [538, 329] width 453 height 81
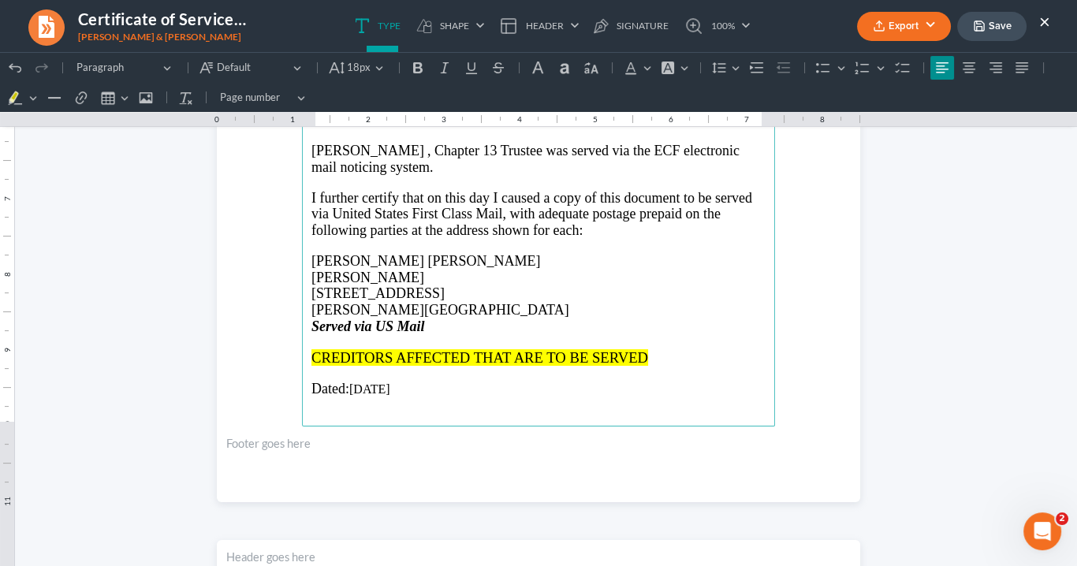
scroll to position [568, 0]
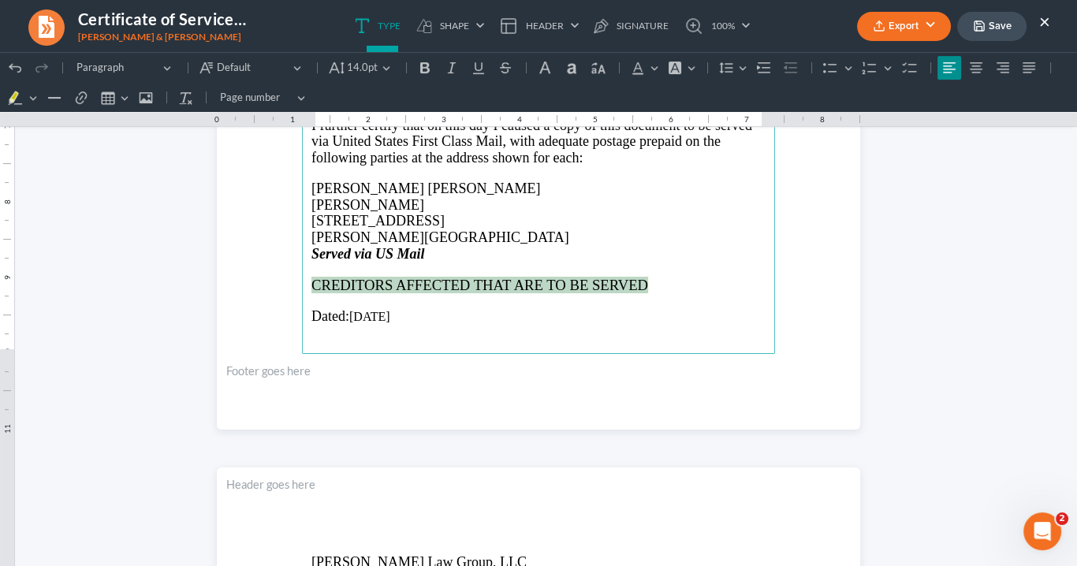
drag, startPoint x: 676, startPoint y: 278, endPoint x: 300, endPoint y: 285, distance: 376.3
click at [302, 285] on main "IN THE UNITED STATES BANKRUPTCY COURT NORTHERN DISTRICT OF GEORGIA NEWNAN DIVIS…" at bounding box center [538, 13] width 473 height 681
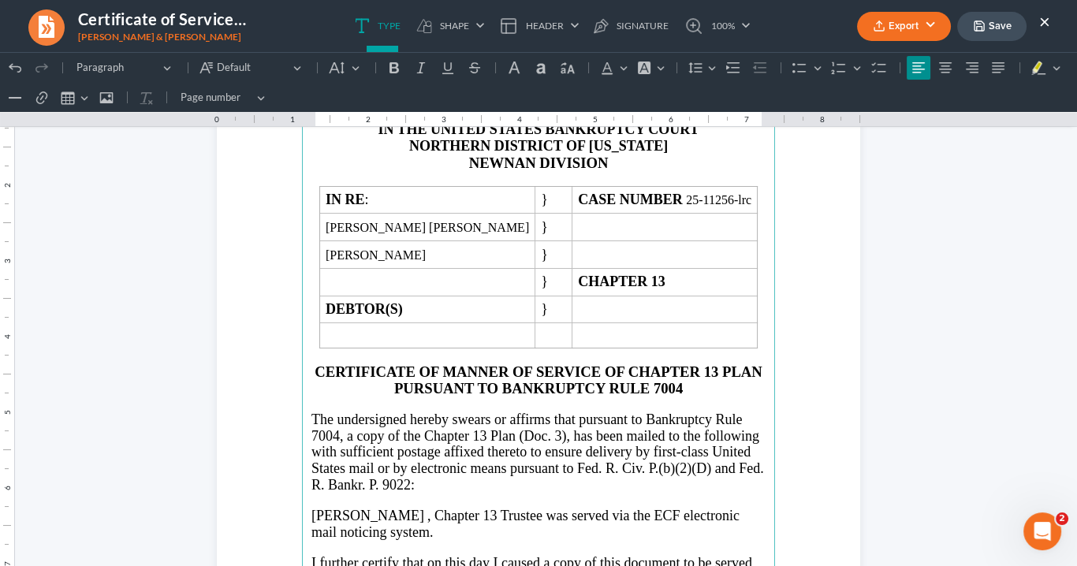
scroll to position [252, 0]
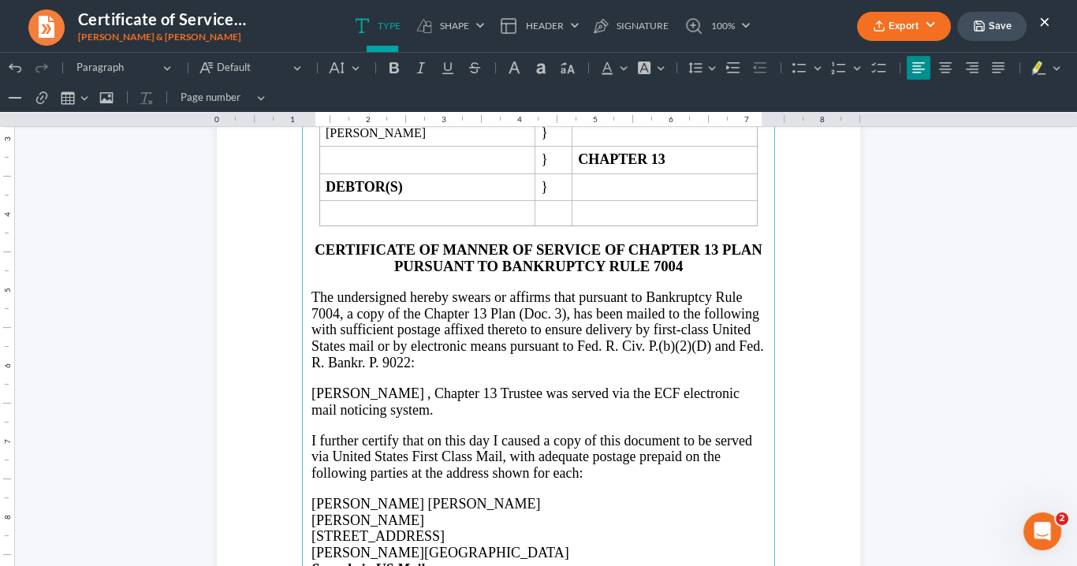
click at [407, 392] on p "Melissa J. Davey , Chapter 13 Trustee was served via the ECF electronic mail no…" at bounding box center [539, 402] width 454 height 32
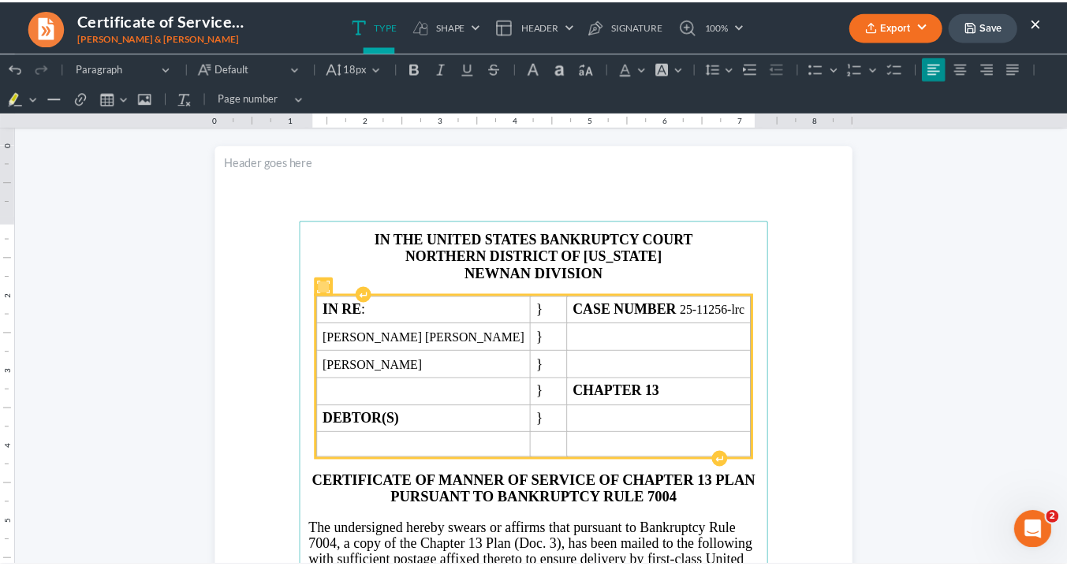
scroll to position [0, 0]
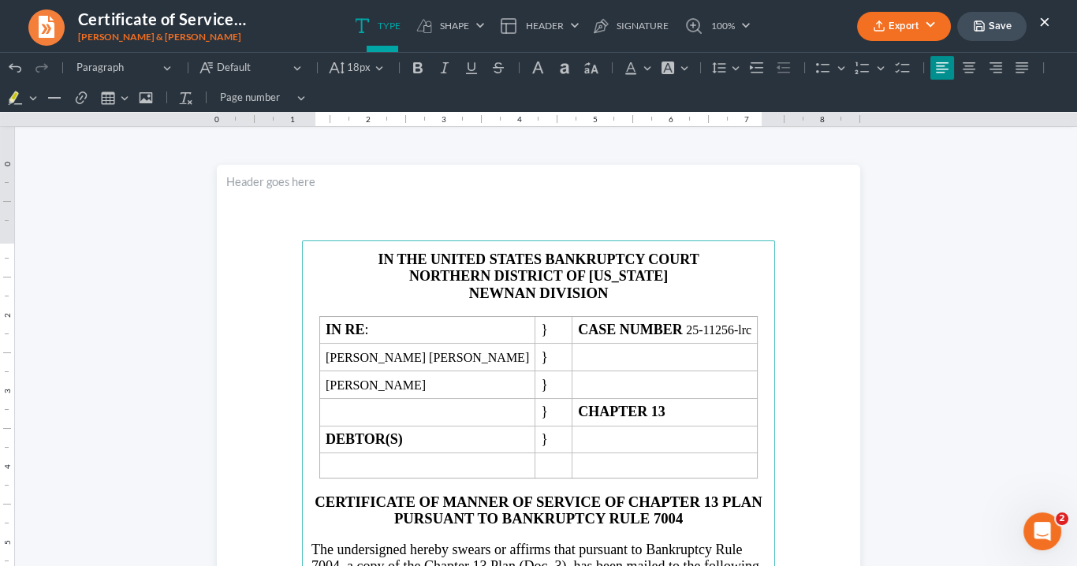
click at [924, 25] on button "Export" at bounding box center [904, 26] width 94 height 29
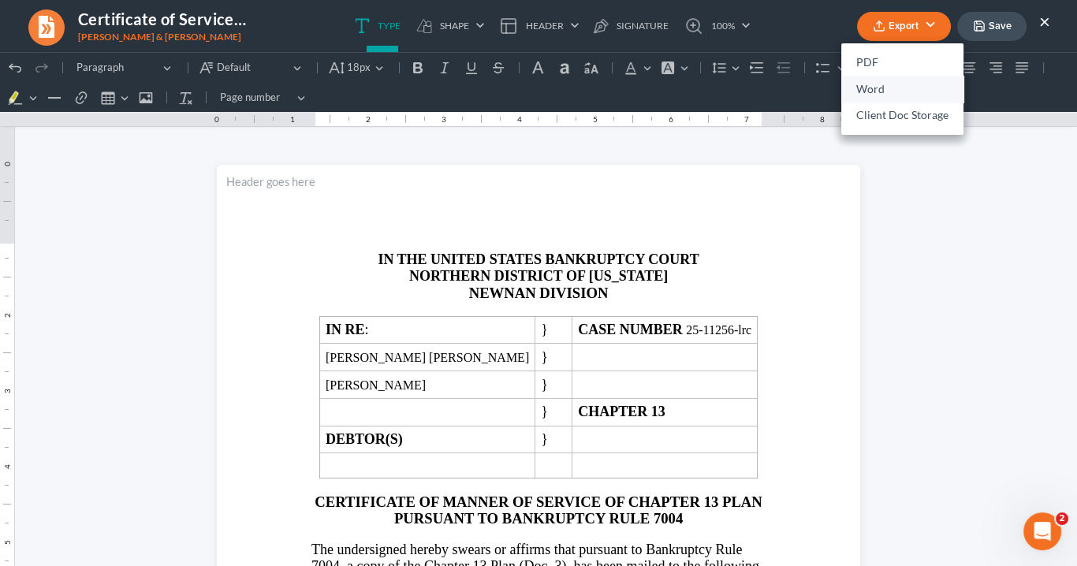
click at [891, 87] on link "Word" at bounding box center [902, 89] width 122 height 27
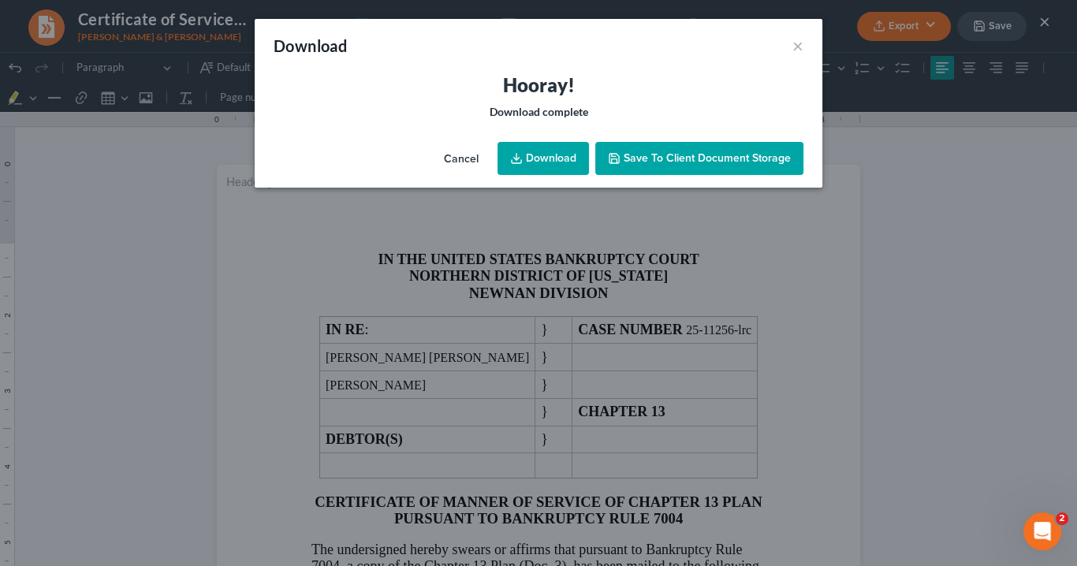
click at [562, 162] on link "Download" at bounding box center [543, 158] width 91 height 33
click at [800, 45] on button "×" at bounding box center [798, 45] width 11 height 19
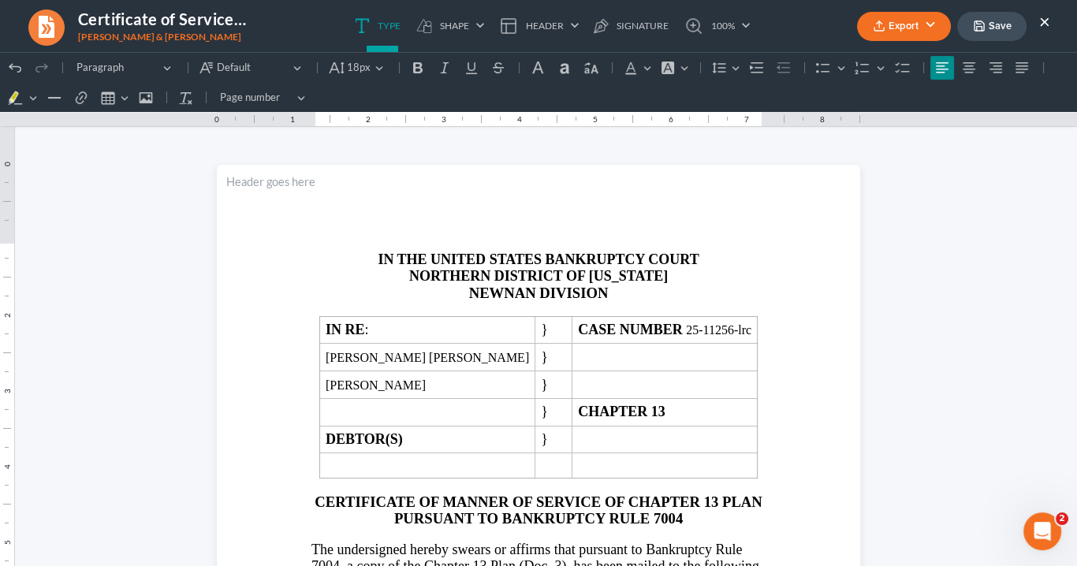
click at [1039, 19] on button "×" at bounding box center [1044, 21] width 11 height 19
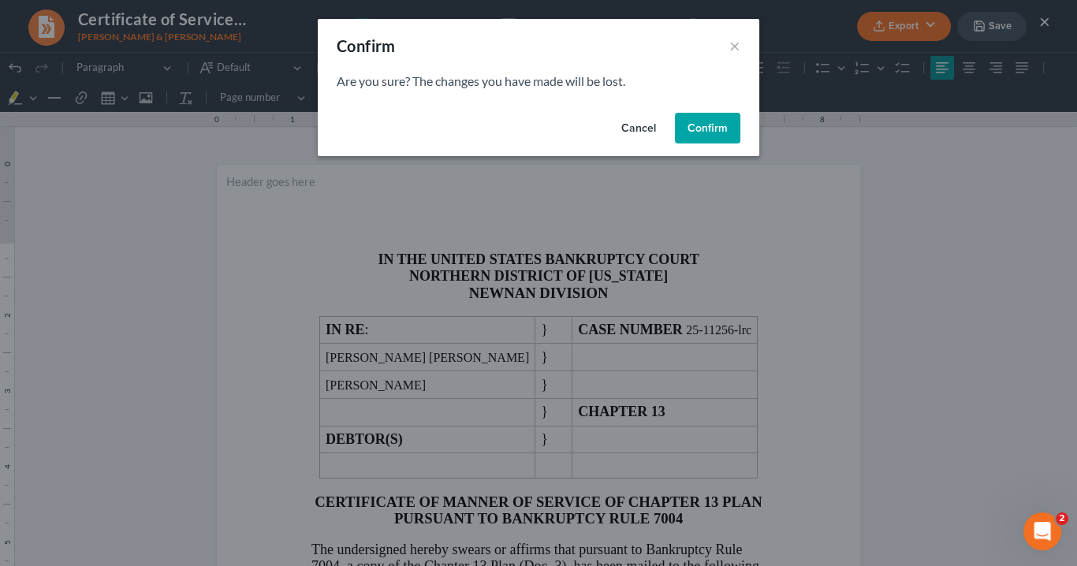
click at [696, 122] on button "Confirm" at bounding box center [707, 129] width 65 height 32
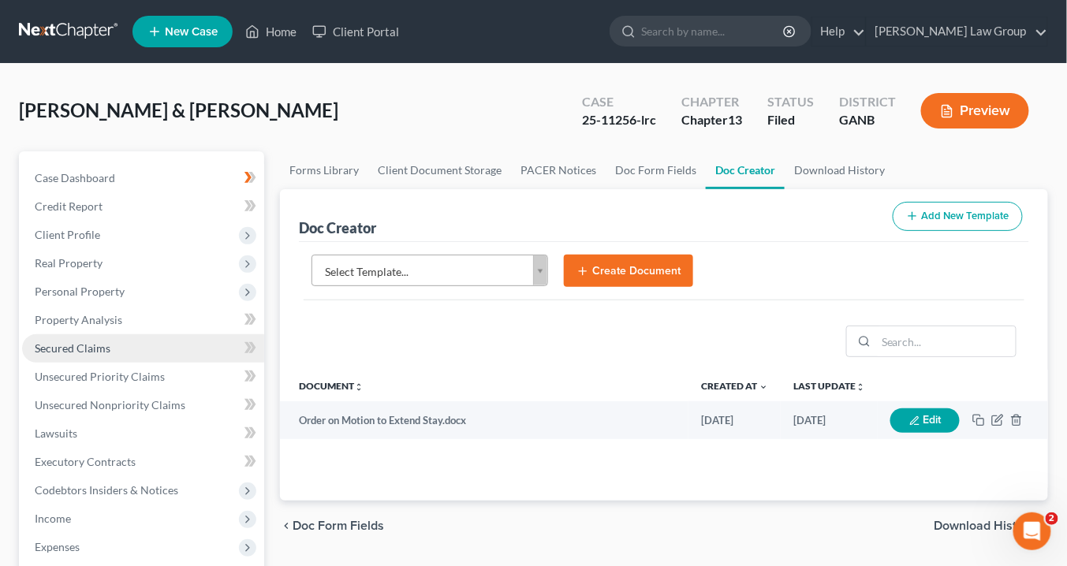
click at [70, 342] on span "Secured Claims" at bounding box center [73, 347] width 76 height 13
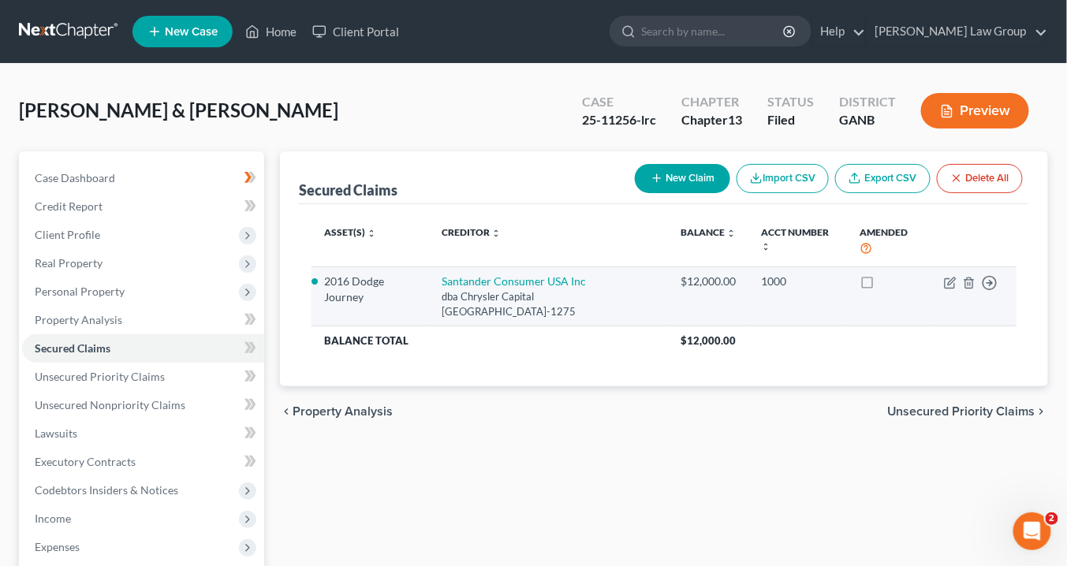
click at [508, 307] on div "dba Chrysler Capital PO Box 961275, Fort Worth, TX 76161-1275" at bounding box center [549, 303] width 214 height 29
drag, startPoint x: 506, startPoint y: 314, endPoint x: 457, endPoint y: 286, distance: 56.8
click at [429, 277] on td "Santander Consumer USA Inc dba Chrysler Capital PO Box 961275, Fort Worth, TX 7…" at bounding box center [548, 297] width 239 height 60
copy td "Santander Consumer USA Inc dba Chrysler Capital PO Box 961275, Fort Worth, TX 7…"
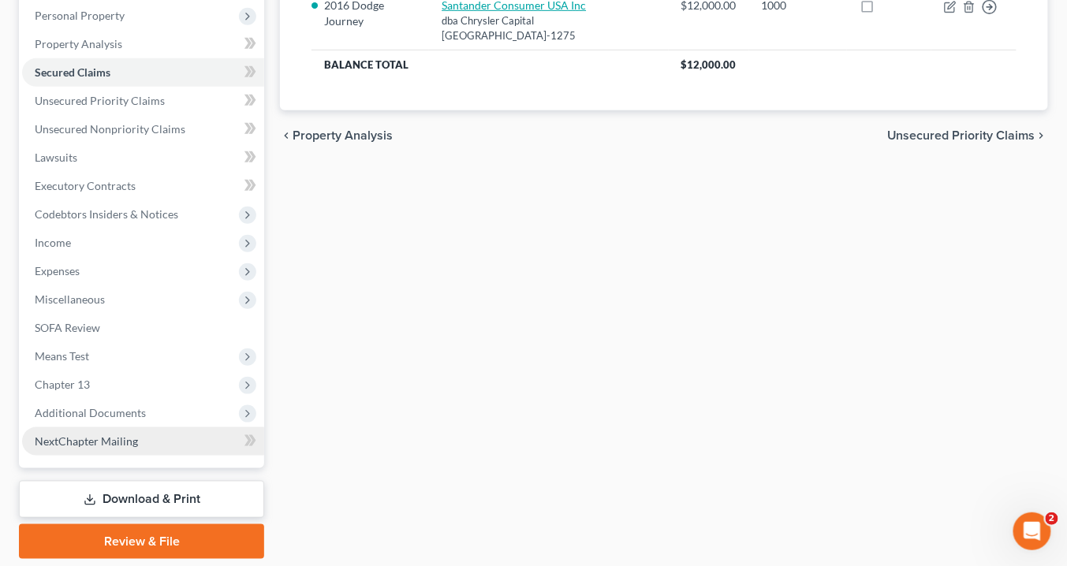
scroll to position [326, 0]
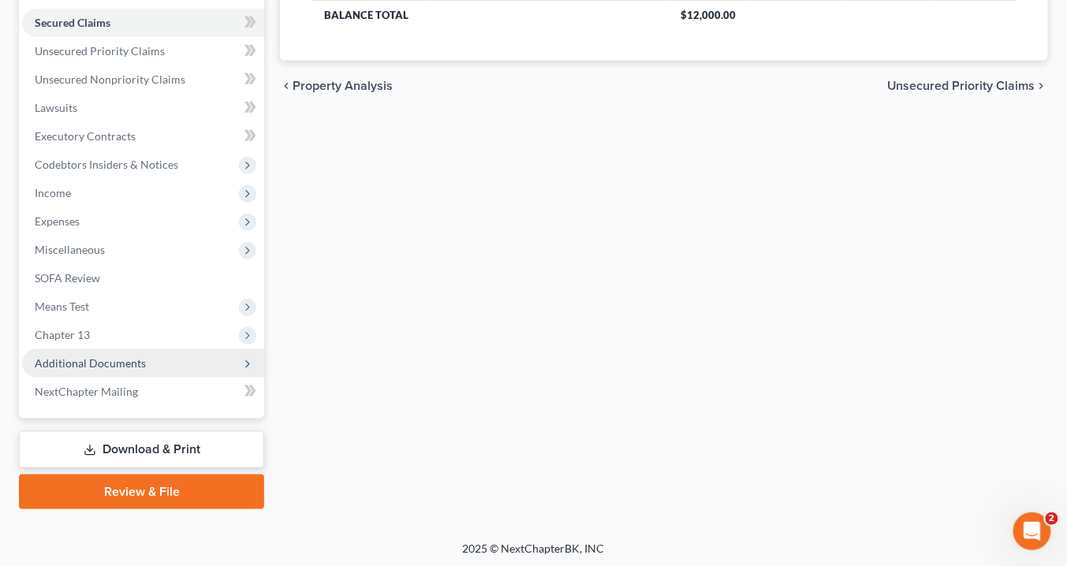
click at [121, 359] on span "Additional Documents" at bounding box center [90, 362] width 111 height 13
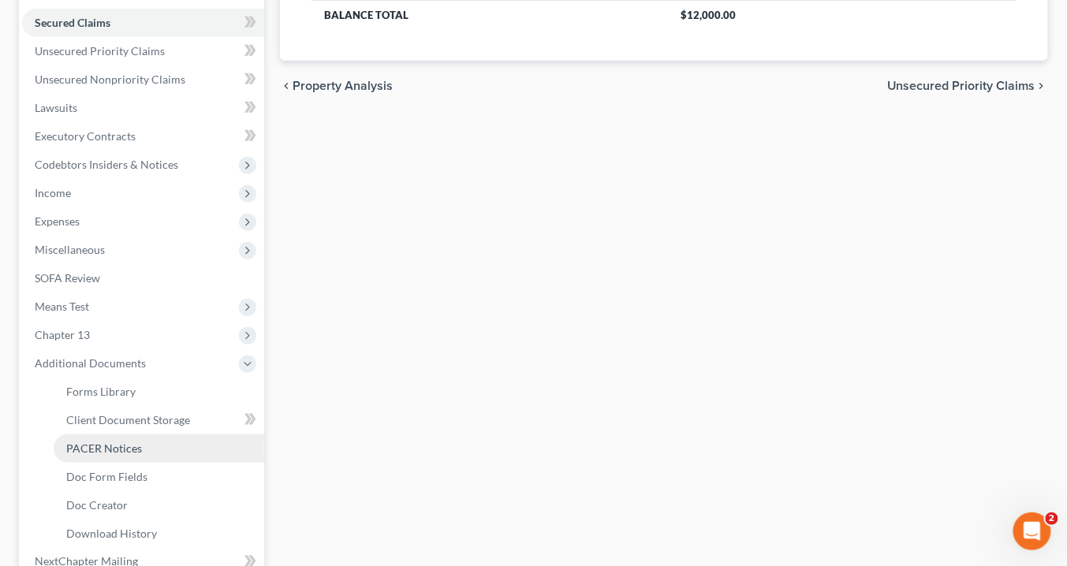
click at [129, 447] on span "PACER Notices" at bounding box center [104, 448] width 76 height 13
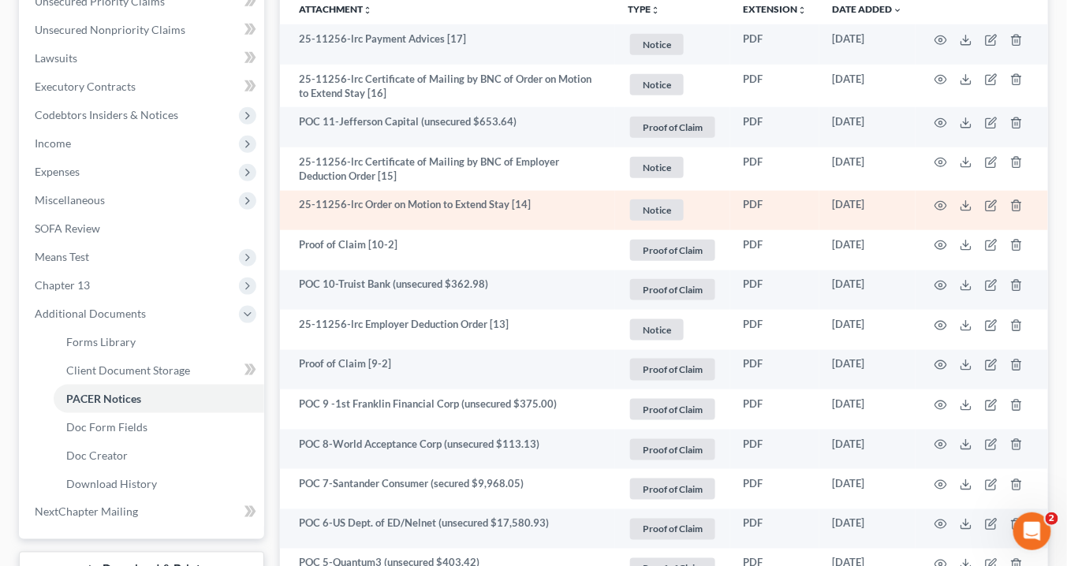
scroll to position [379, 0]
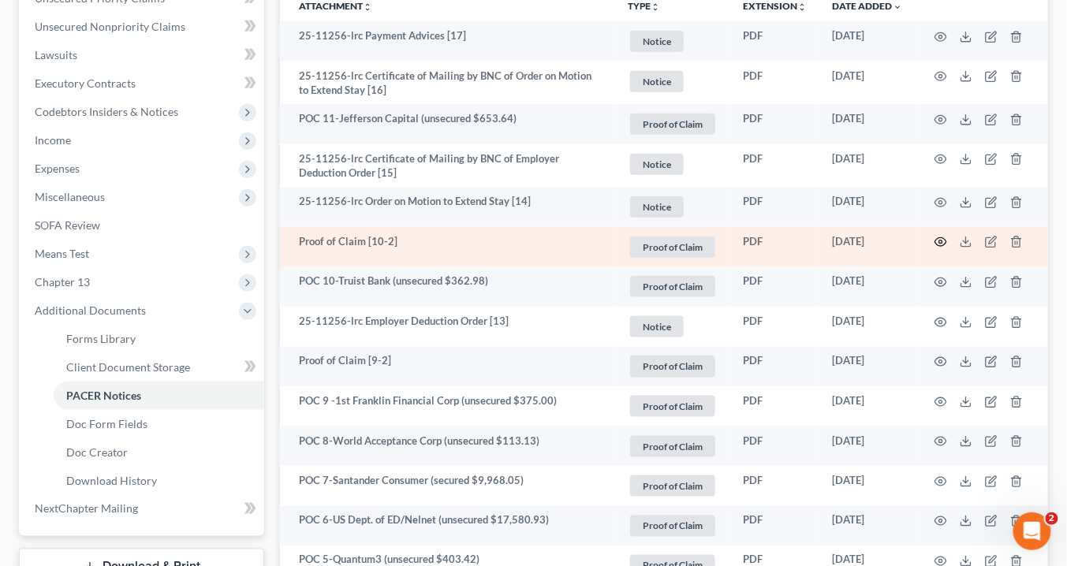
click at [942, 241] on circle "button" at bounding box center [940, 242] width 3 height 3
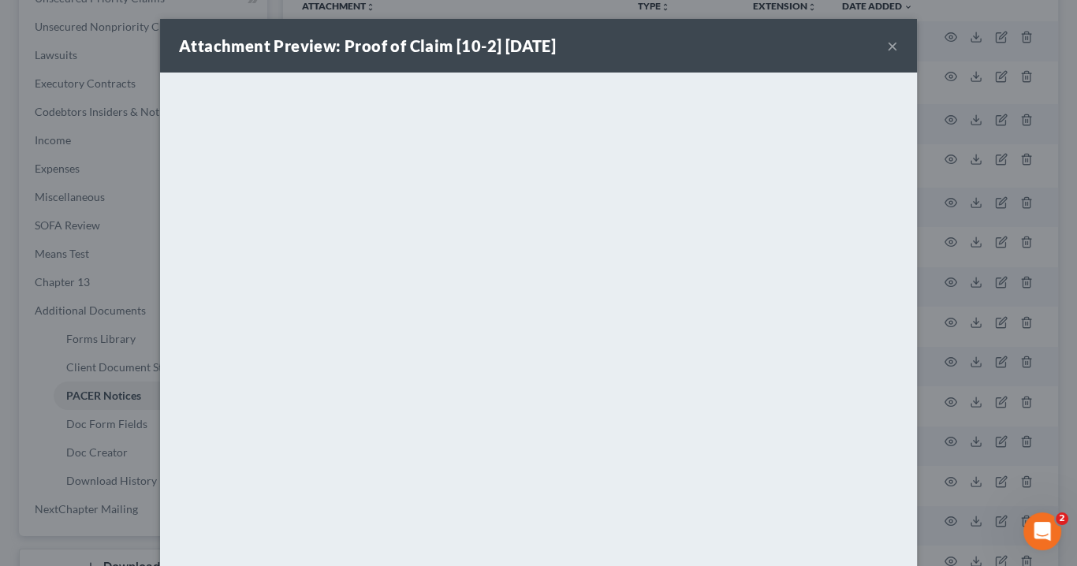
drag, startPoint x: 882, startPoint y: 43, endPoint x: 751, endPoint y: 37, distance: 131.0
click at [887, 44] on button "×" at bounding box center [892, 45] width 11 height 19
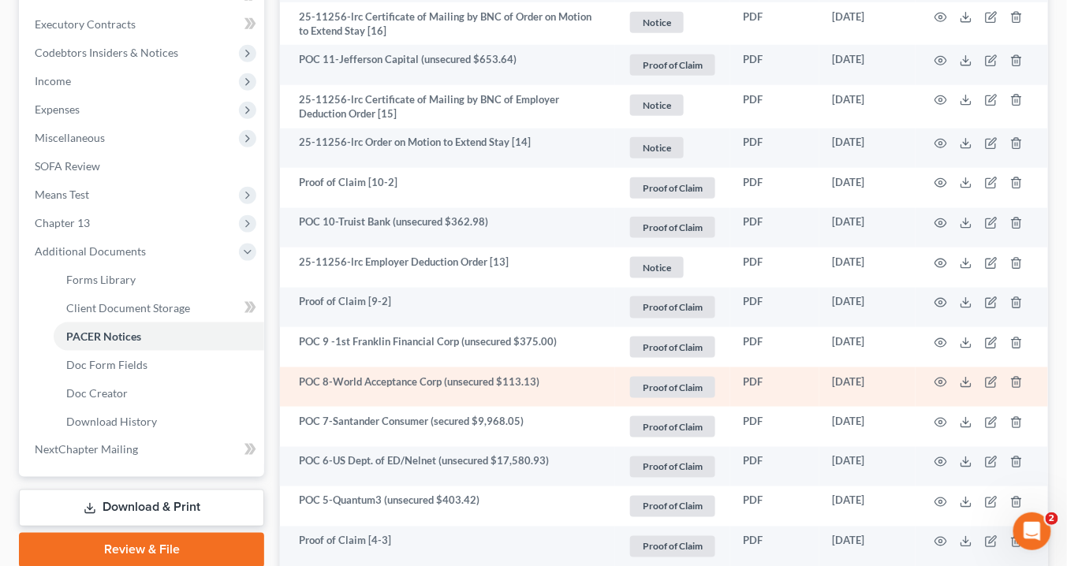
scroll to position [505, 0]
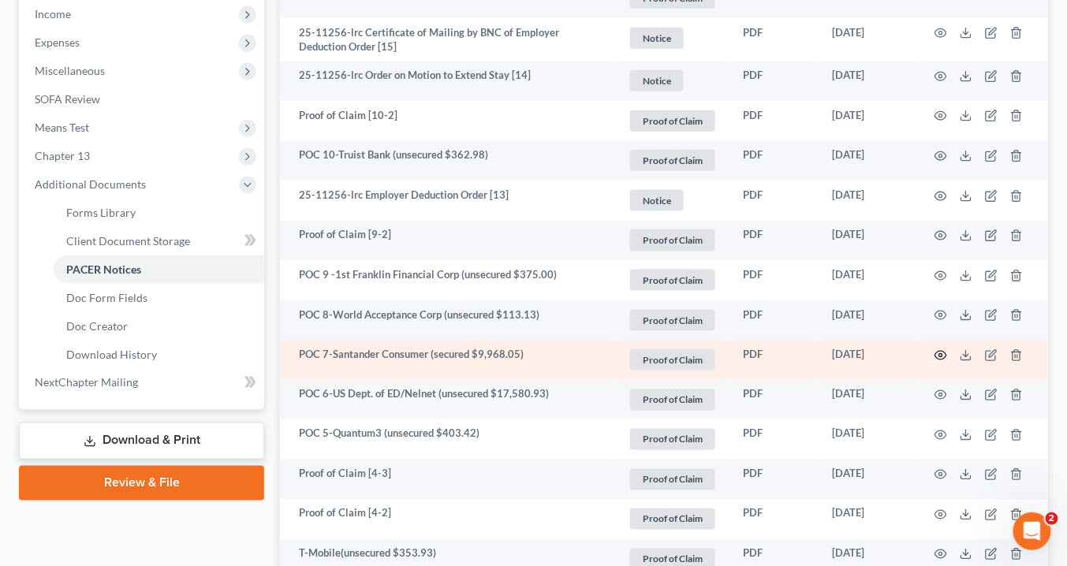
click at [941, 351] on icon "button" at bounding box center [941, 355] width 12 height 9
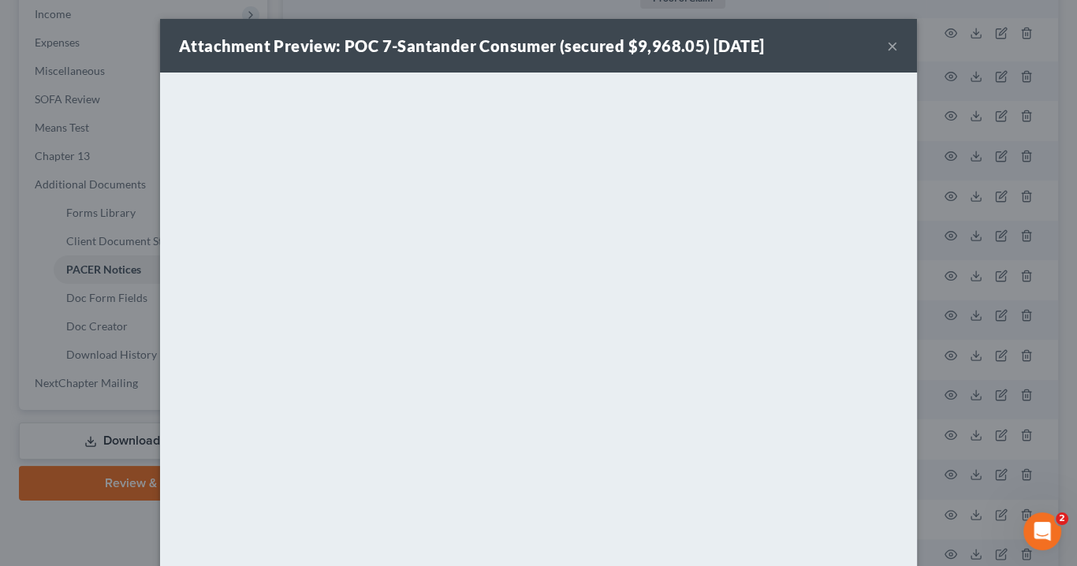
click at [887, 45] on button "×" at bounding box center [892, 45] width 11 height 19
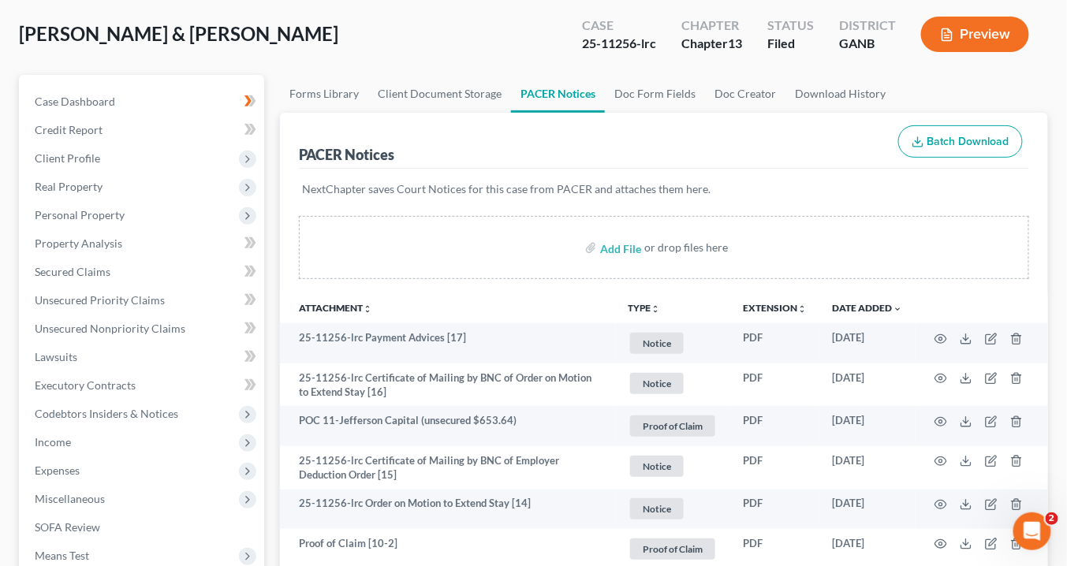
scroll to position [0, 0]
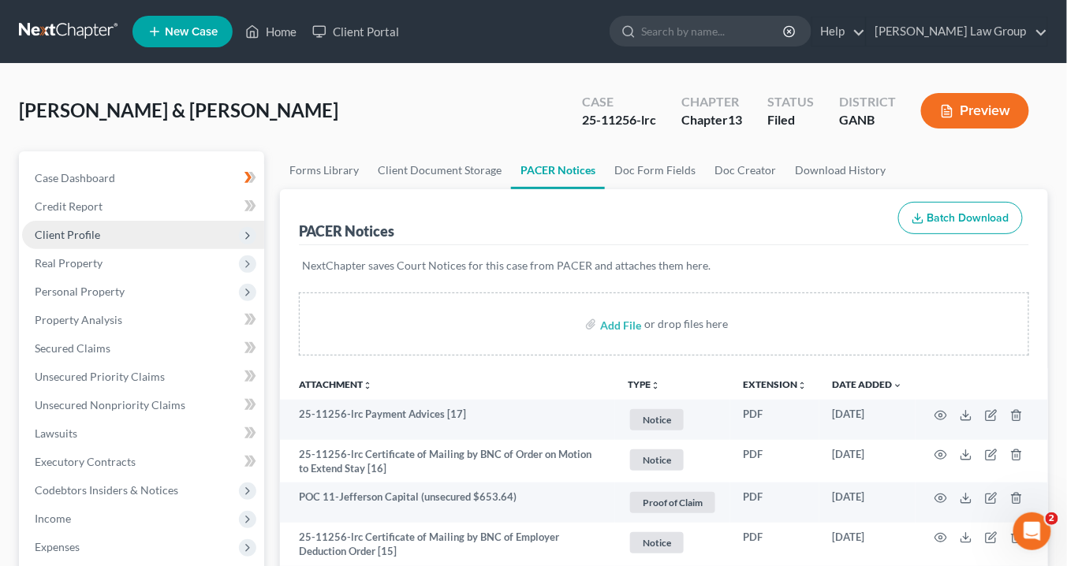
click at [99, 235] on span "Client Profile" at bounding box center [143, 235] width 242 height 28
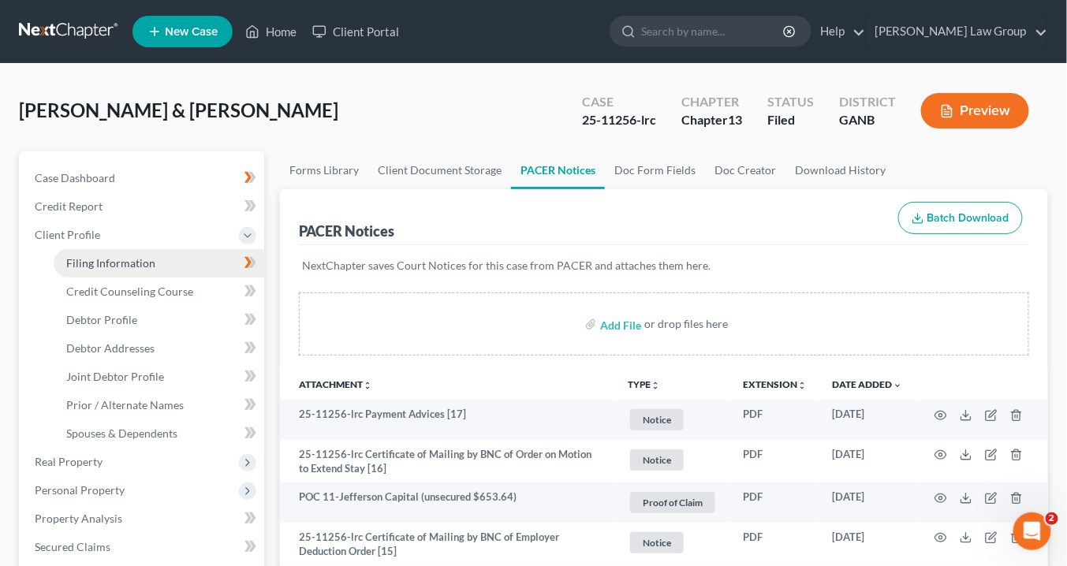
click at [121, 263] on span "Filing Information" at bounding box center [110, 262] width 89 height 13
select select "1"
select select "3"
select select "10"
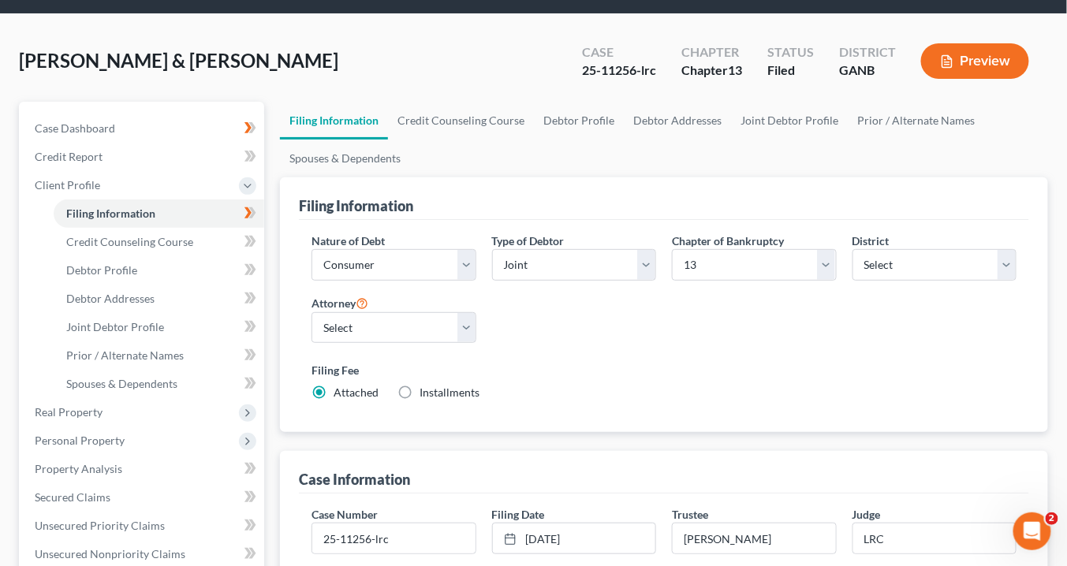
scroll to position [126, 0]
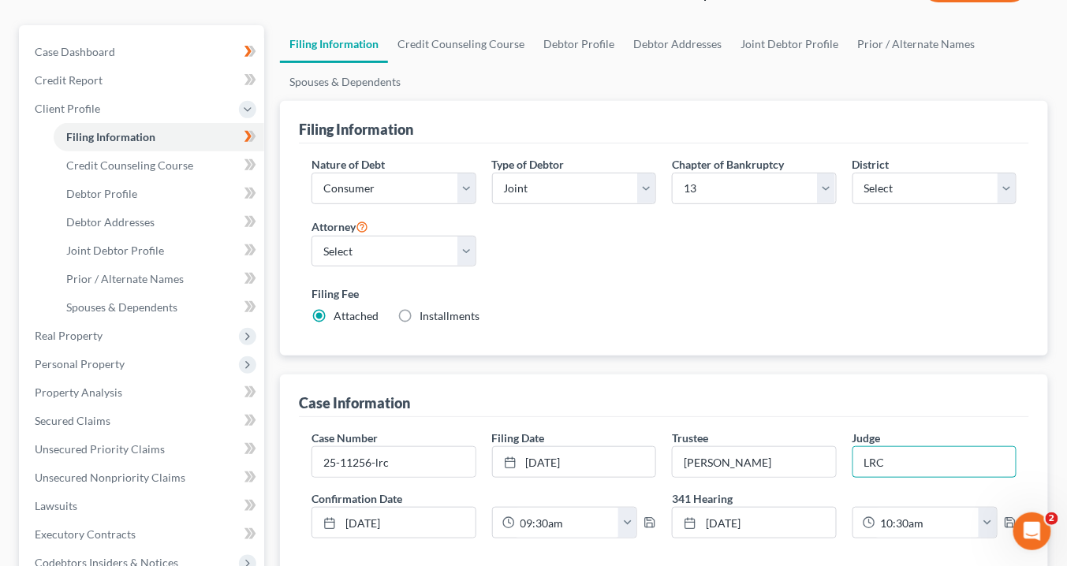
drag, startPoint x: 883, startPoint y: 454, endPoint x: 886, endPoint y: 413, distance: 41.1
click at [850, 448] on div "Judge LRC" at bounding box center [935, 454] width 180 height 48
type input "A"
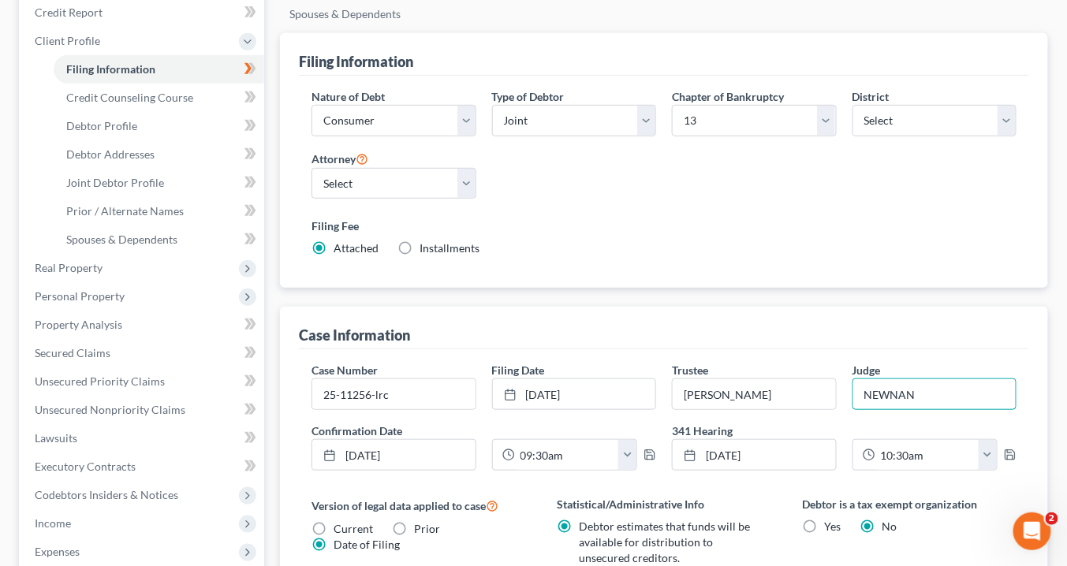
scroll to position [128, 0]
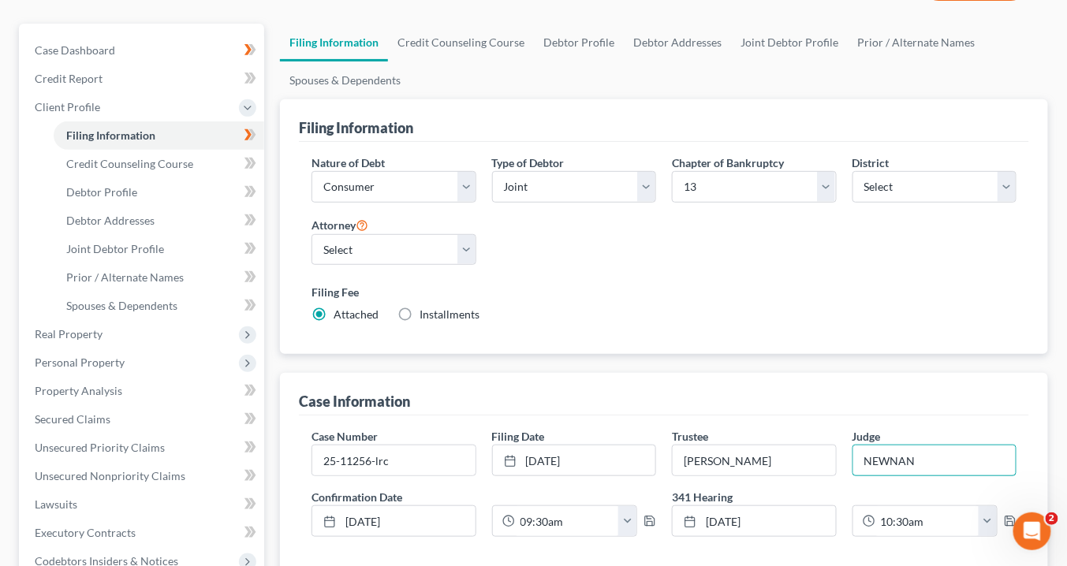
type input "NEWNAN"
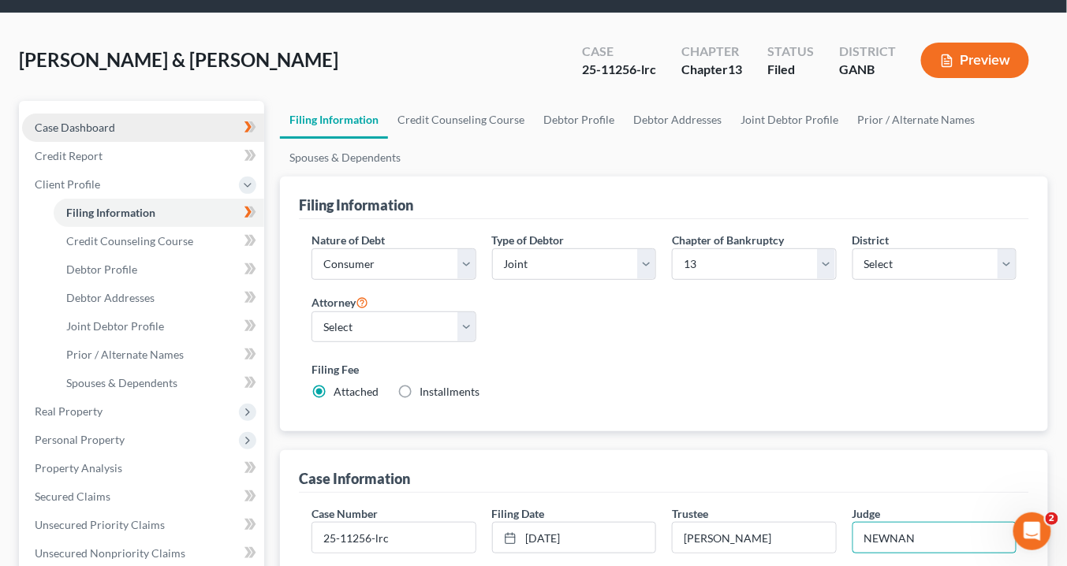
scroll to position [0, 0]
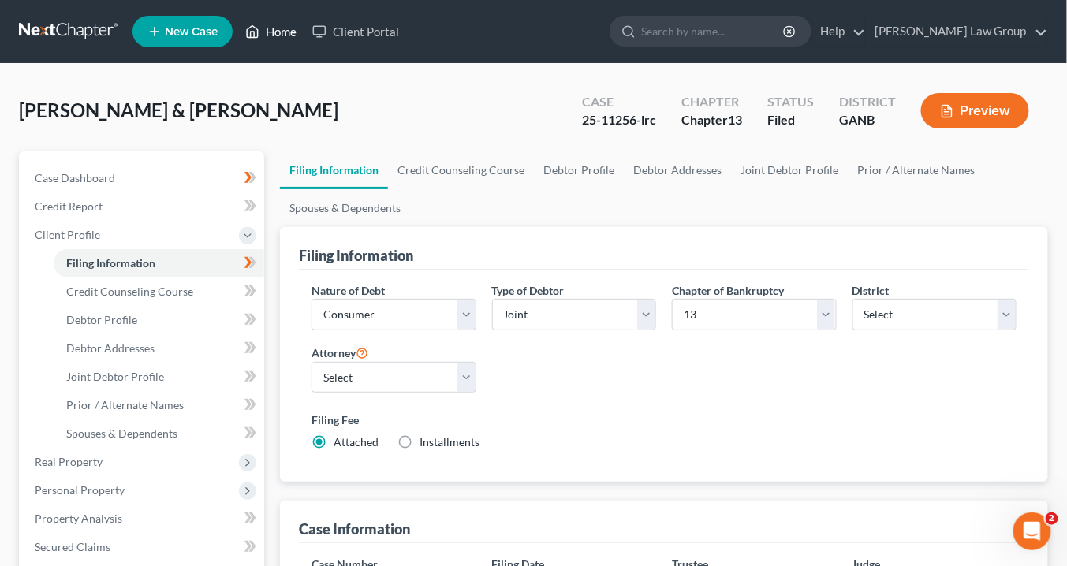
click at [274, 35] on link "Home" at bounding box center [270, 31] width 67 height 28
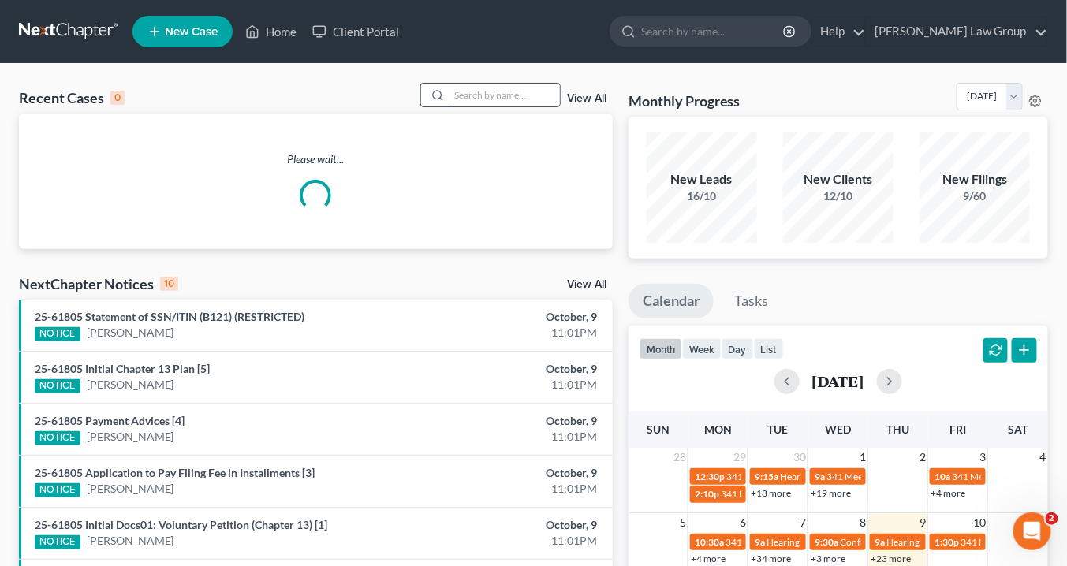
click at [467, 96] on input "search" at bounding box center [505, 95] width 110 height 23
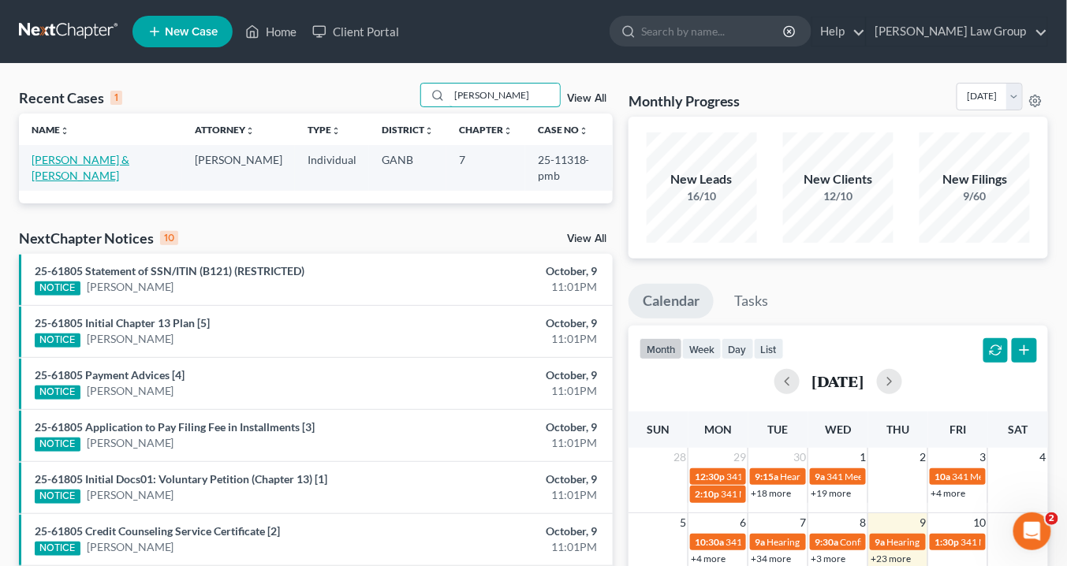
type input "greer"
click at [71, 159] on link "[PERSON_NAME] & [PERSON_NAME]" at bounding box center [81, 167] width 98 height 29
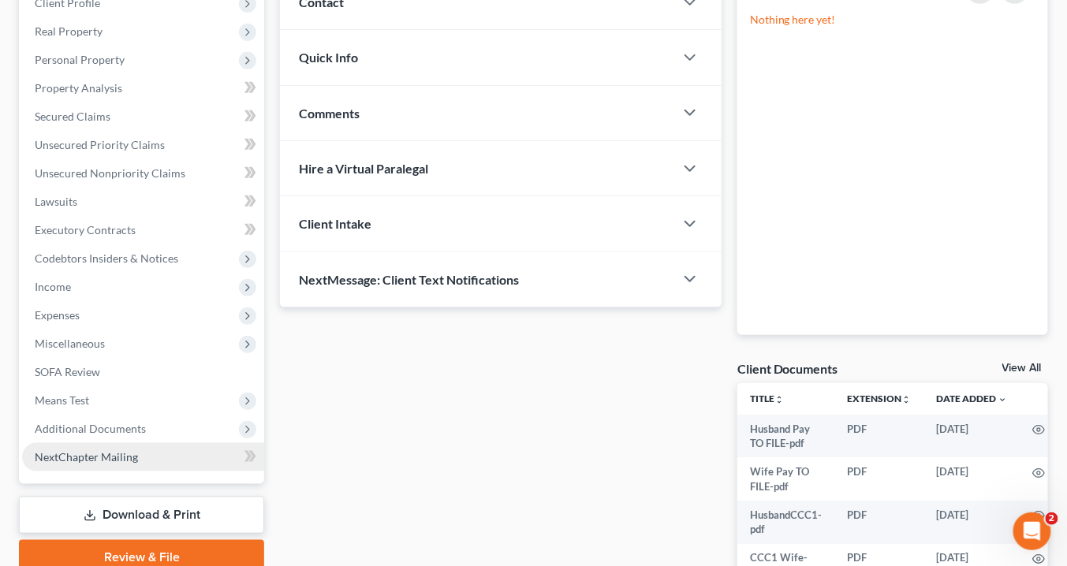
scroll to position [252, 0]
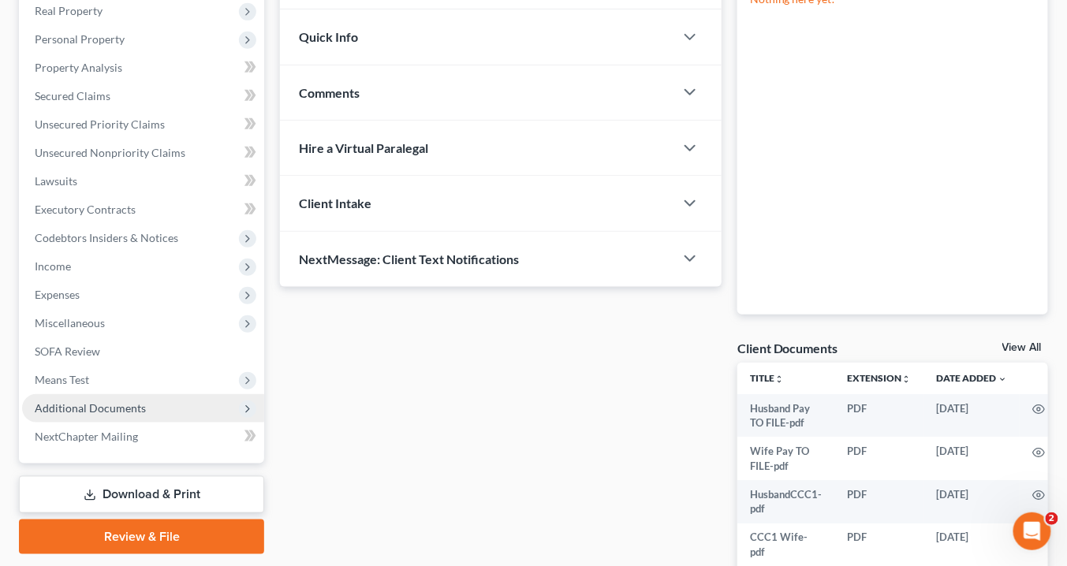
click at [110, 408] on span "Additional Documents" at bounding box center [90, 407] width 111 height 13
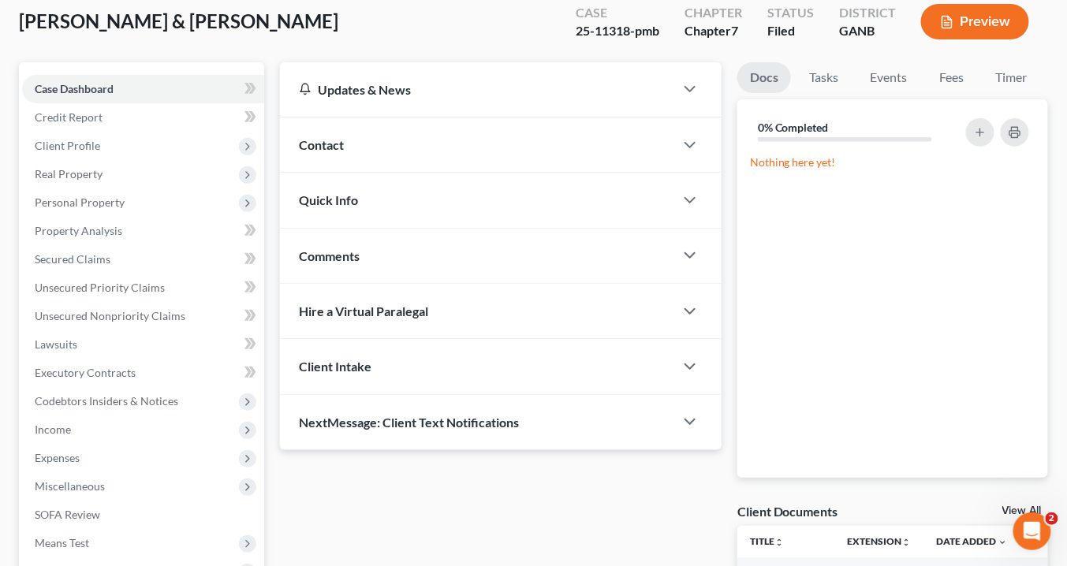
scroll to position [0, 0]
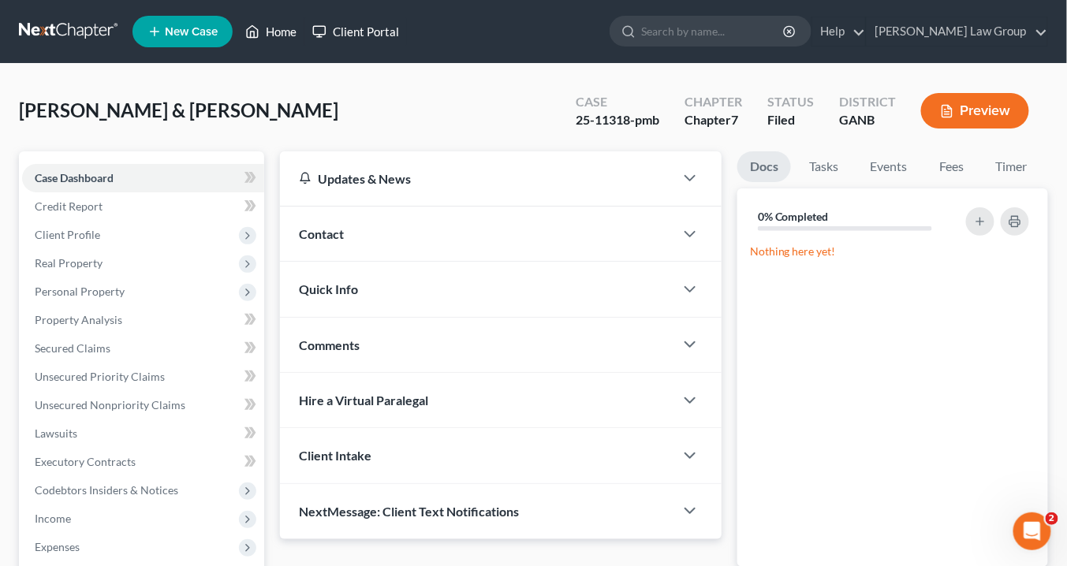
drag, startPoint x: 292, startPoint y: 31, endPoint x: 318, endPoint y: 37, distance: 26.8
click at [292, 31] on link "Home" at bounding box center [270, 31] width 67 height 28
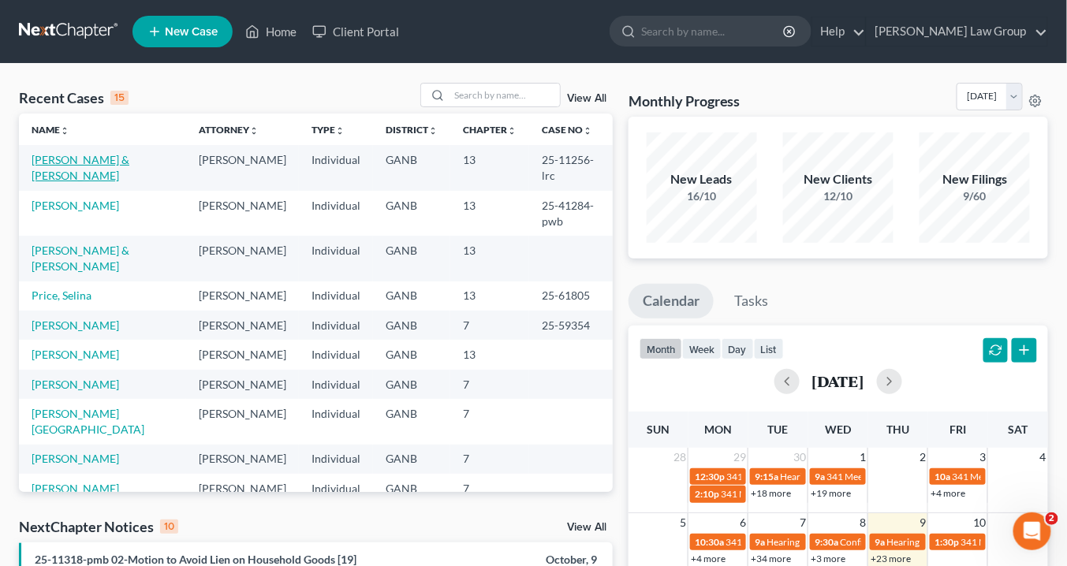
click at [118, 157] on link "[PERSON_NAME] & [PERSON_NAME]" at bounding box center [81, 167] width 98 height 29
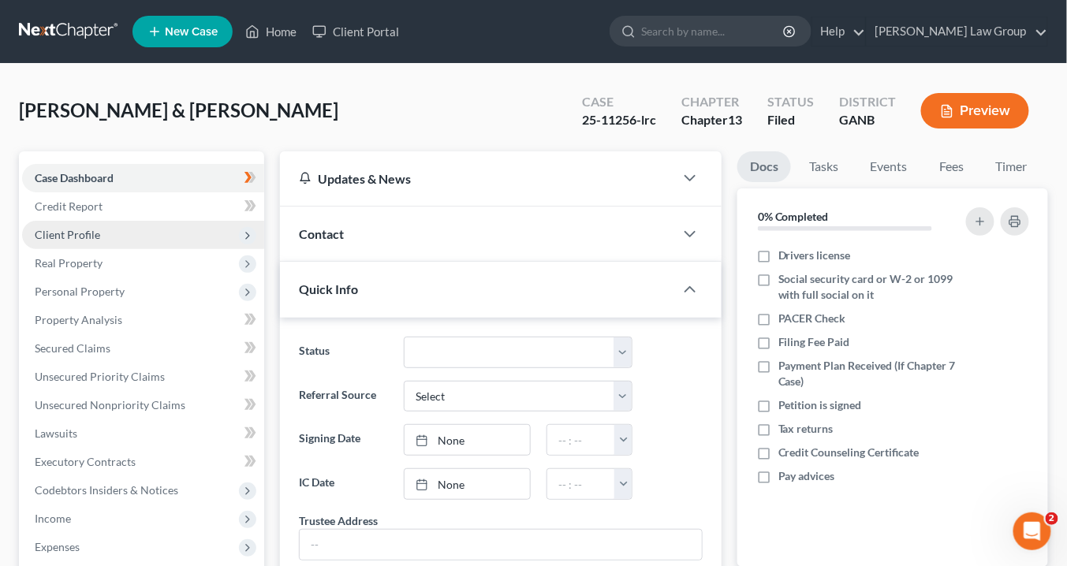
click at [84, 233] on span "Client Profile" at bounding box center [67, 234] width 65 height 13
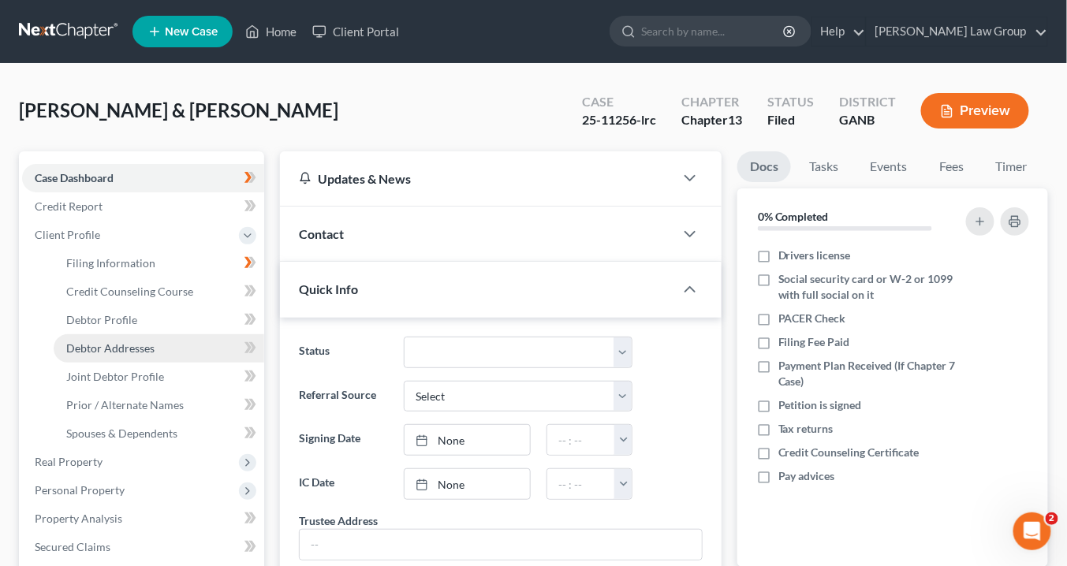
click at [117, 346] on span "Debtor Addresses" at bounding box center [110, 347] width 88 height 13
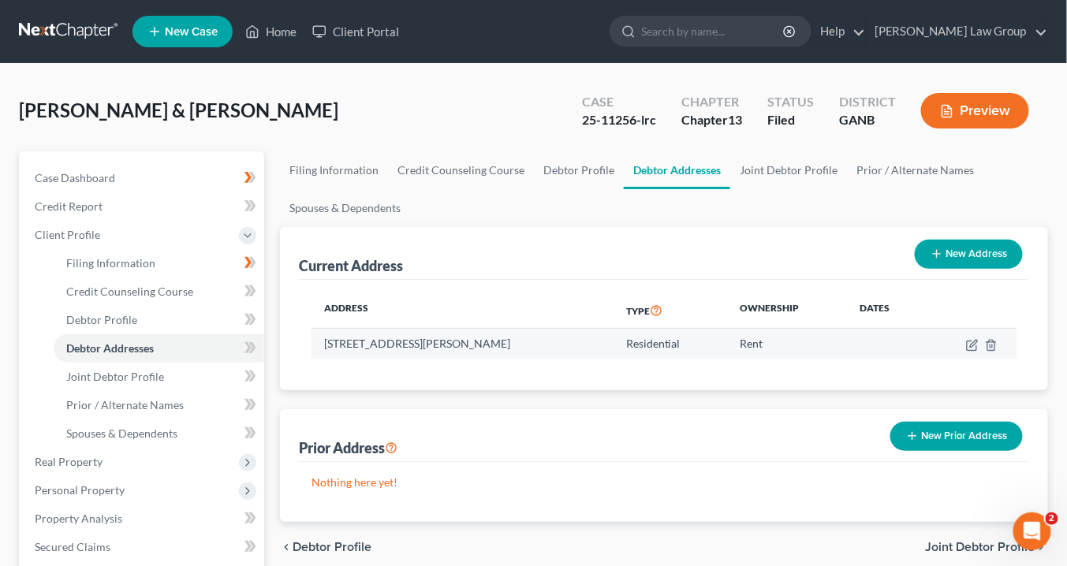
drag, startPoint x: 491, startPoint y: 341, endPoint x: 323, endPoint y: 341, distance: 167.2
click at [323, 342] on td "[STREET_ADDRESS][PERSON_NAME]" at bounding box center [463, 344] width 302 height 30
copy td "[STREET_ADDRESS][PERSON_NAME]"
click at [973, 342] on icon "button" at bounding box center [972, 345] width 13 height 13
select select "10"
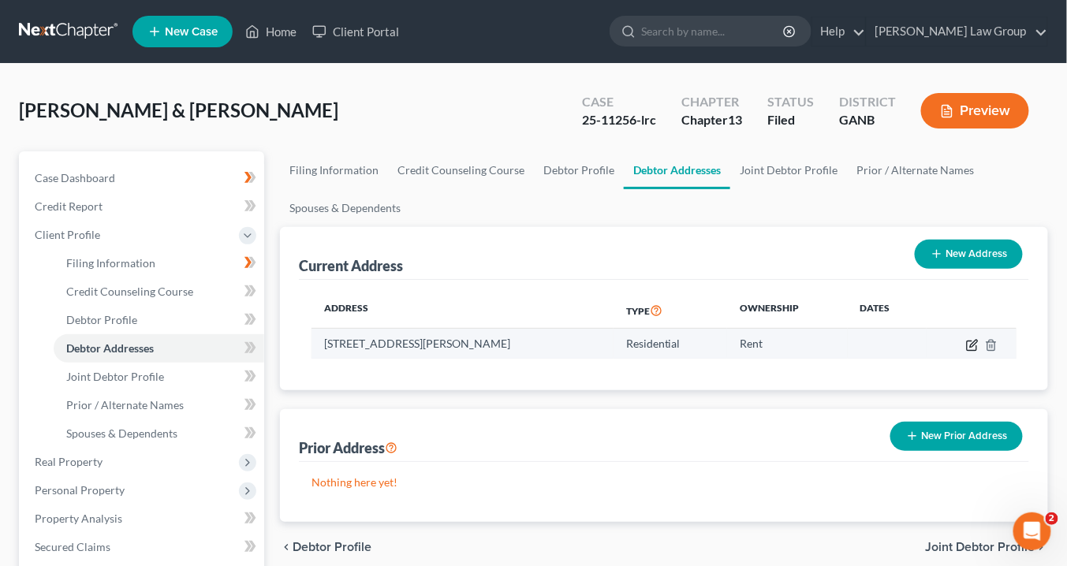
select select "0"
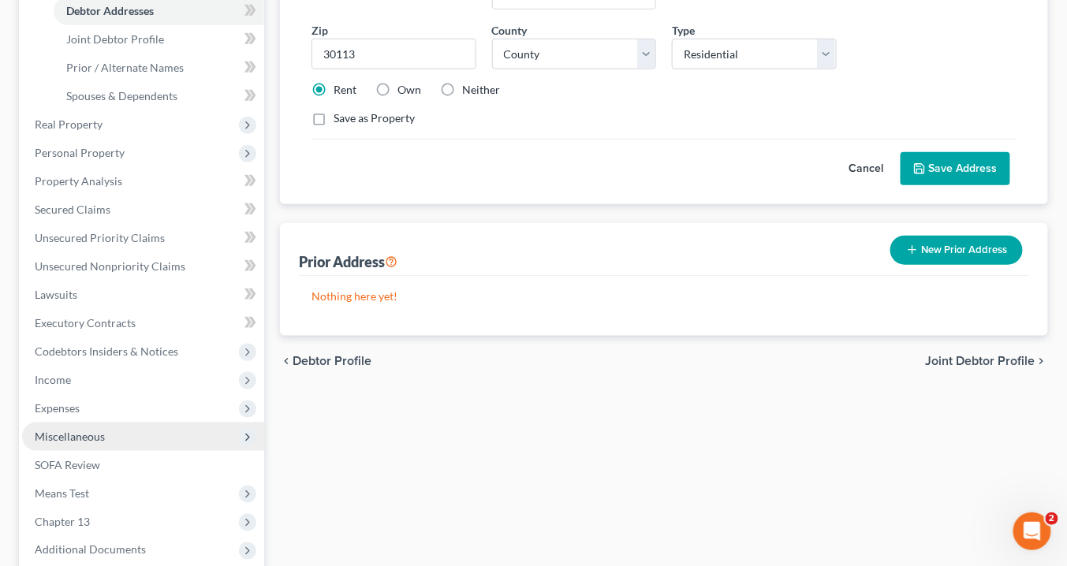
scroll to position [379, 0]
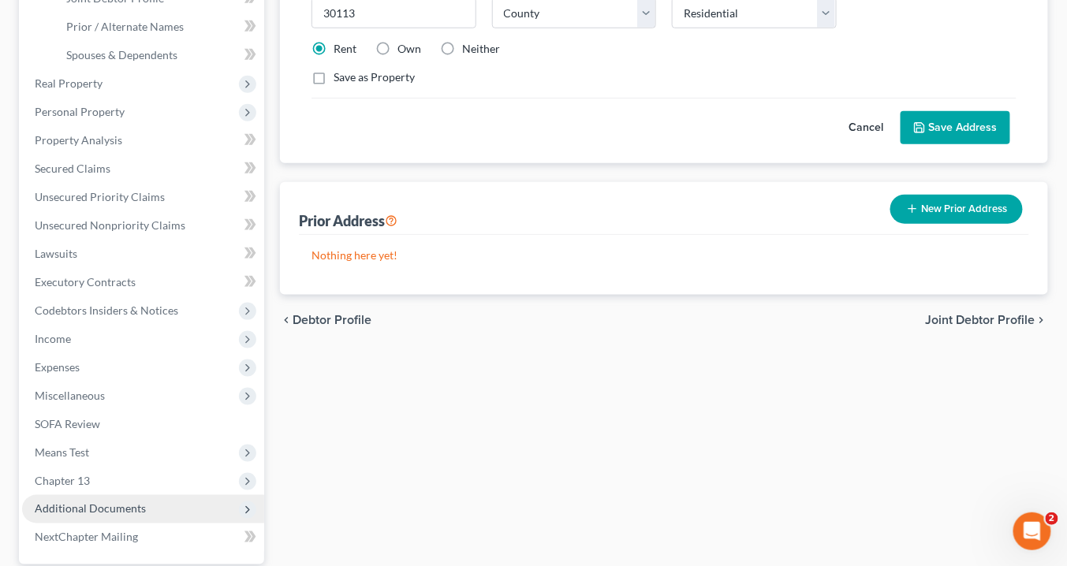
click at [155, 509] on span "Additional Documents" at bounding box center [143, 509] width 242 height 28
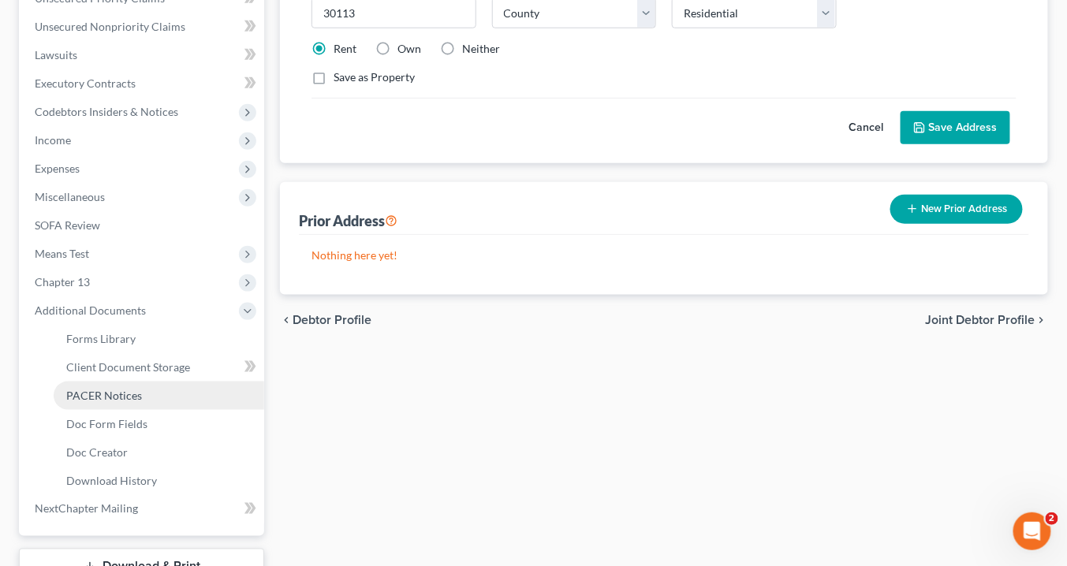
click at [106, 402] on link "PACER Notices" at bounding box center [159, 396] width 211 height 28
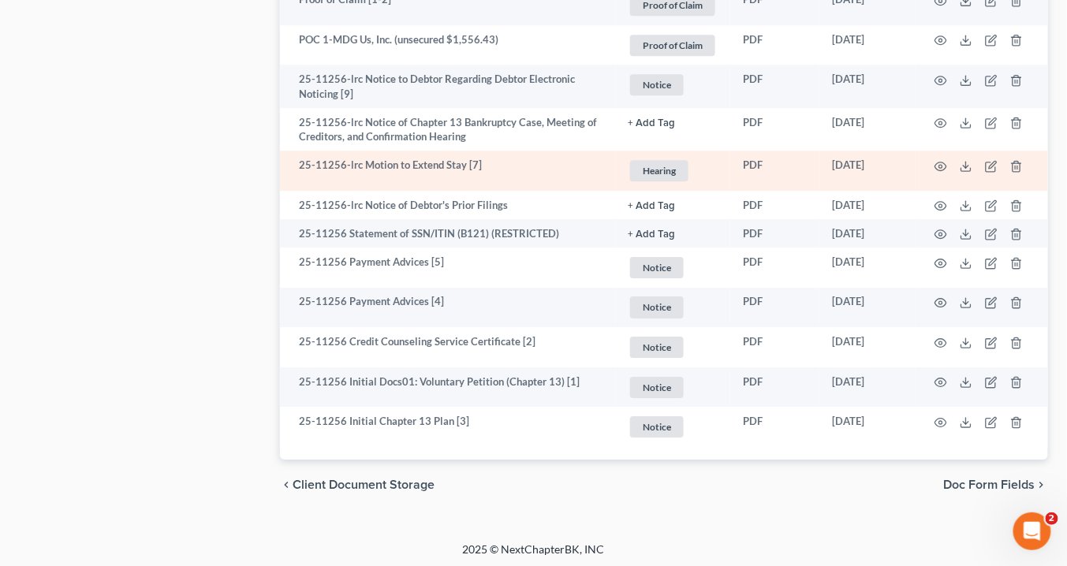
scroll to position [1309, 0]
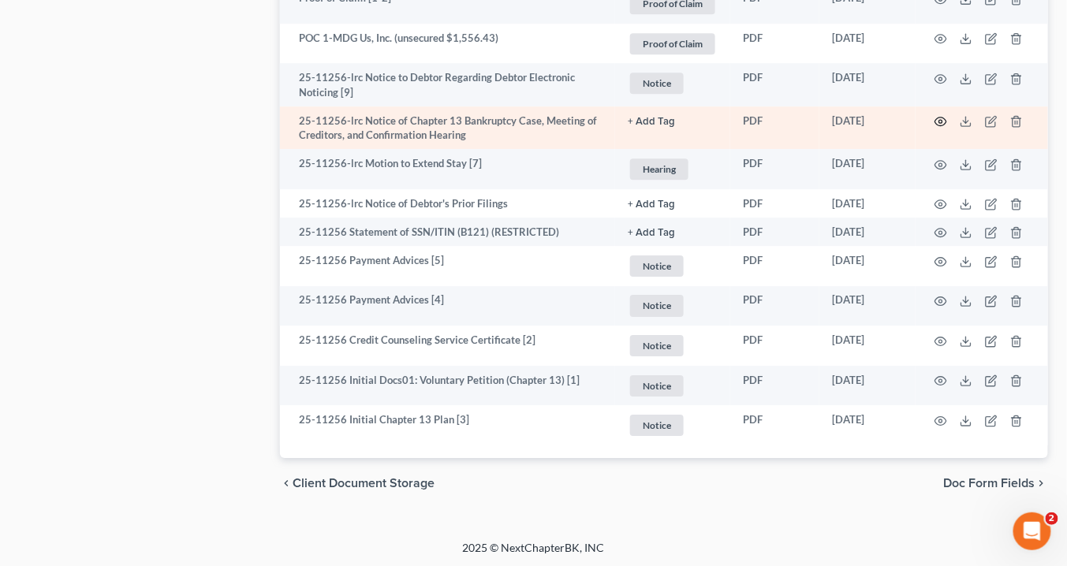
click at [940, 120] on circle "button" at bounding box center [940, 121] width 3 height 3
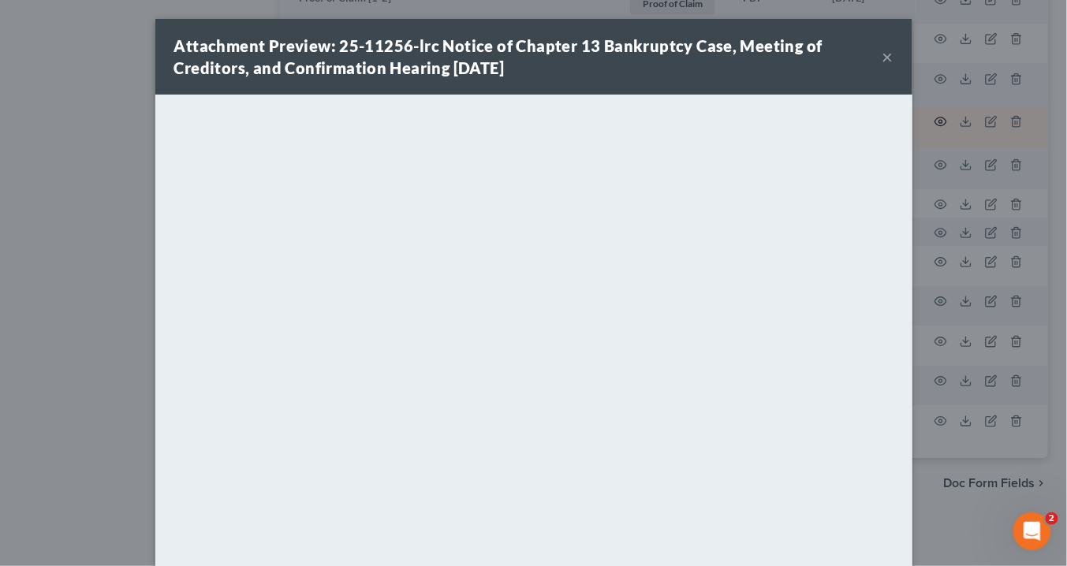
scroll to position [1306, 0]
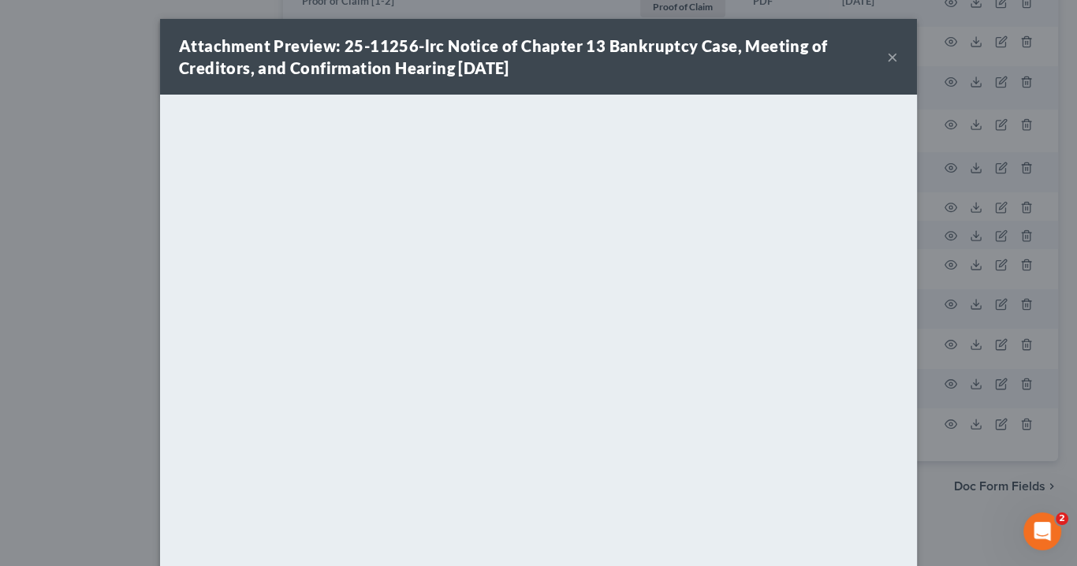
click at [887, 55] on button "×" at bounding box center [892, 56] width 11 height 19
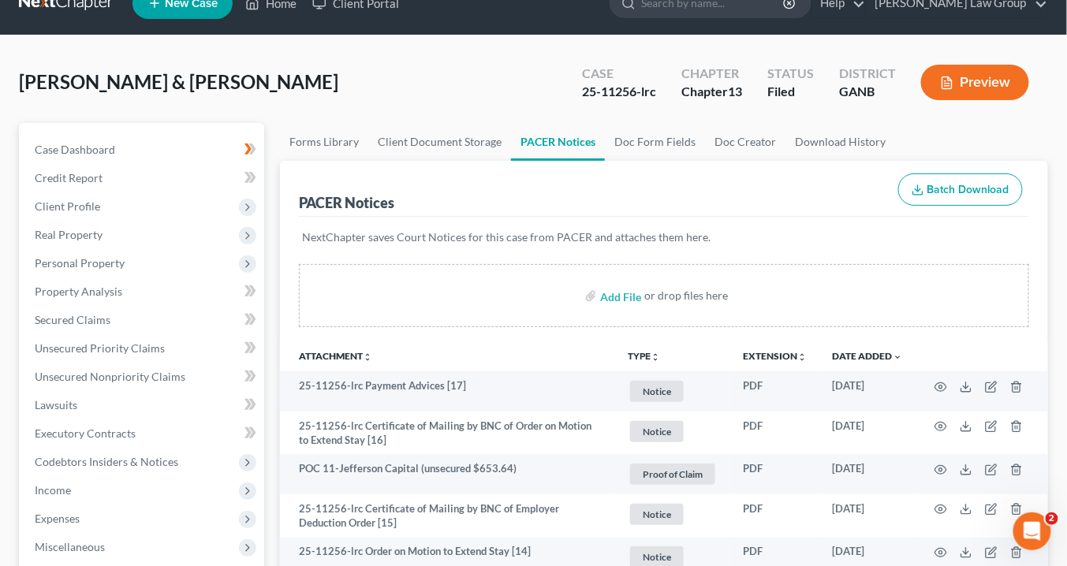
scroll to position [0, 0]
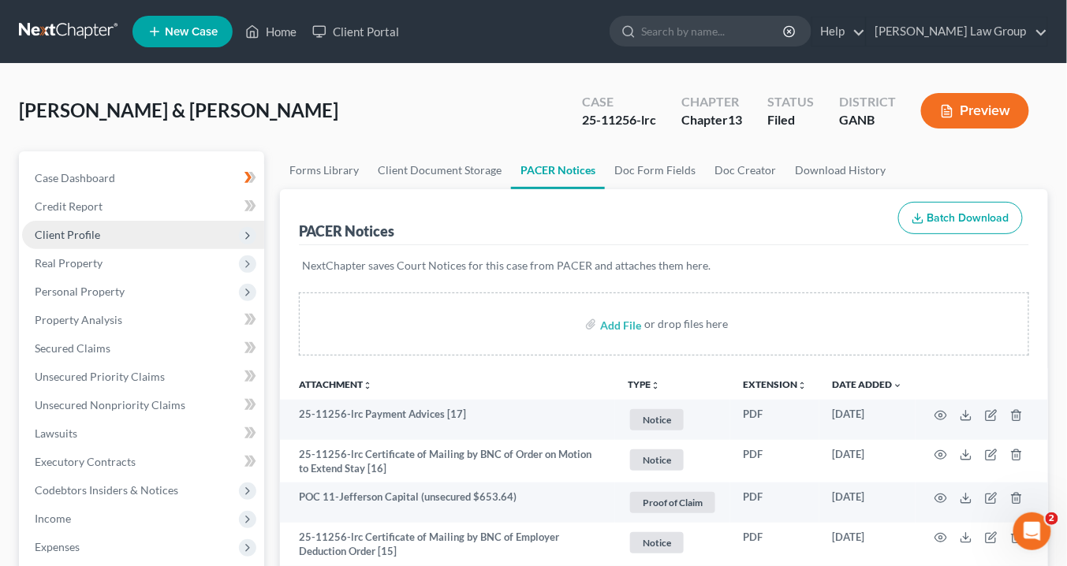
click at [74, 230] on span "Client Profile" at bounding box center [67, 234] width 65 height 13
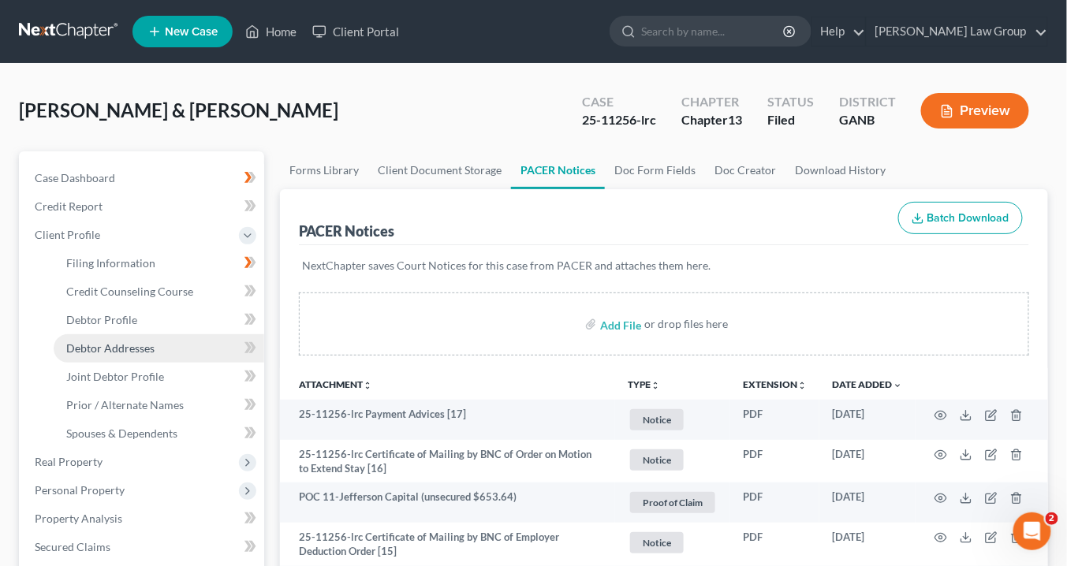
click at [114, 353] on span "Debtor Addresses" at bounding box center [110, 347] width 88 height 13
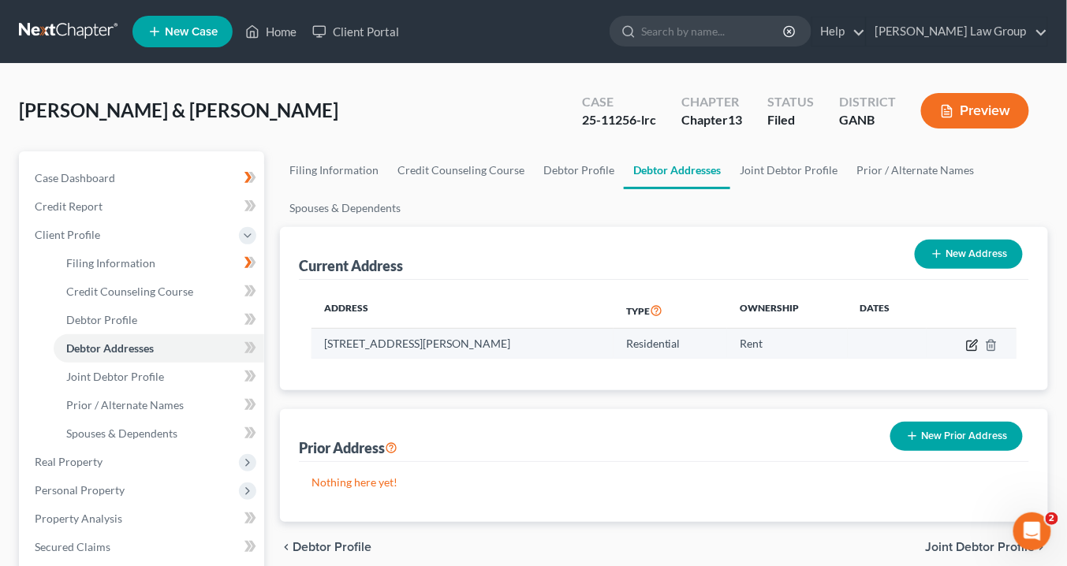
click at [972, 342] on icon "button" at bounding box center [973, 343] width 7 height 7
select select "10"
select select "70"
select select "0"
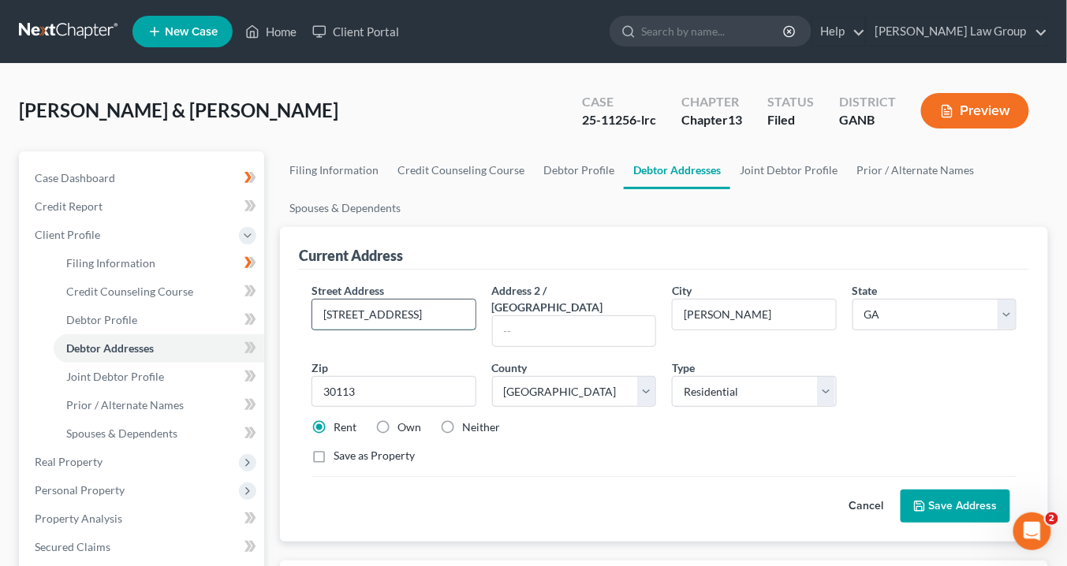
drag, startPoint x: 441, startPoint y: 312, endPoint x: 340, endPoint y: 308, distance: 101.0
click at [301, 306] on div "Street Address * [STREET_ADDRESS] Address 2 / [GEOGRAPHIC_DATA] * [PERSON_NAME]…" at bounding box center [664, 406] width 730 height 272
click at [280, 28] on link "Home" at bounding box center [270, 31] width 67 height 28
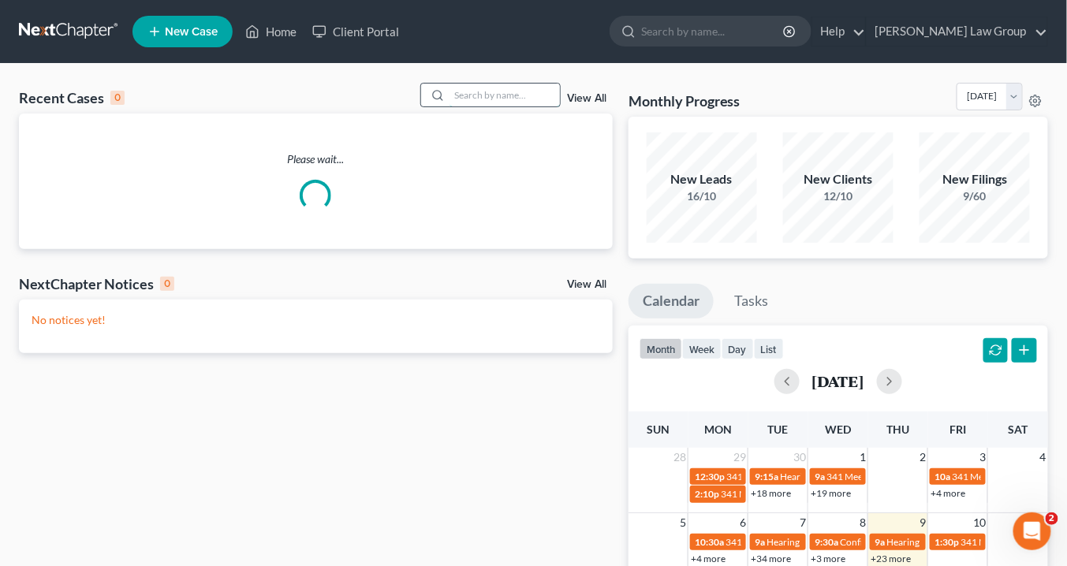
drag, startPoint x: 474, startPoint y: 95, endPoint x: 489, endPoint y: 88, distance: 16.6
click at [476, 94] on input "search" at bounding box center [505, 95] width 110 height 23
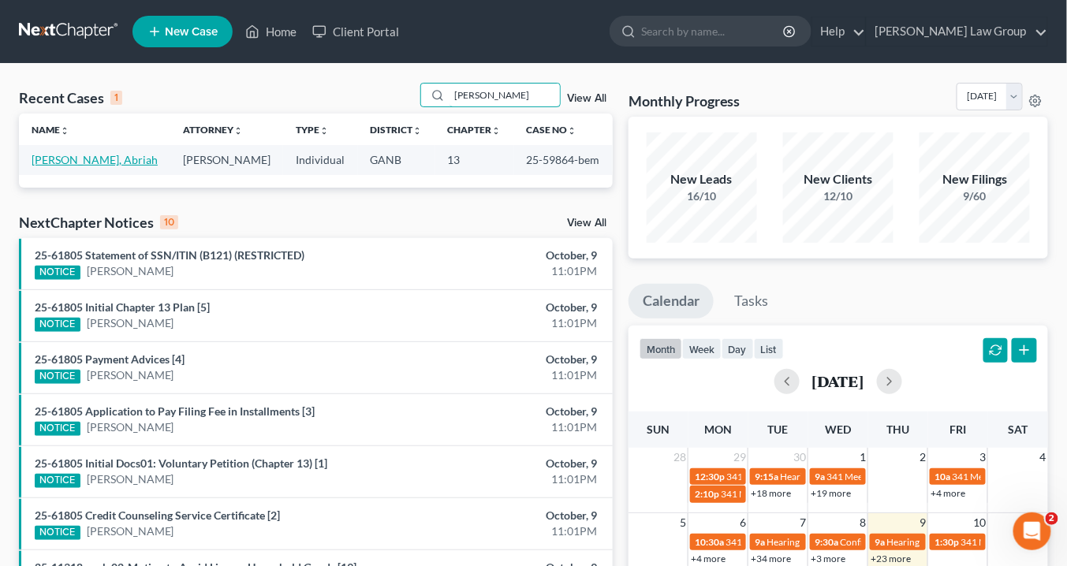
type input "[PERSON_NAME]"
drag, startPoint x: 77, startPoint y: 156, endPoint x: 85, endPoint y: 157, distance: 7.9
click at [76, 156] on link "[PERSON_NAME], Abriah" at bounding box center [95, 159] width 126 height 13
click at [79, 158] on link "[PERSON_NAME], Abriah" at bounding box center [95, 159] width 126 height 13
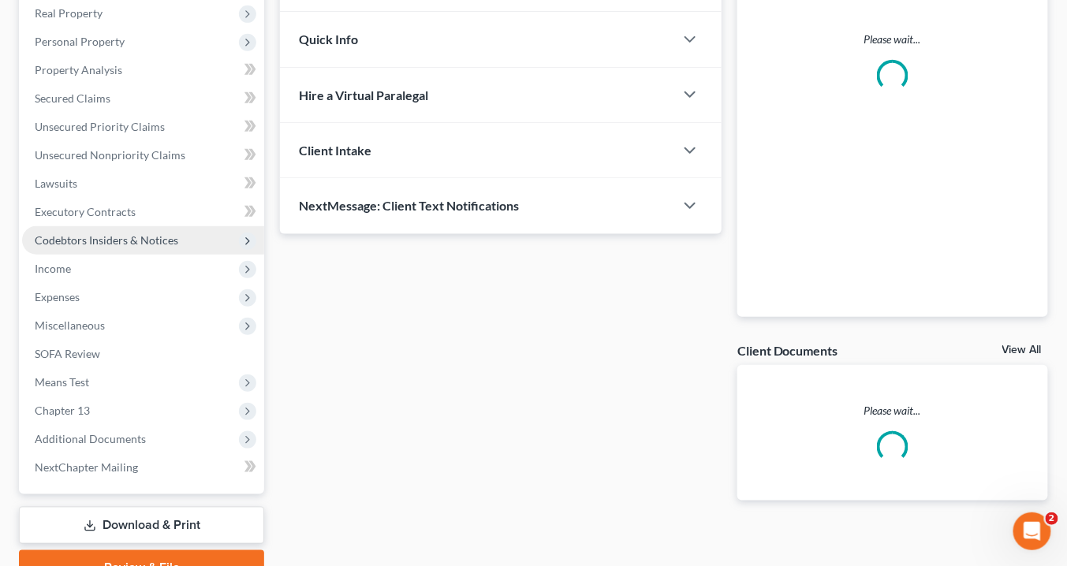
scroll to position [252, 0]
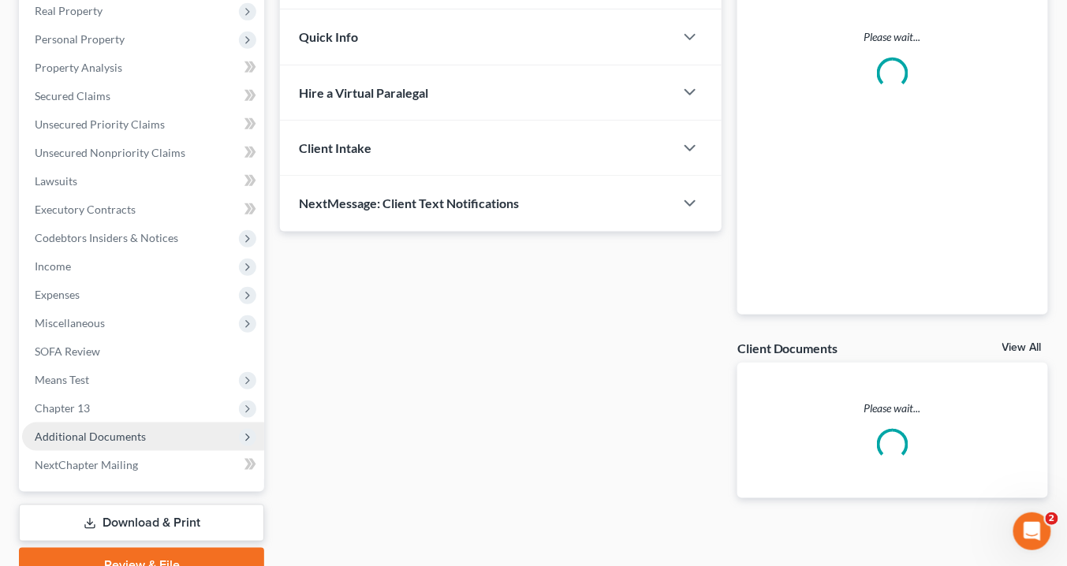
click at [98, 435] on span "Additional Documents" at bounding box center [90, 436] width 111 height 13
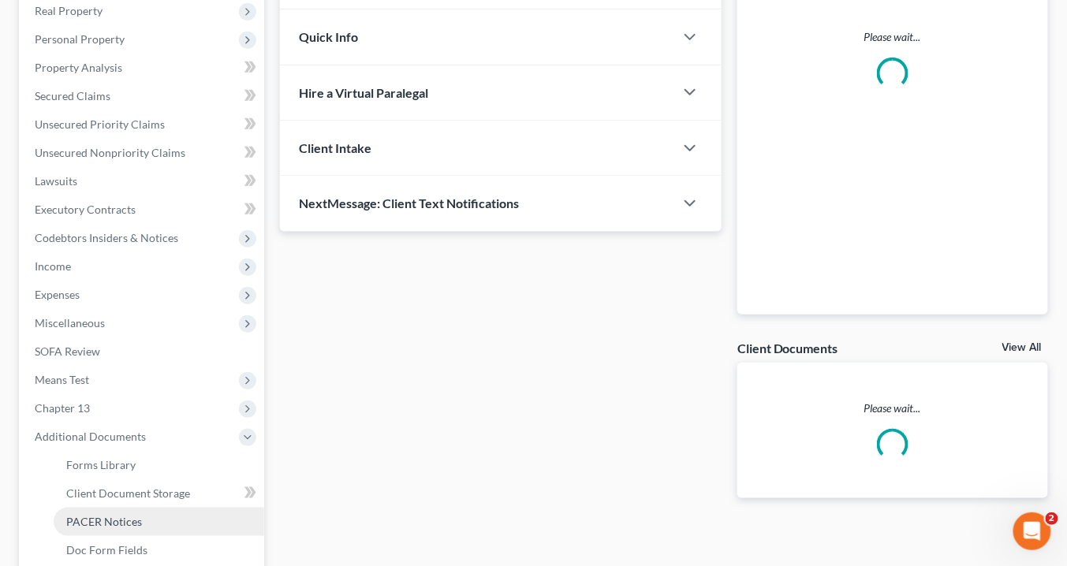
click at [140, 519] on link "PACER Notices" at bounding box center [159, 522] width 211 height 28
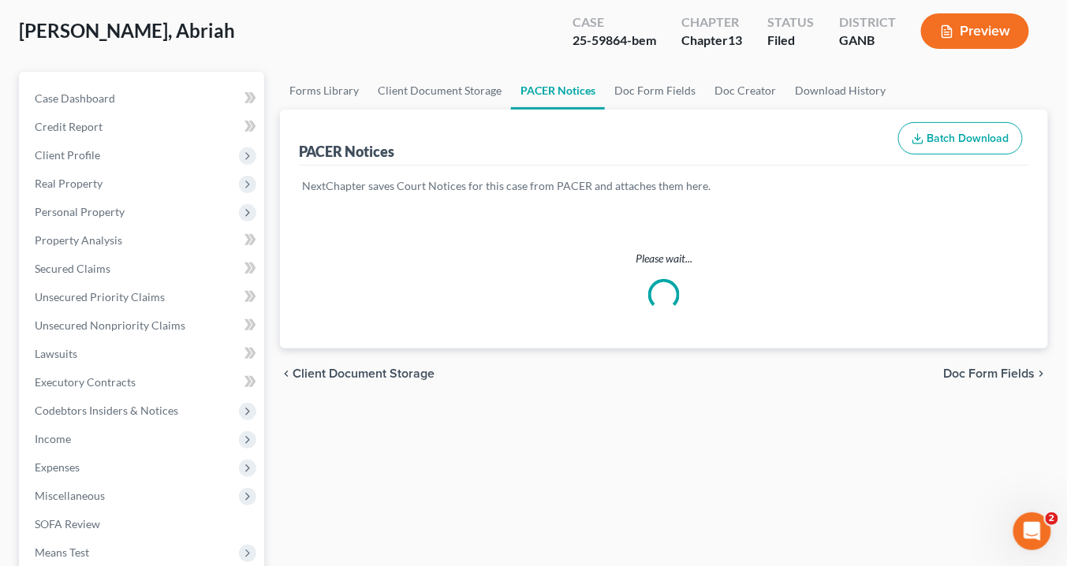
scroll to position [126, 0]
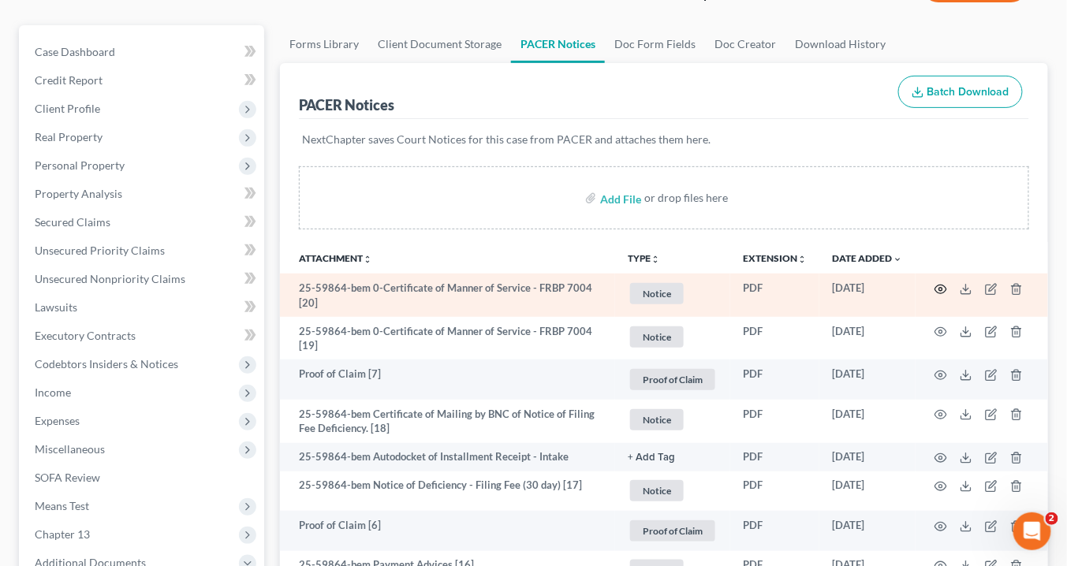
click at [943, 285] on icon "button" at bounding box center [941, 289] width 13 height 13
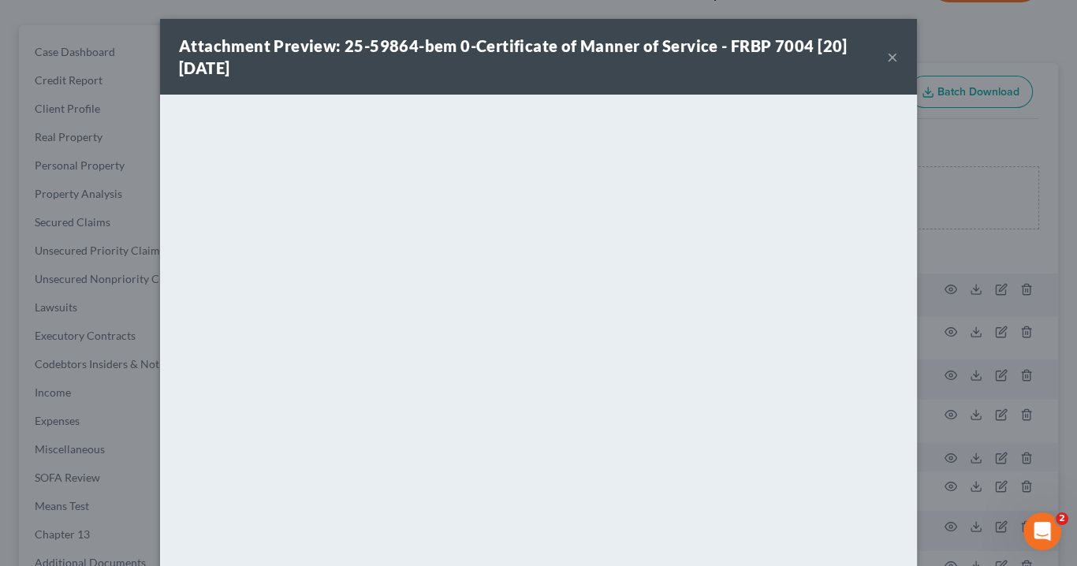
click at [887, 52] on button "×" at bounding box center [892, 56] width 11 height 19
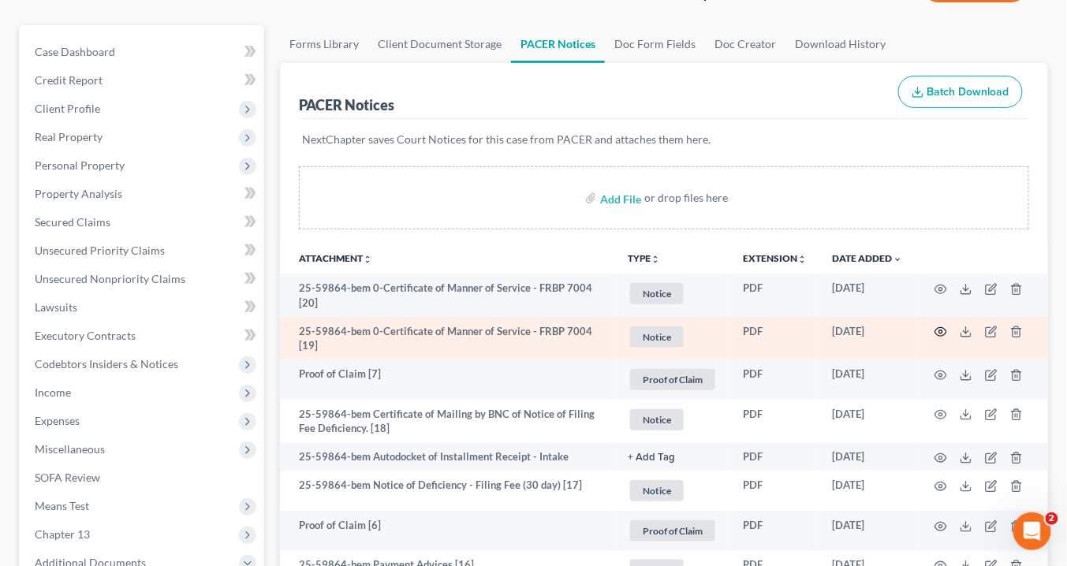
click at [942, 330] on icon "button" at bounding box center [941, 332] width 13 height 13
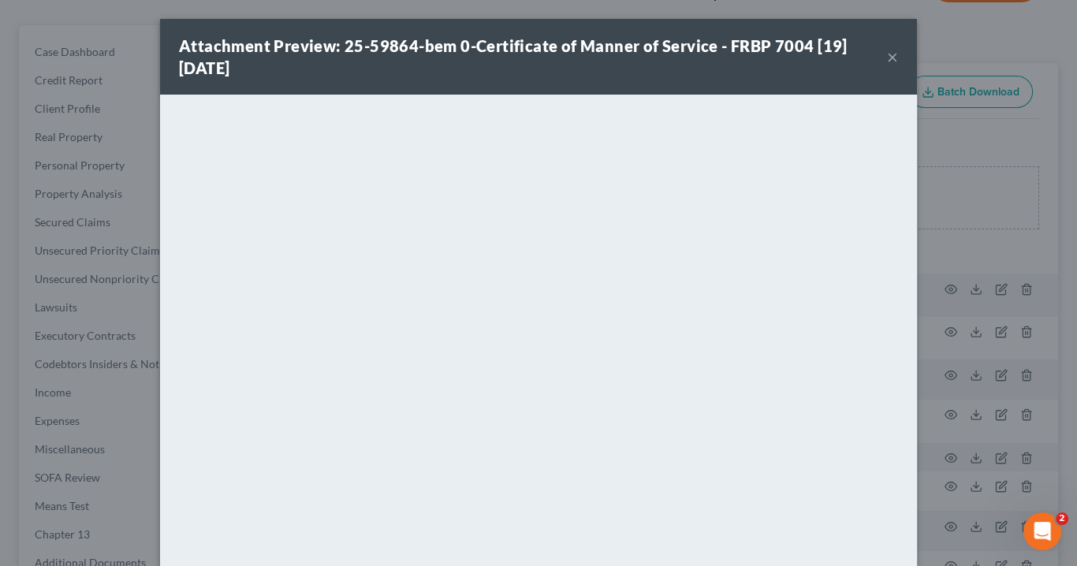
click at [891, 55] on button "×" at bounding box center [892, 56] width 11 height 19
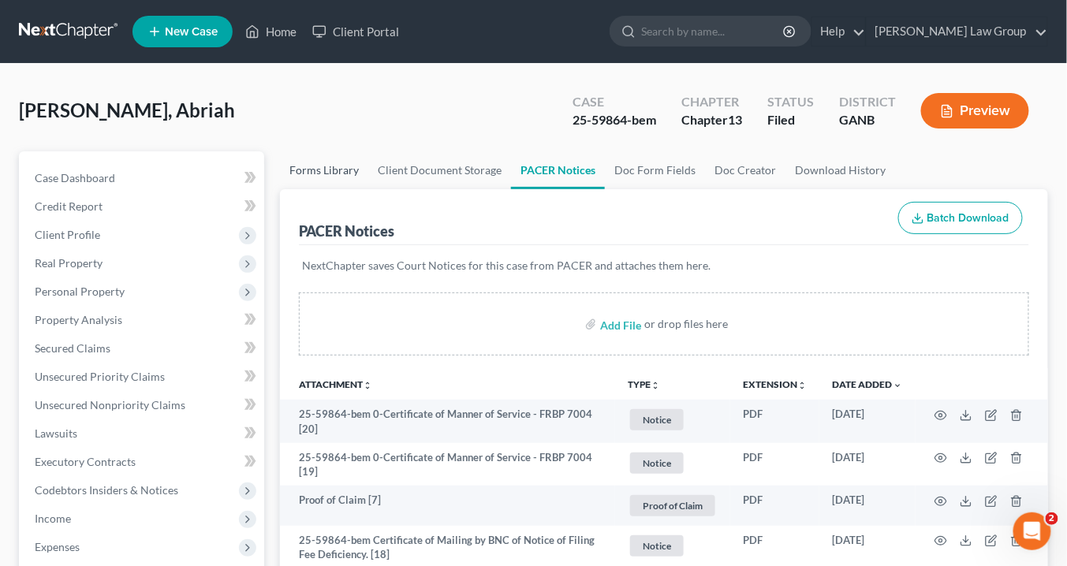
scroll to position [0, 0]
click at [291, 30] on link "Home" at bounding box center [270, 31] width 67 height 28
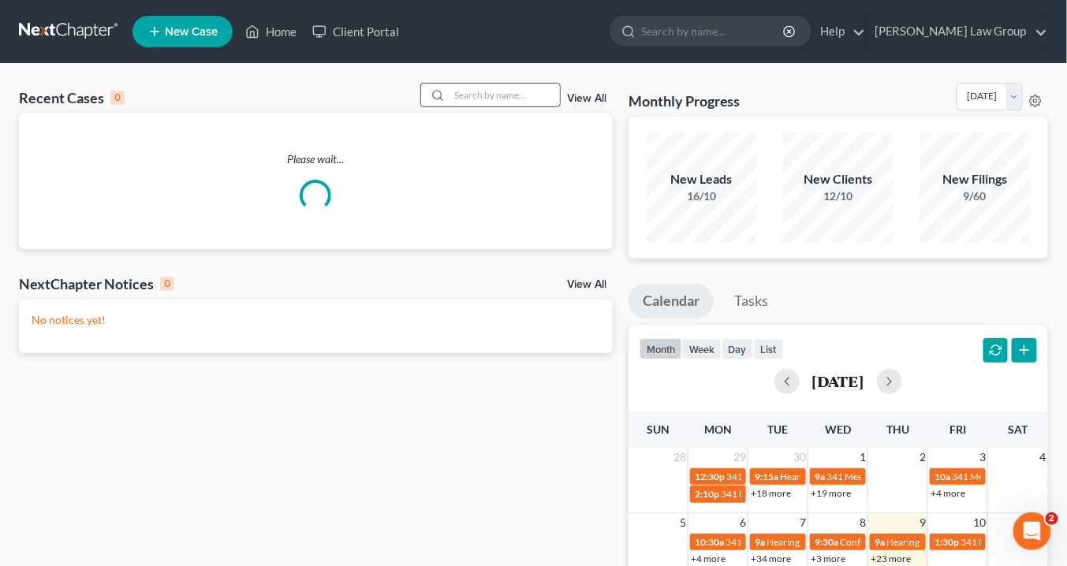
click at [468, 96] on input "search" at bounding box center [505, 95] width 110 height 23
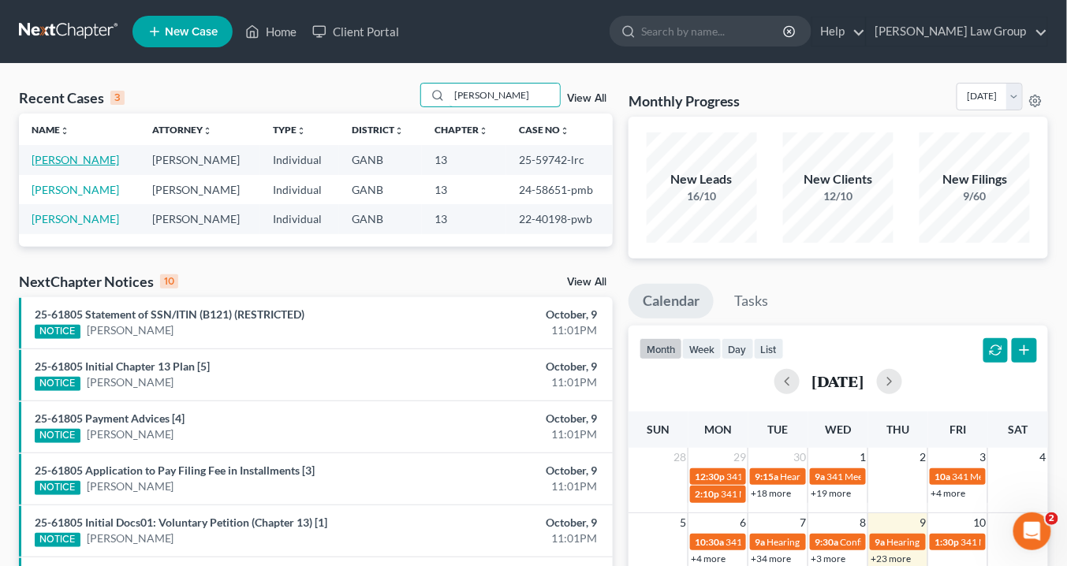
type input "[PERSON_NAME]"
click at [72, 162] on link "[PERSON_NAME]" at bounding box center [76, 159] width 88 height 13
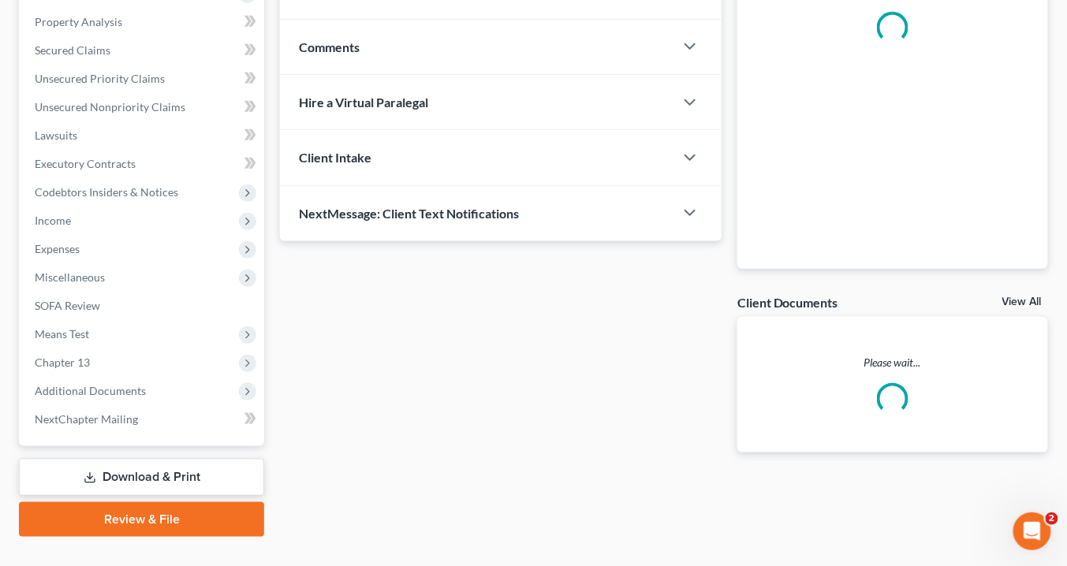
scroll to position [326, 0]
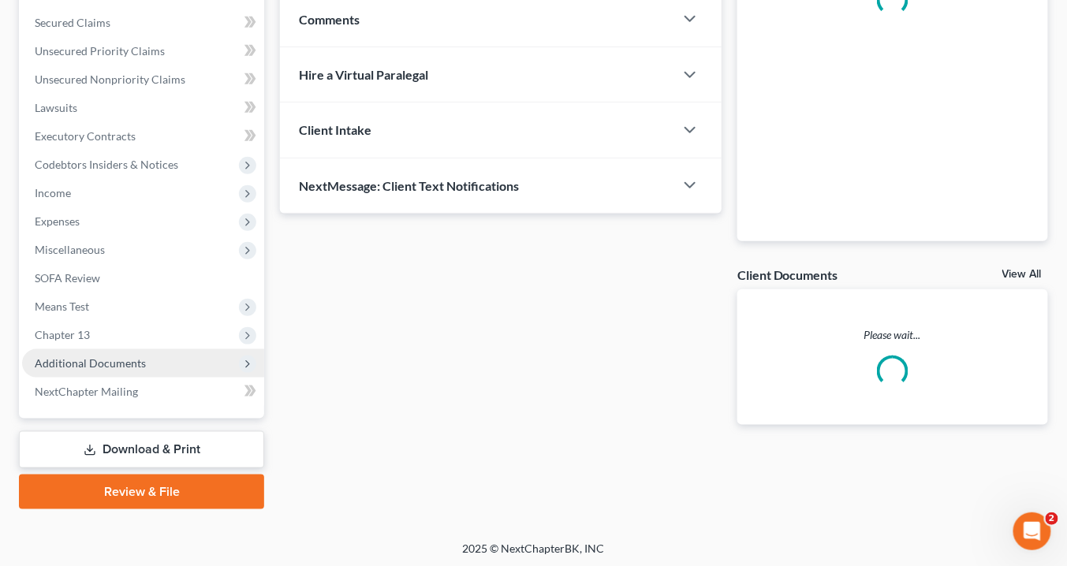
click at [125, 360] on span "Additional Documents" at bounding box center [90, 362] width 111 height 13
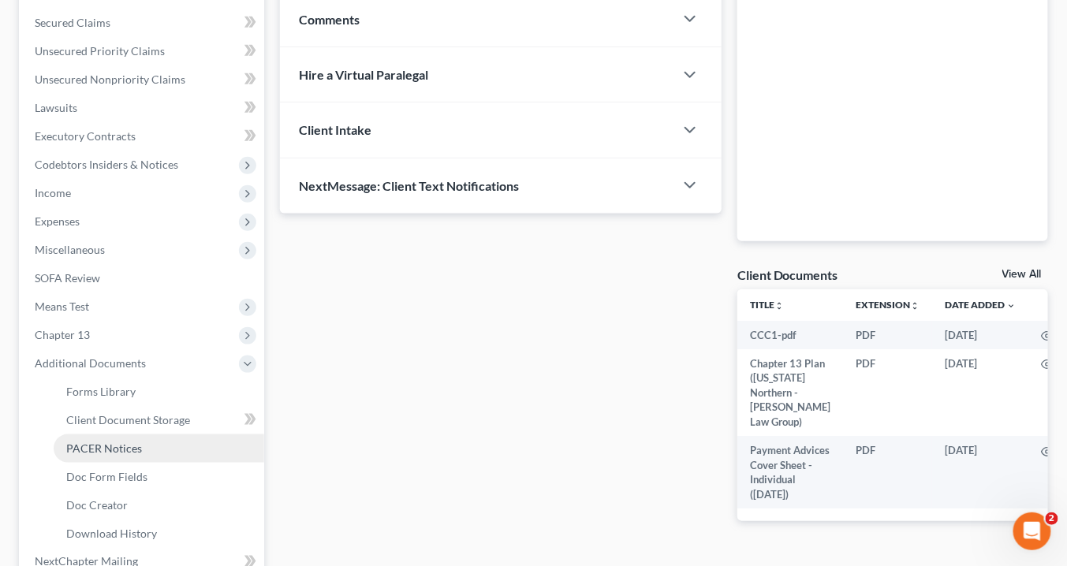
click at [133, 443] on span "PACER Notices" at bounding box center [104, 448] width 76 height 13
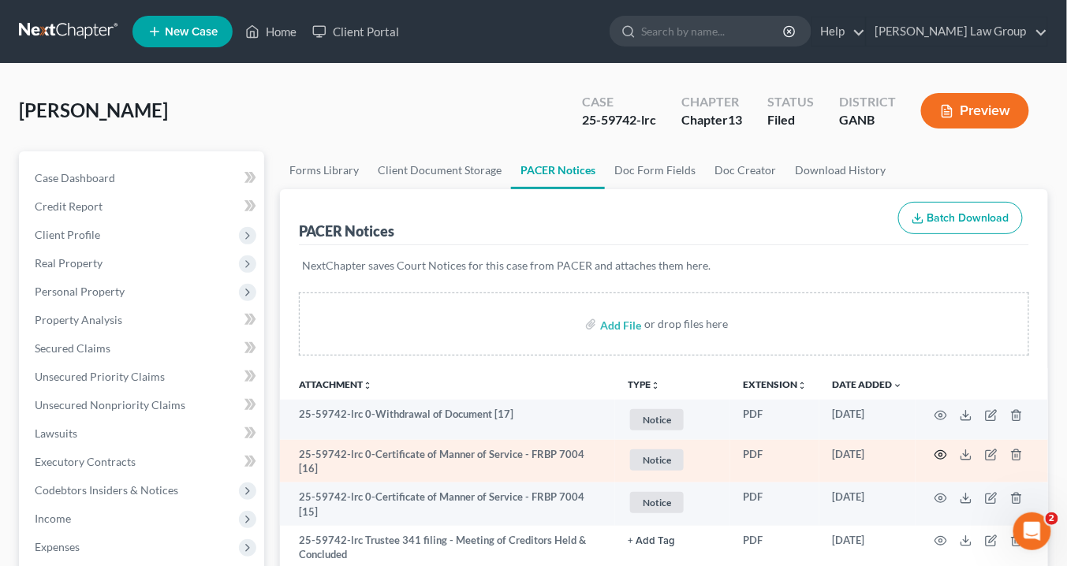
click at [943, 452] on icon "button" at bounding box center [941, 455] width 13 height 13
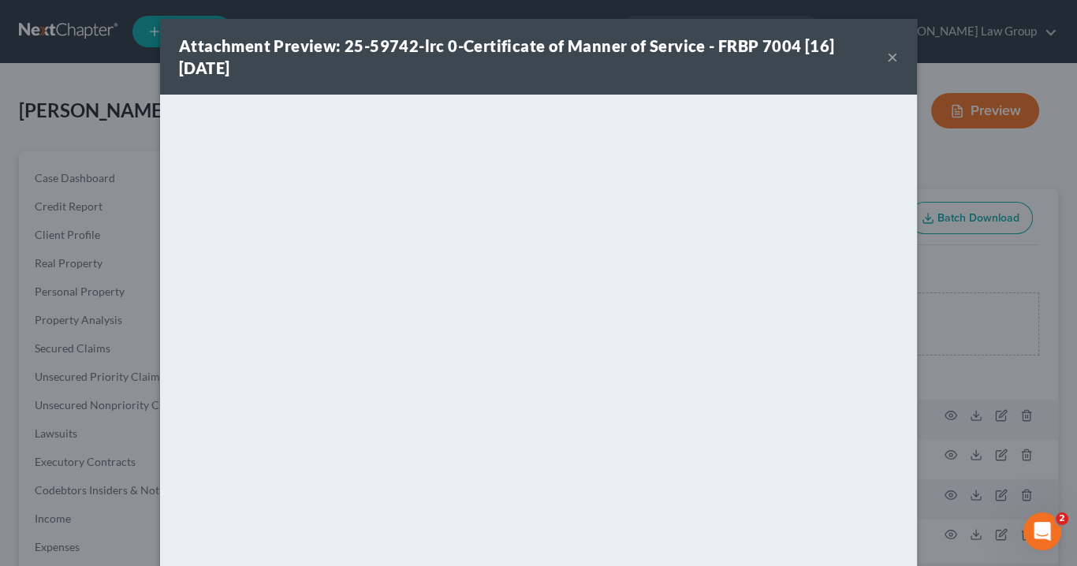
click at [887, 56] on button "×" at bounding box center [892, 56] width 11 height 19
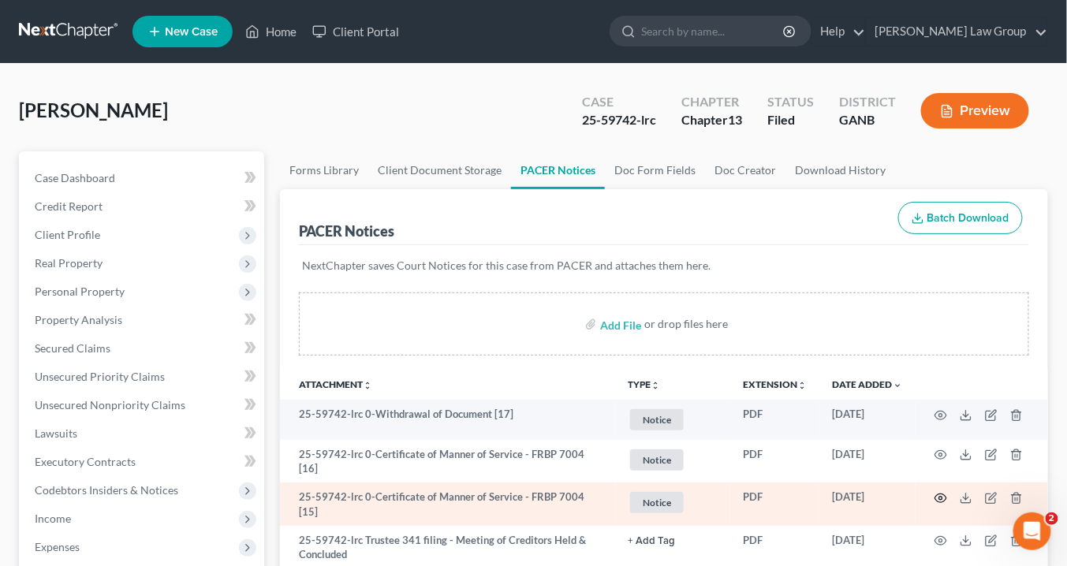
click at [942, 497] on circle "button" at bounding box center [940, 498] width 3 height 3
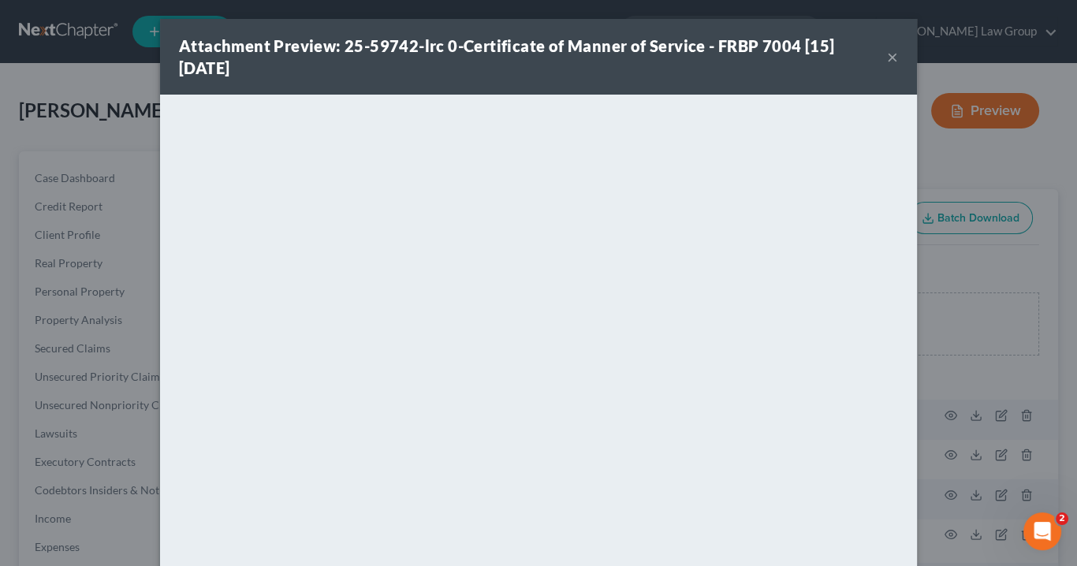
click at [887, 55] on button "×" at bounding box center [892, 56] width 11 height 19
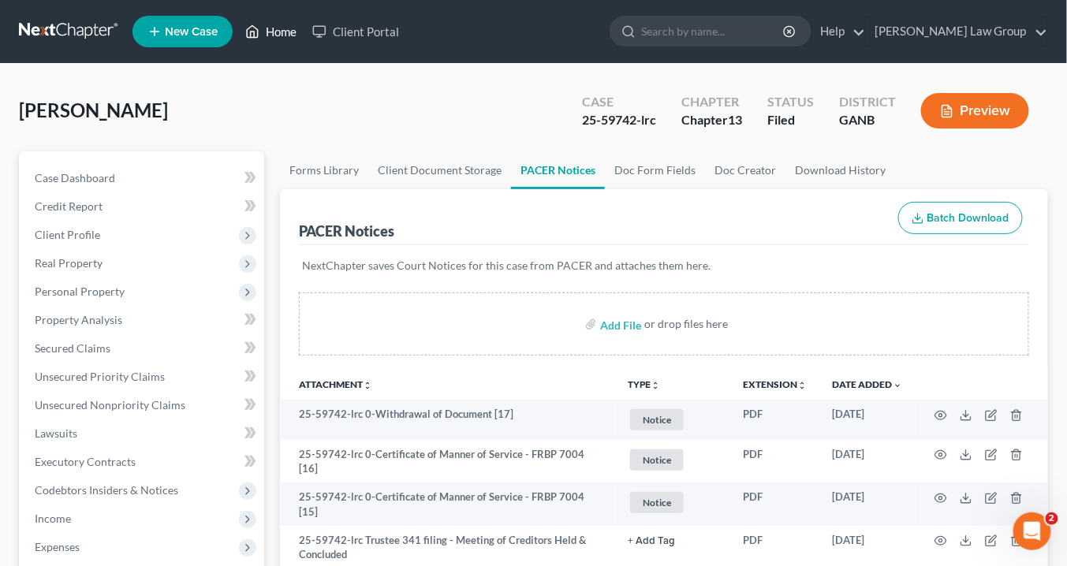
click at [280, 30] on link "Home" at bounding box center [270, 31] width 67 height 28
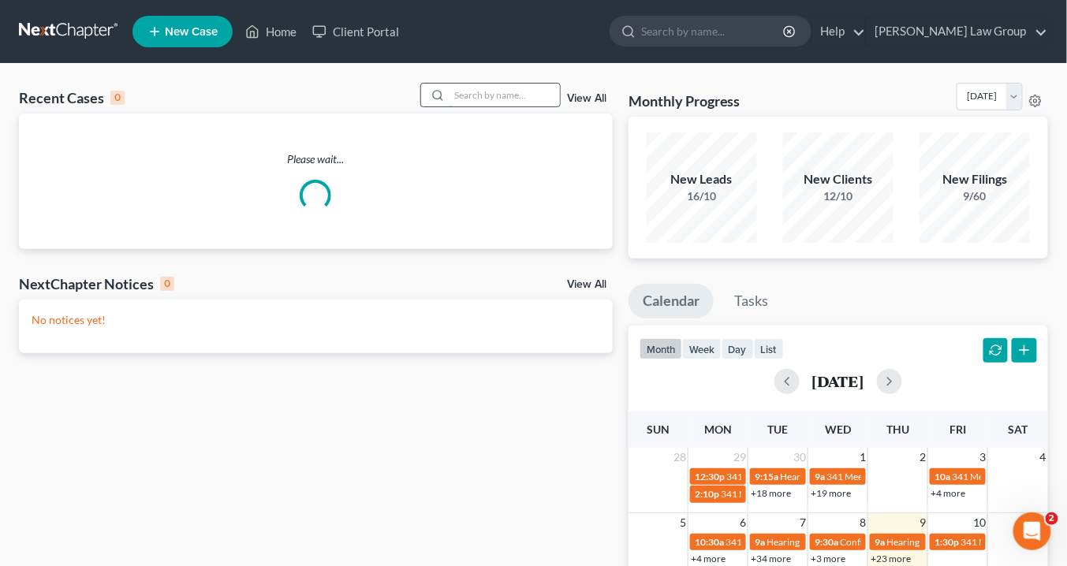
click at [467, 95] on input "search" at bounding box center [505, 95] width 110 height 23
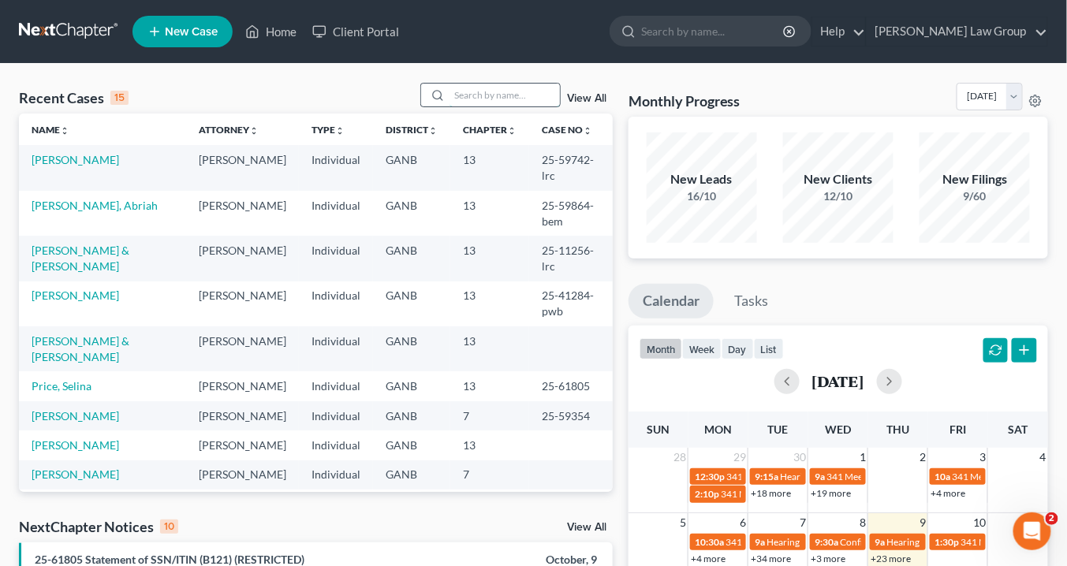
click at [470, 96] on input "search" at bounding box center [505, 95] width 110 height 23
click at [80, 248] on link "[PERSON_NAME] & [PERSON_NAME]" at bounding box center [81, 258] width 98 height 29
click at [82, 248] on link "[PERSON_NAME] & [PERSON_NAME]" at bounding box center [81, 258] width 98 height 29
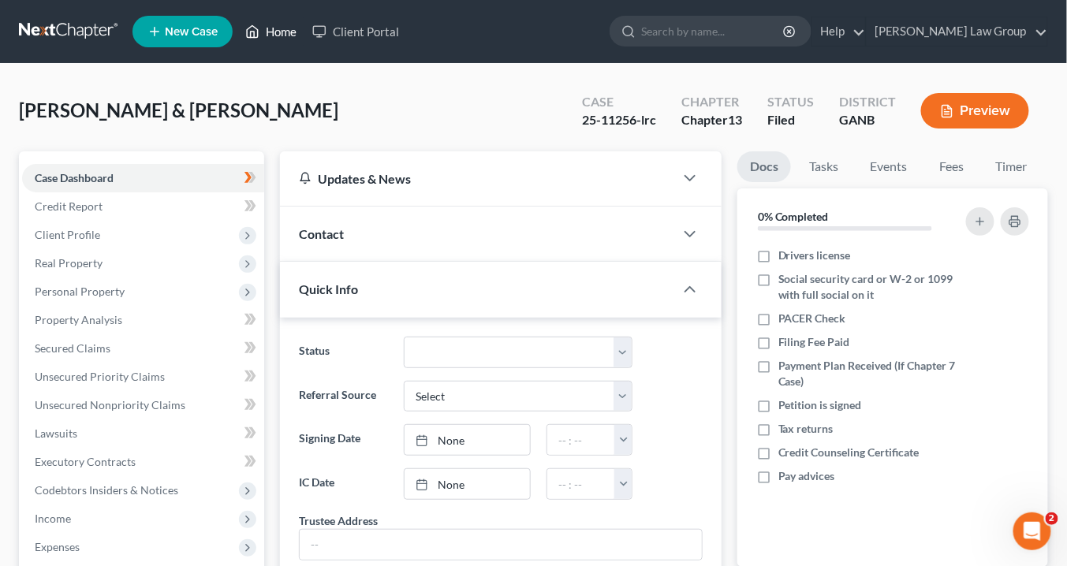
drag, startPoint x: 275, startPoint y: 29, endPoint x: 295, endPoint y: 28, distance: 19.7
click at [275, 28] on link "Home" at bounding box center [270, 31] width 67 height 28
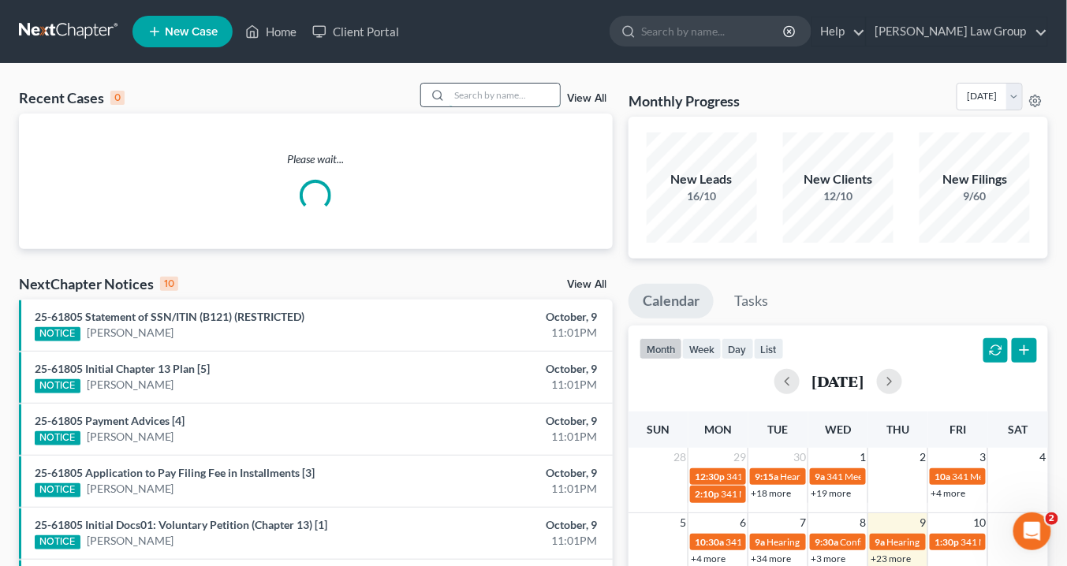
click at [488, 93] on input "search" at bounding box center [505, 95] width 110 height 23
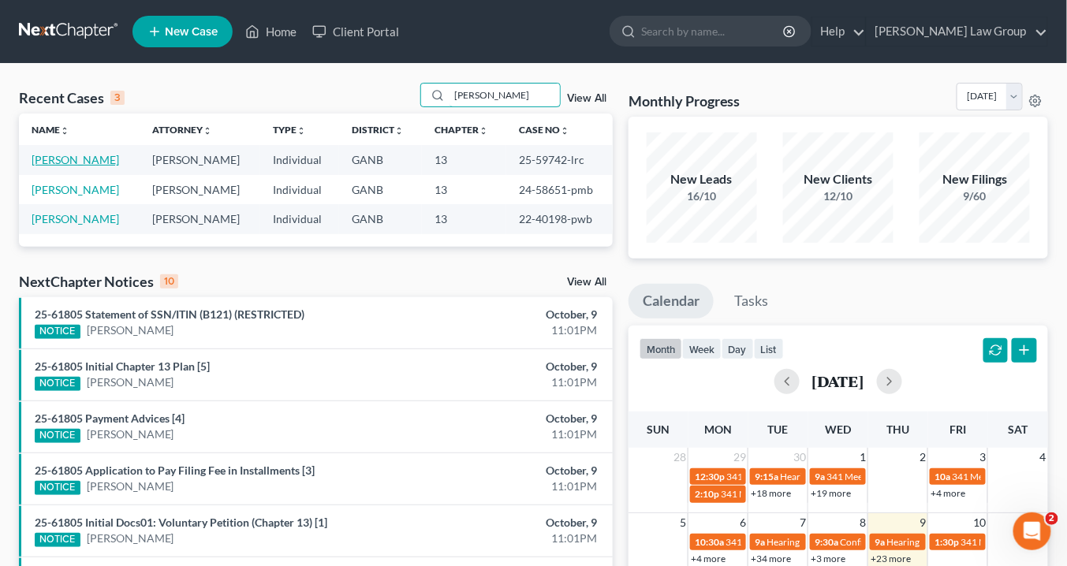
type input "[PERSON_NAME]"
click at [75, 159] on link "[PERSON_NAME]" at bounding box center [76, 159] width 88 height 13
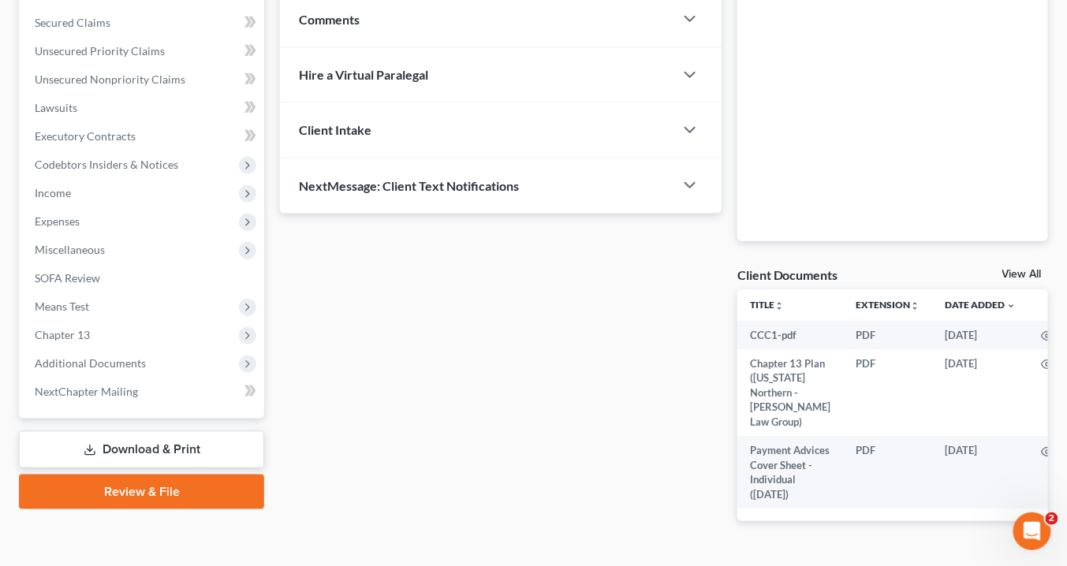
scroll to position [379, 0]
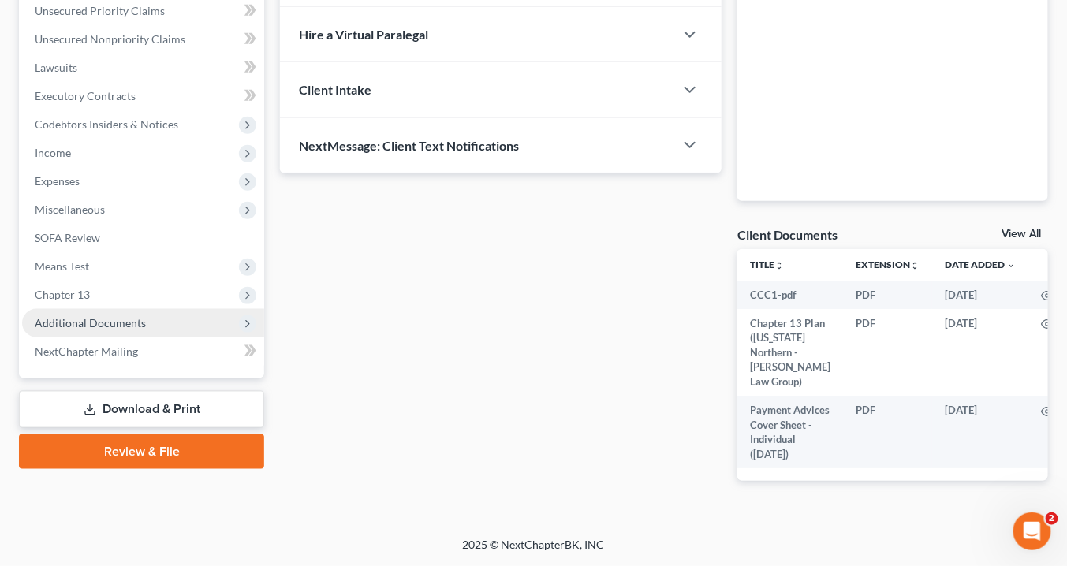
click at [140, 316] on span "Additional Documents" at bounding box center [90, 322] width 111 height 13
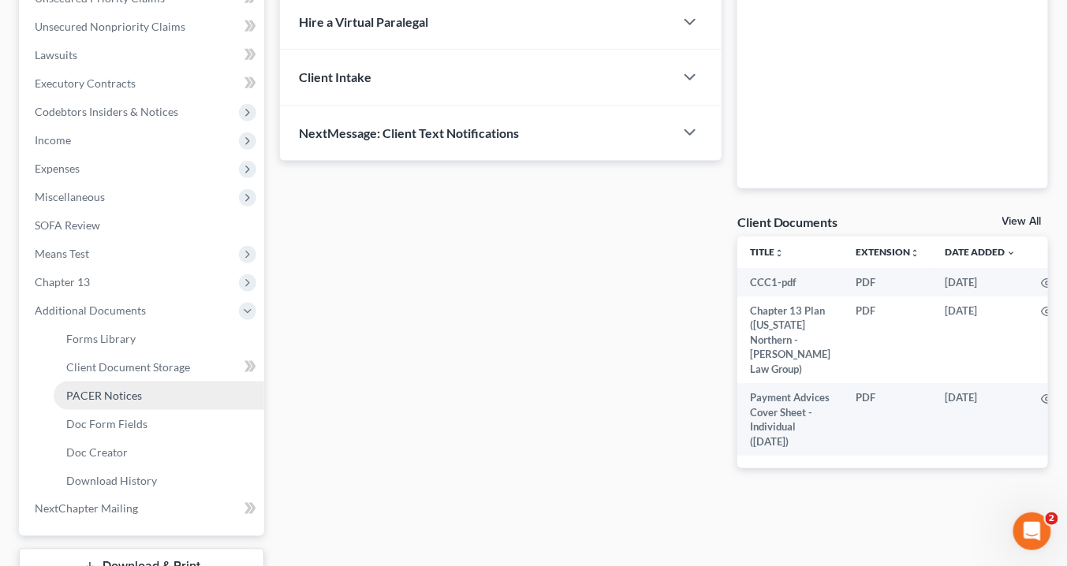
click at [135, 392] on span "PACER Notices" at bounding box center [104, 395] width 76 height 13
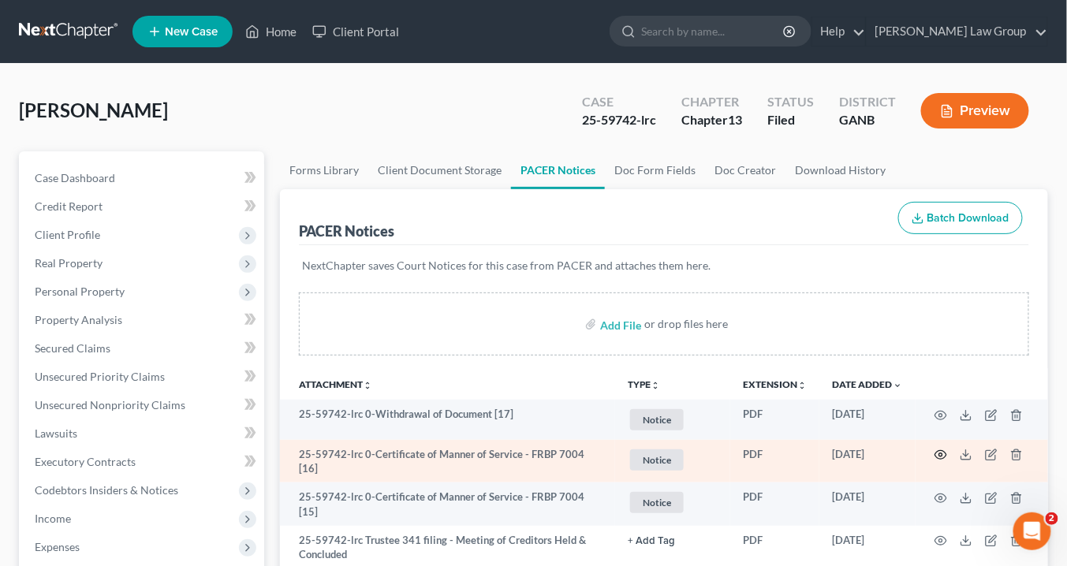
click at [942, 453] on circle "button" at bounding box center [940, 454] width 3 height 3
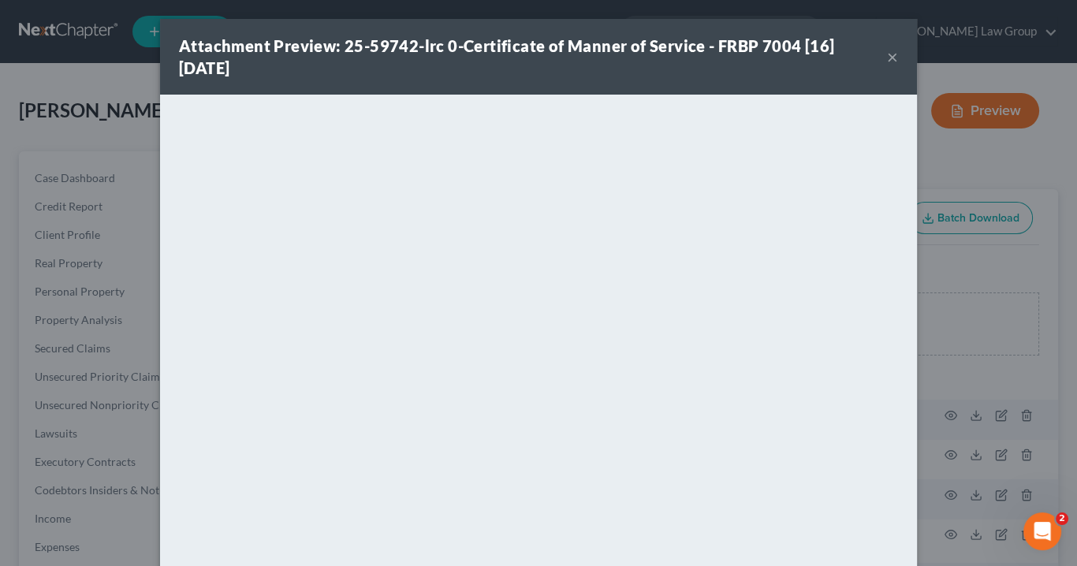
drag, startPoint x: 886, startPoint y: 54, endPoint x: 867, endPoint y: 43, distance: 21.9
click at [887, 57] on button "×" at bounding box center [892, 56] width 11 height 19
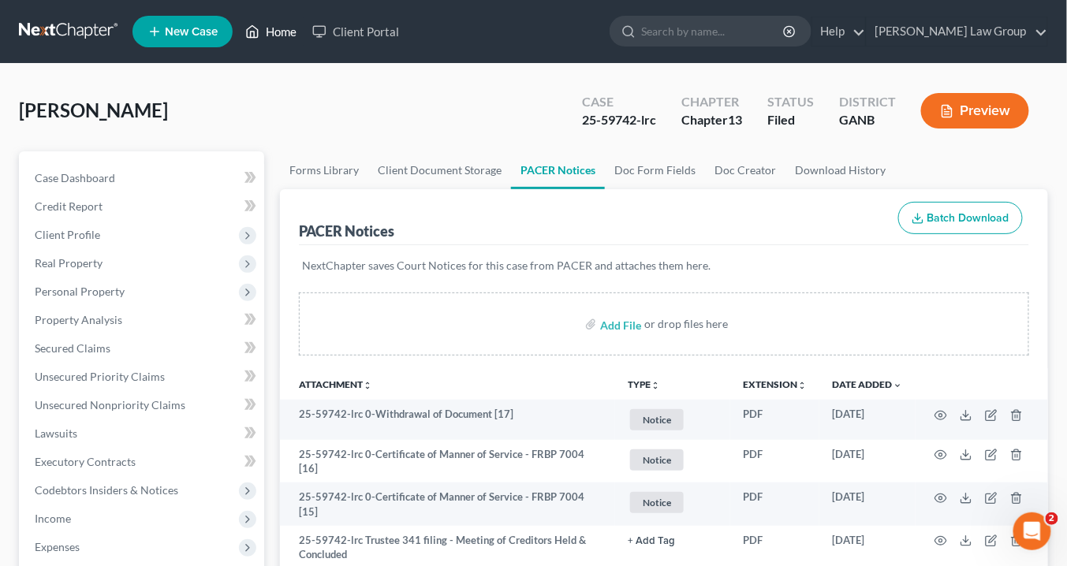
click at [282, 35] on link "Home" at bounding box center [270, 31] width 67 height 28
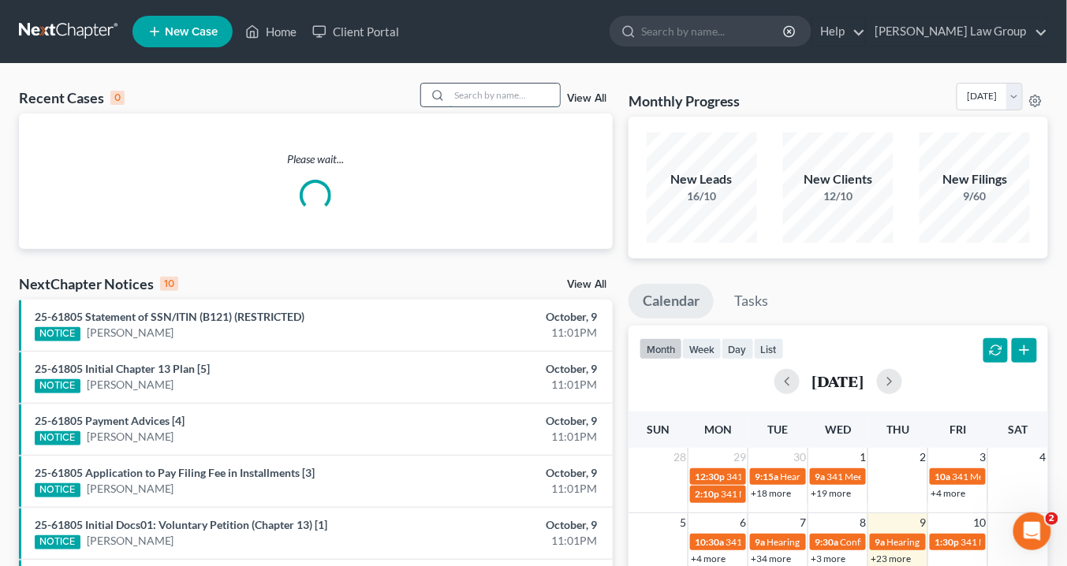
click at [487, 97] on input "search" at bounding box center [505, 95] width 110 height 23
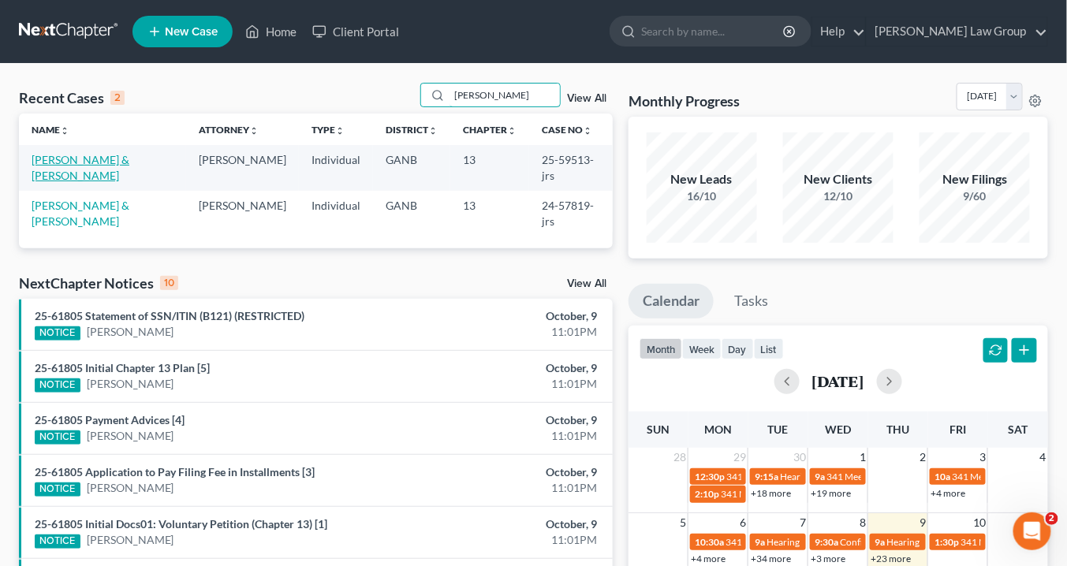
type input "[PERSON_NAME]"
click at [101, 158] on link "[PERSON_NAME] & [PERSON_NAME]" at bounding box center [81, 167] width 98 height 29
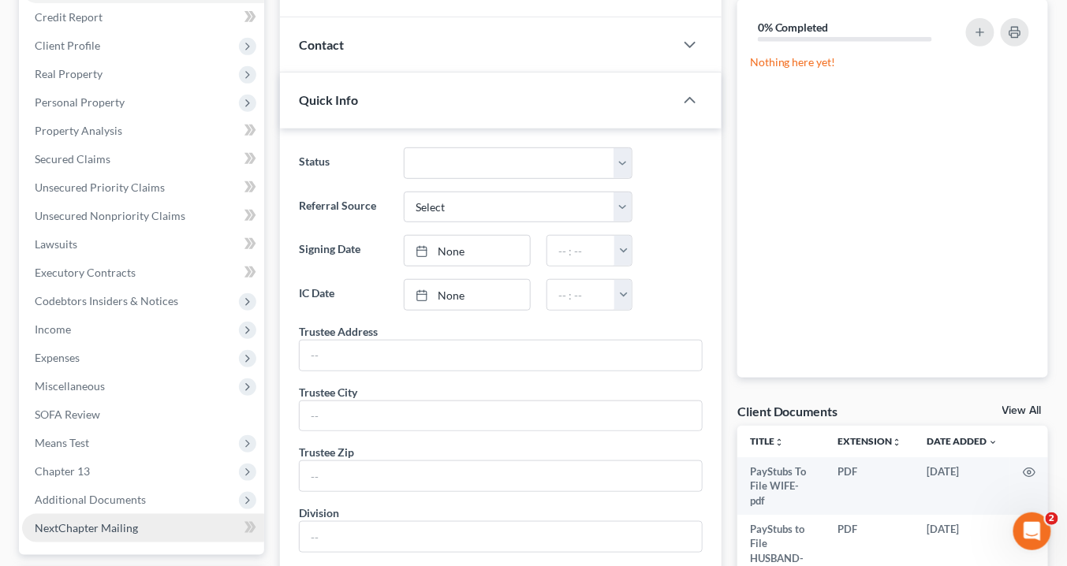
scroll to position [379, 0]
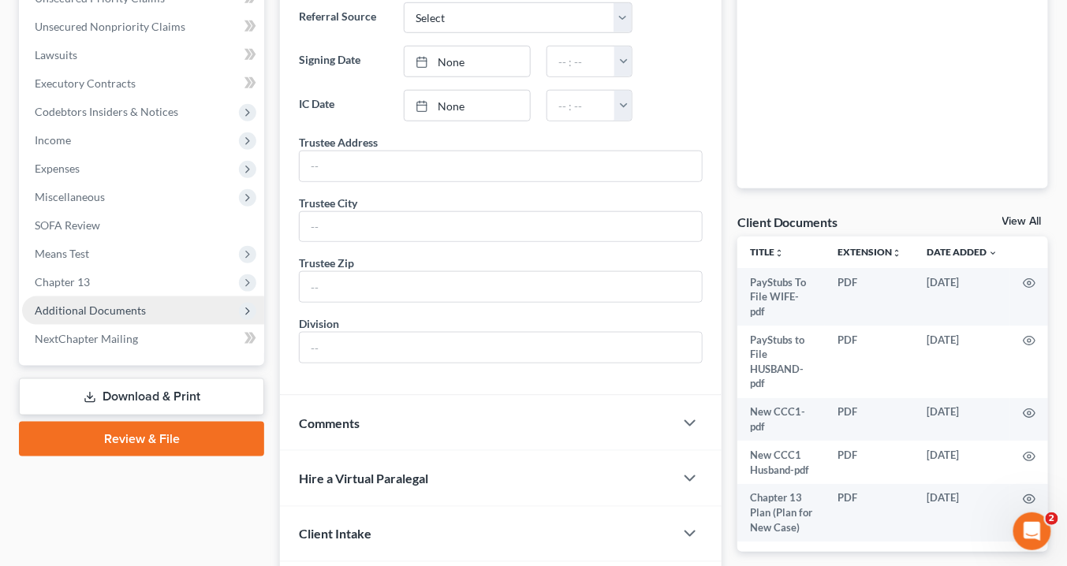
click at [119, 308] on span "Additional Documents" at bounding box center [90, 310] width 111 height 13
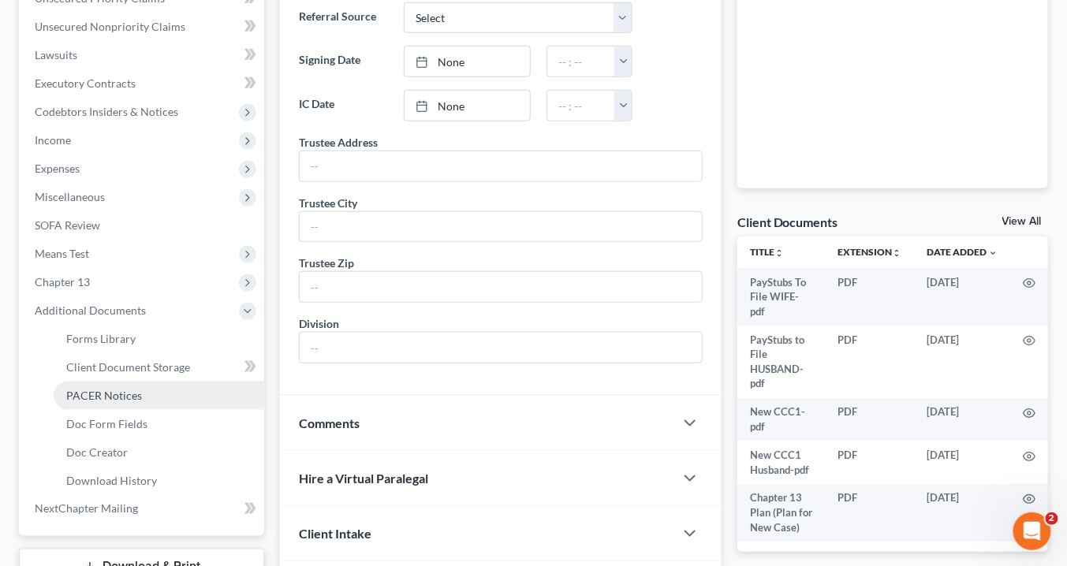
click at [133, 394] on span "PACER Notices" at bounding box center [104, 395] width 76 height 13
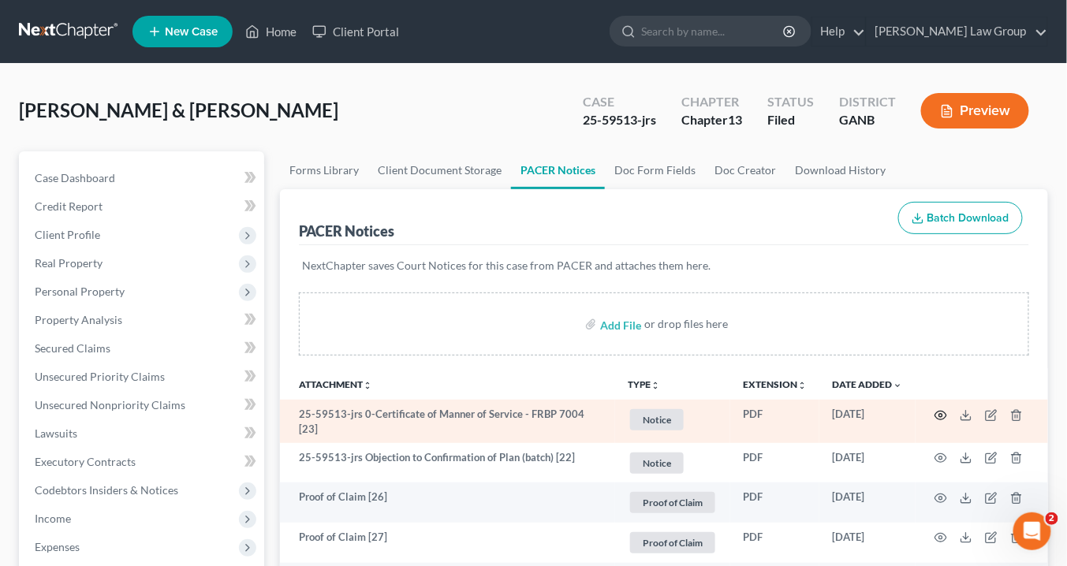
click at [939, 414] on circle "button" at bounding box center [940, 415] width 3 height 3
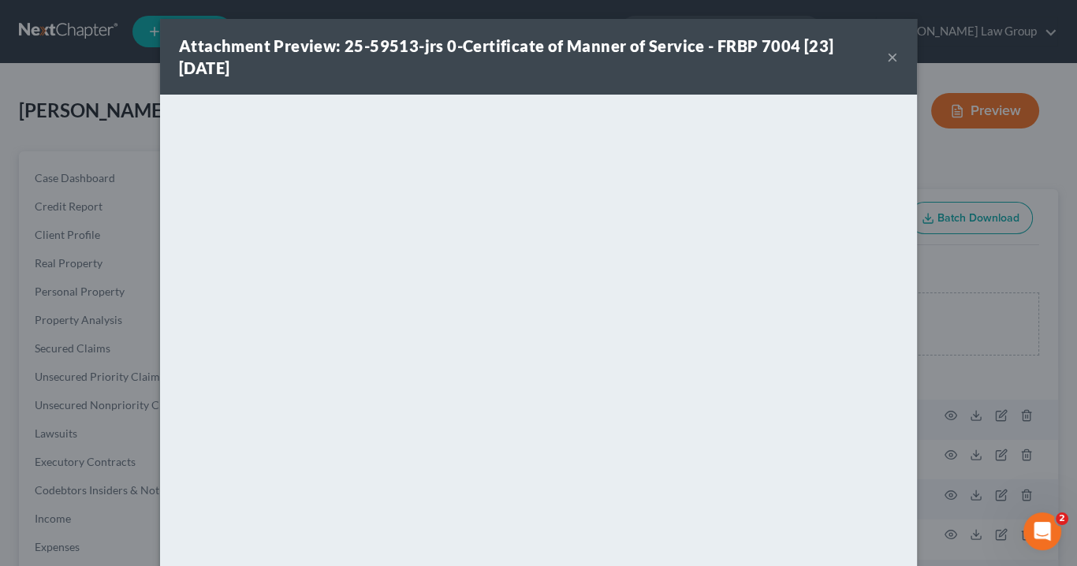
drag, startPoint x: 888, startPoint y: 57, endPoint x: 771, endPoint y: 3, distance: 128.4
click at [887, 57] on button "×" at bounding box center [892, 56] width 11 height 19
